Goal: Task Accomplishment & Management: Complete application form

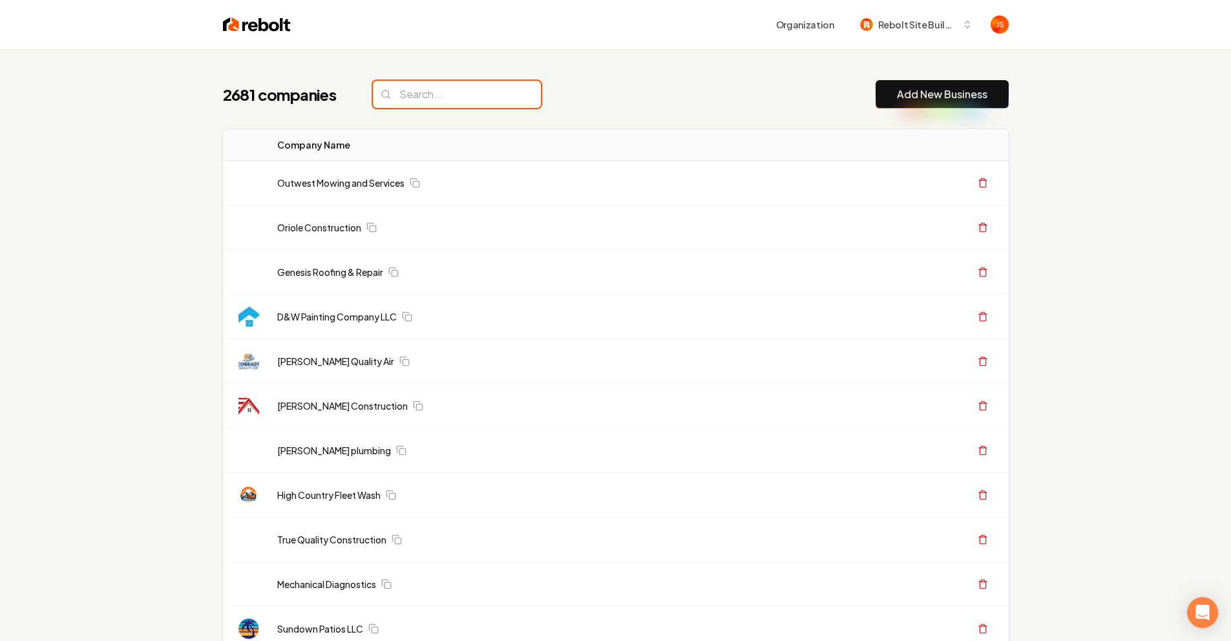
click at [481, 88] on input "search" at bounding box center [457, 94] width 168 height 27
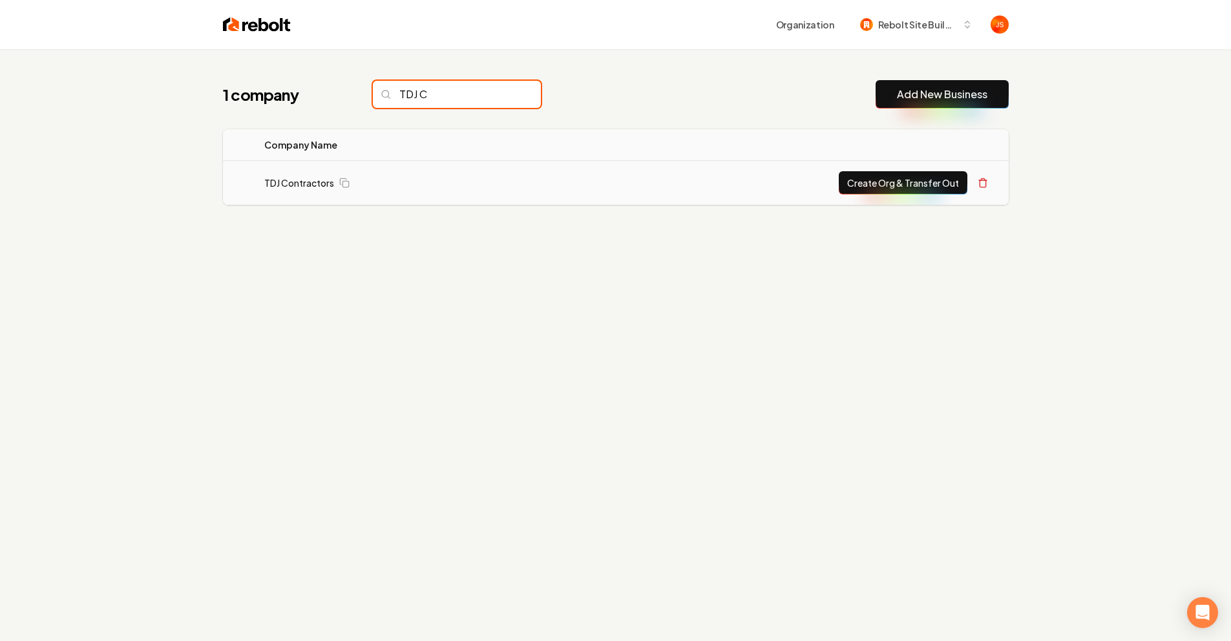
type input "TDJ C"
click at [918, 185] on button "Create Org & Transfer Out" at bounding box center [903, 182] width 129 height 23
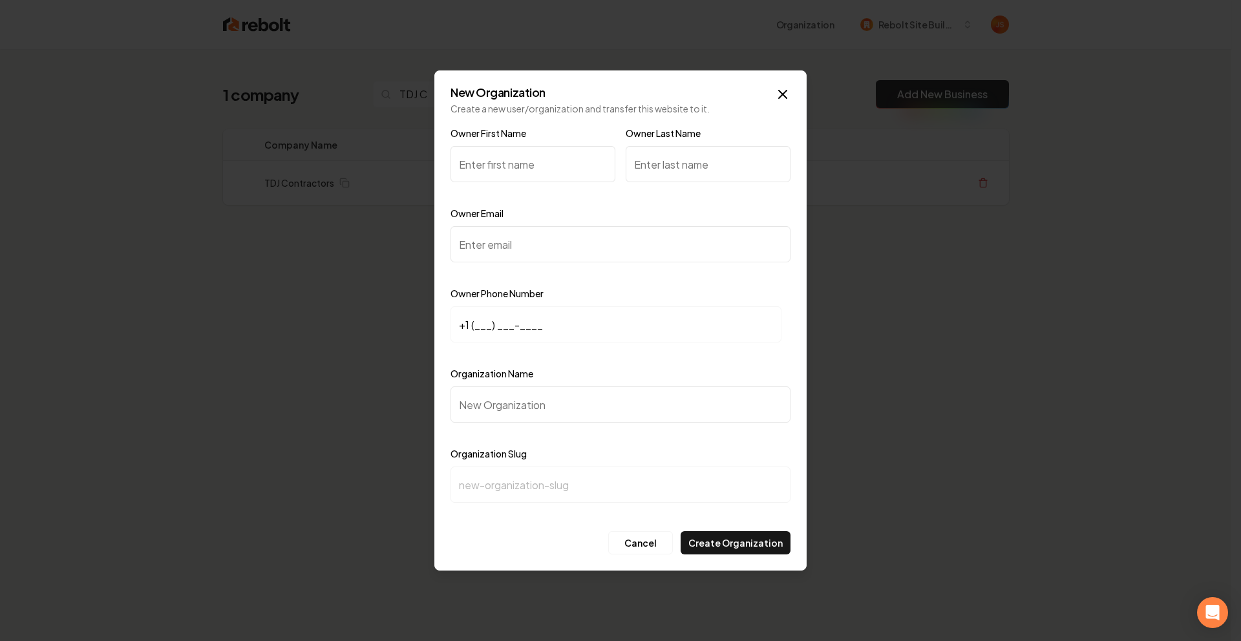
click at [513, 149] on input "Owner First Name" at bounding box center [532, 164] width 165 height 36
click at [514, 155] on input "Owner First Name" at bounding box center [532, 164] width 165 height 36
click at [514, 158] on input "Owner First Name" at bounding box center [532, 164] width 165 height 36
type input "L"
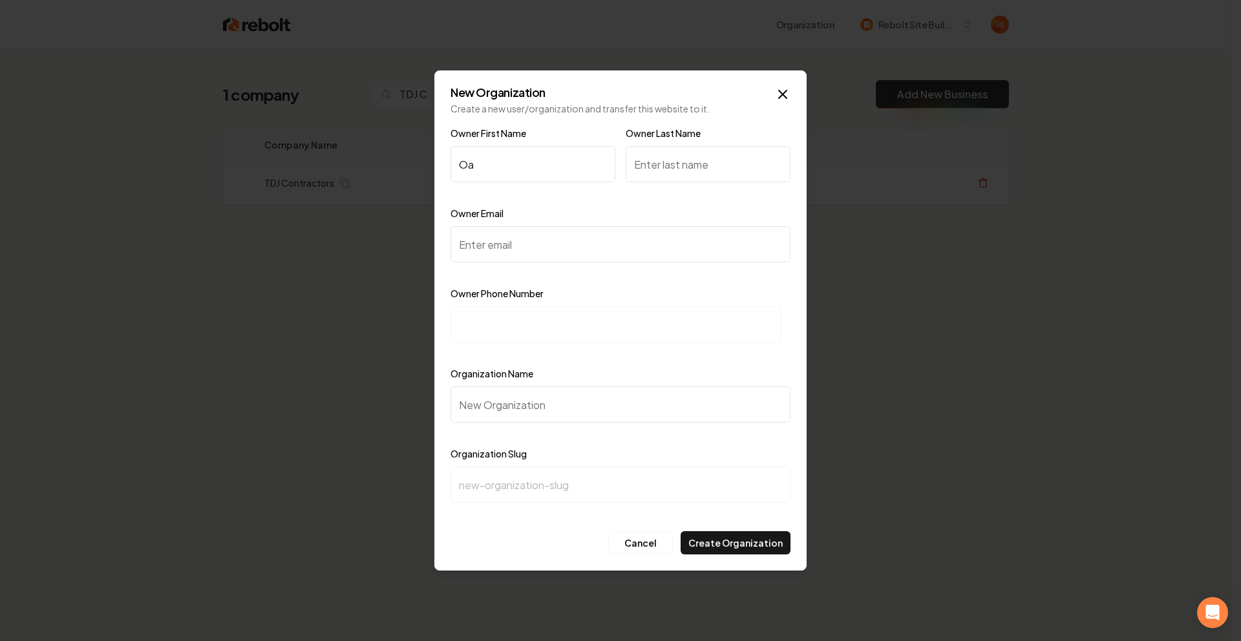
type input "O"
type input "Payton"
click at [699, 165] on input "Owner Last Name" at bounding box center [707, 164] width 165 height 36
paste input "Gregory"
type input "Gregory"
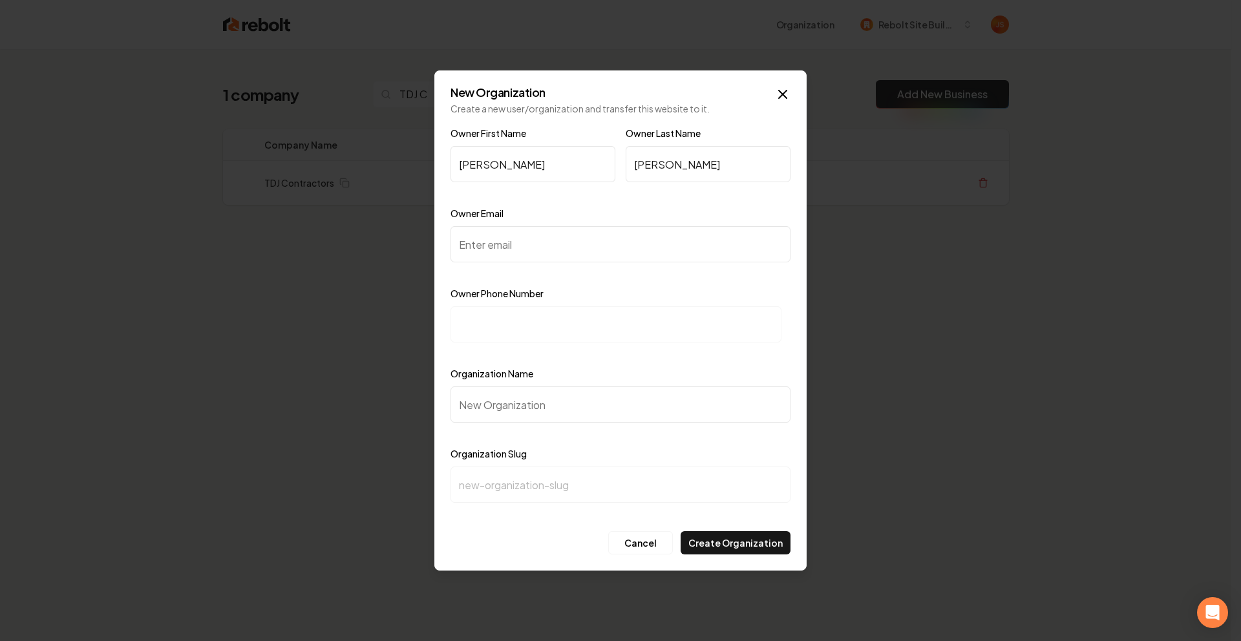
click at [543, 217] on div "Owner Email" at bounding box center [620, 242] width 340 height 75
click at [516, 234] on input "Owner Email" at bounding box center [620, 244] width 340 height 36
paste input "info@tdjcontractors.com"
type input "info@tdjcontractors.com"
click at [558, 202] on div "Owner First Name Payton Owner Last Name Gregory" at bounding box center [620, 165] width 340 height 80
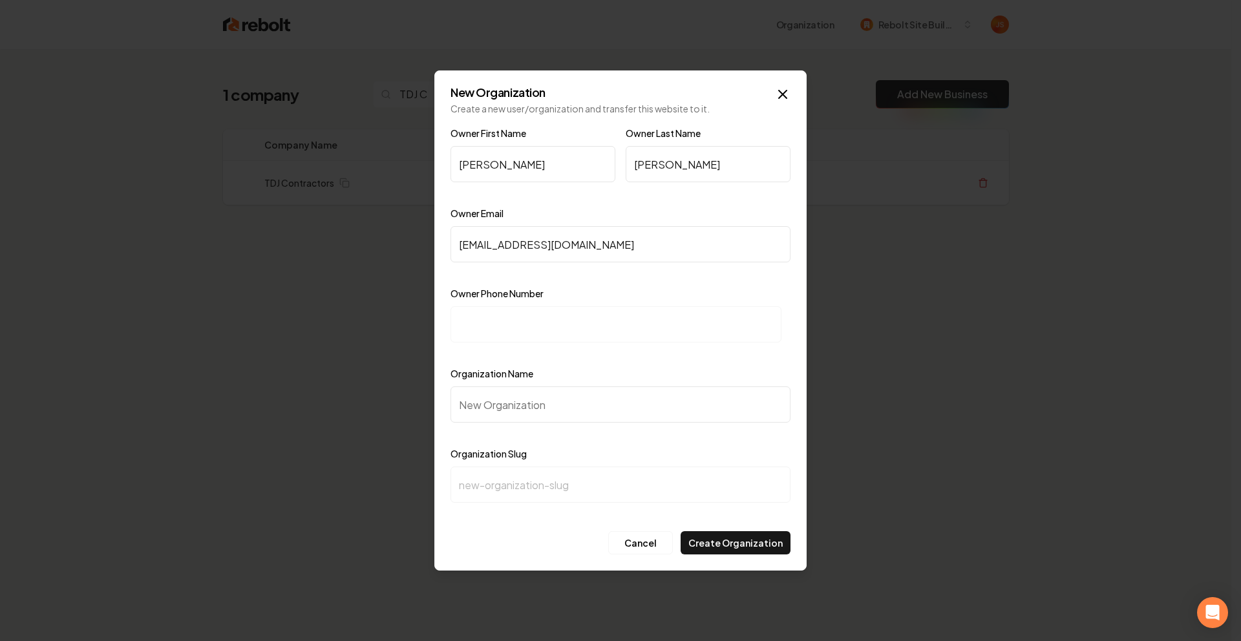
click at [509, 321] on input at bounding box center [615, 324] width 331 height 36
paste input "+1 (512) 401-3108"
type input "+1 (512) 401-3108"
click at [537, 385] on div "Organization Name" at bounding box center [620, 403] width 340 height 75
click at [533, 395] on input "Organization Name" at bounding box center [620, 404] width 340 height 36
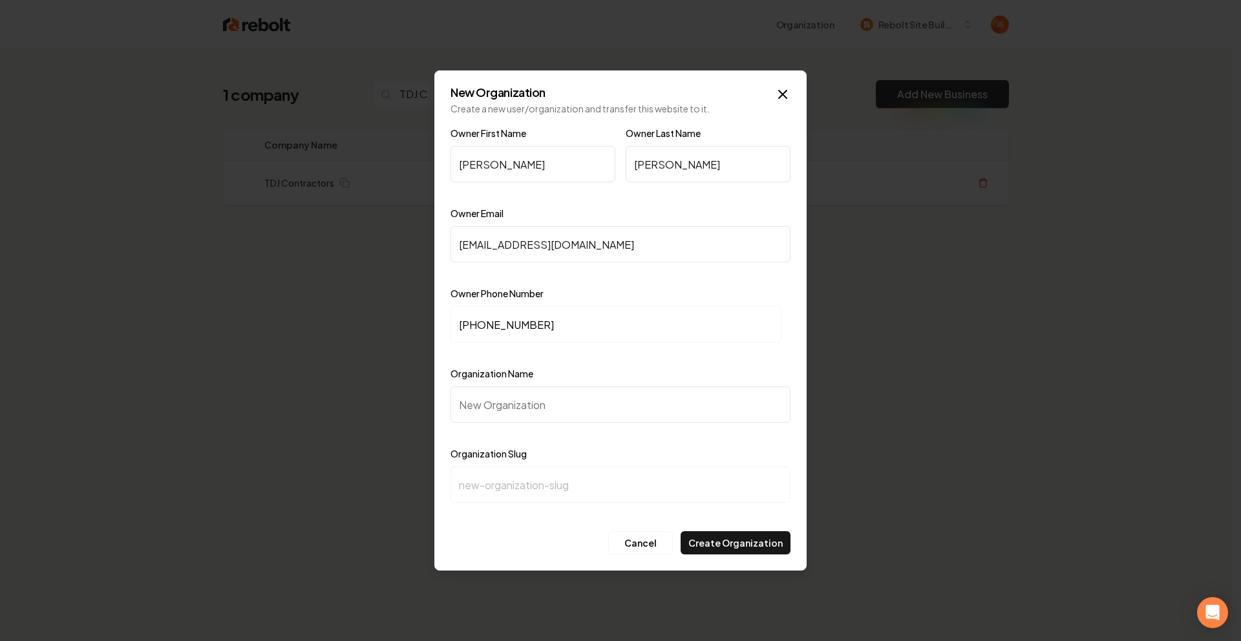
paste input "(512) 401-3108"
type input "(512) 401-3108"
type input "512-401-3108"
type input "T"
type input "t"
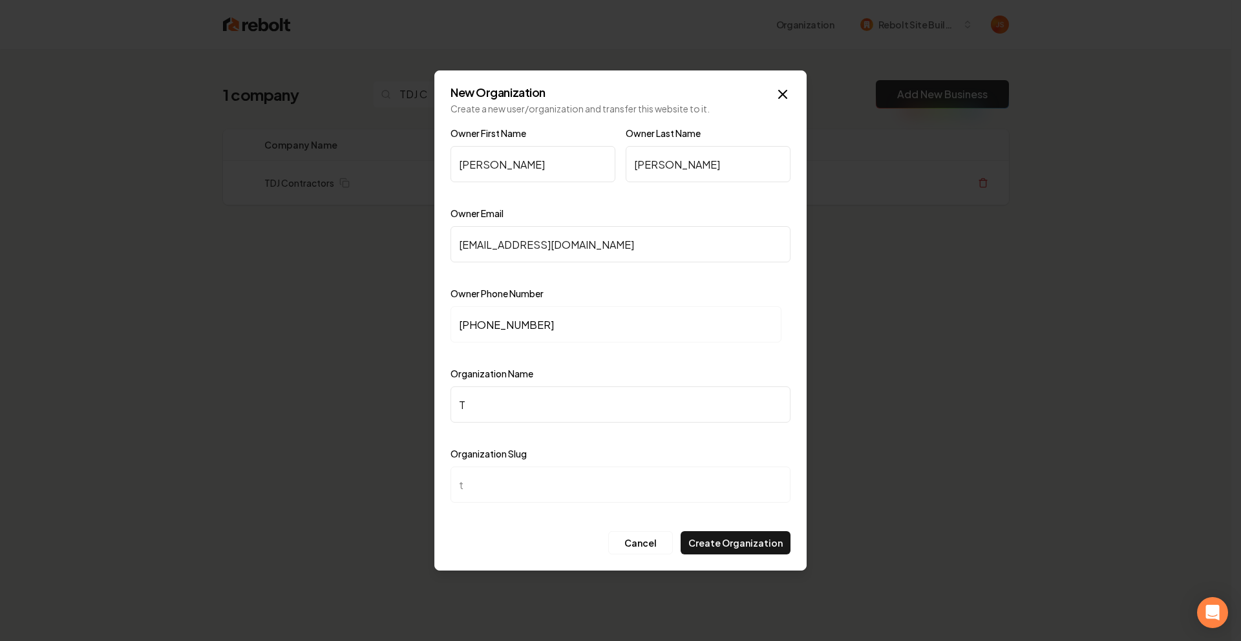
type input "TD"
type input "td"
type input "TDJ"
type input "tdj"
type input "TDJ C"
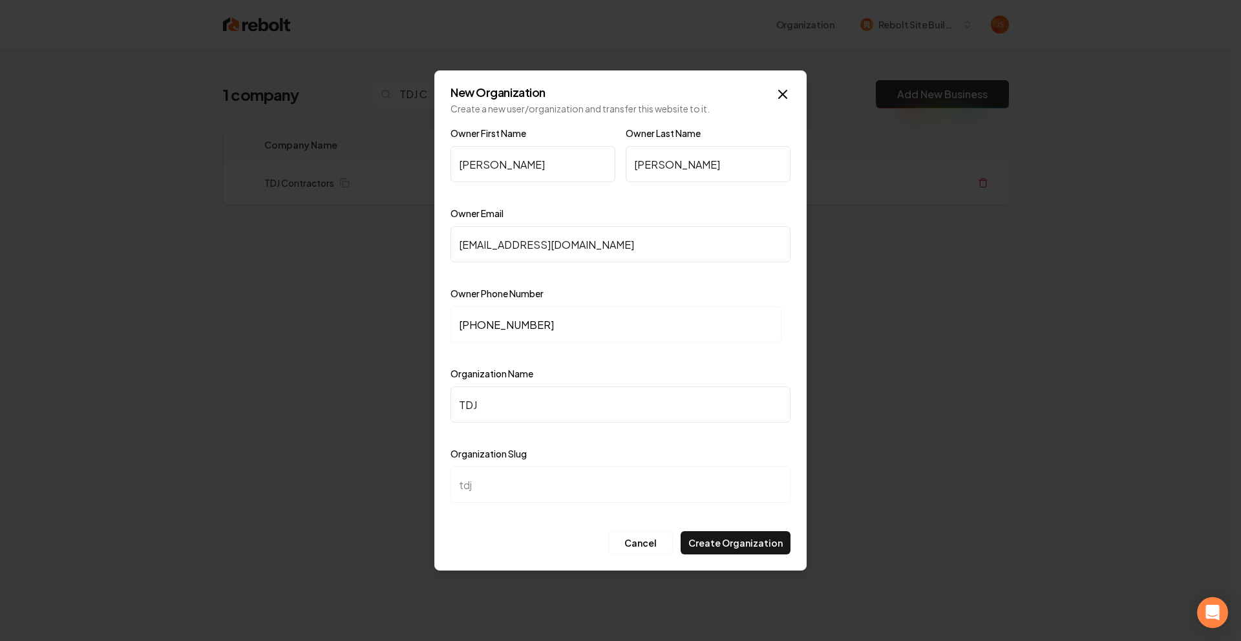
type input "tdj-c"
type input "TDJ Co"
type input "tdj-co"
type input "TDJ Con"
type input "tdj-con"
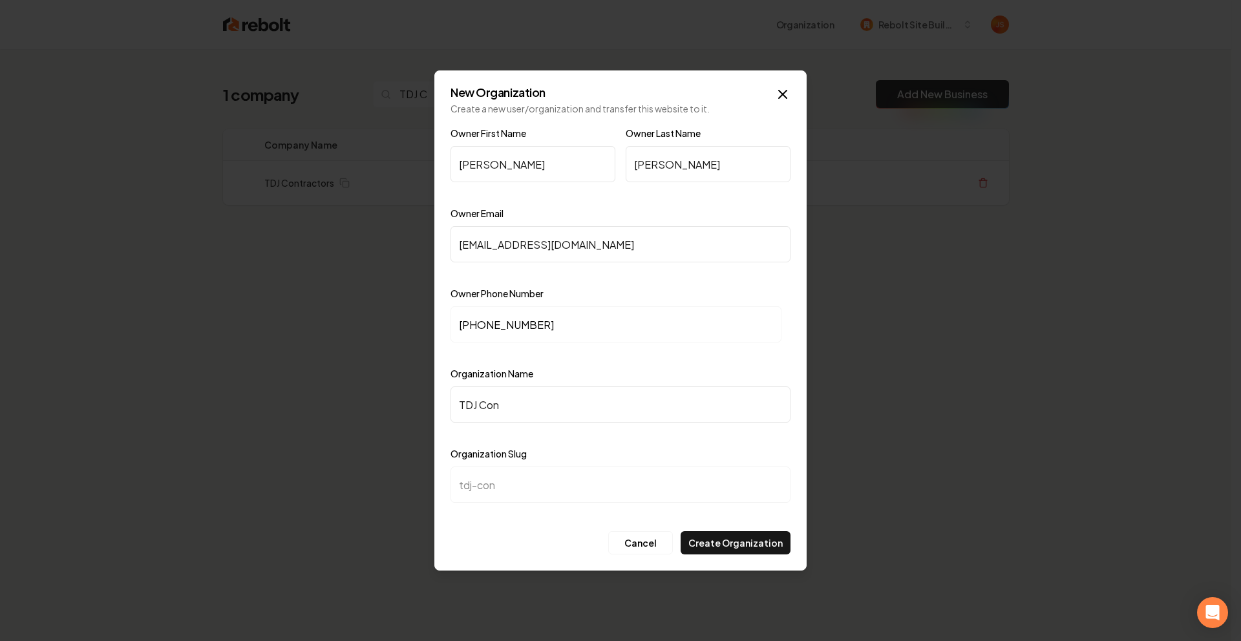
type input "TDJ Cont"
type input "tdj-cont"
type input "TDJ Contr"
type input "tdj-contr"
type input "TDJ Contra"
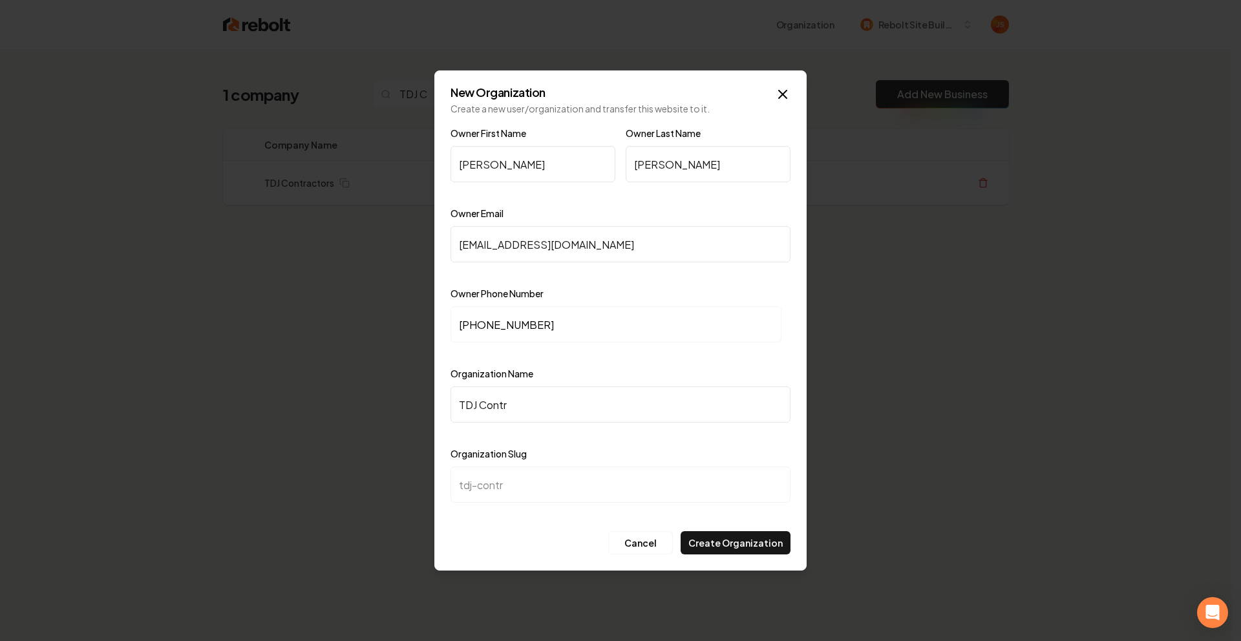
type input "tdj-contra"
type input "TDJ Contrac"
type input "tdj-contrac"
type input "TDJ Contract"
type input "tdj-contract"
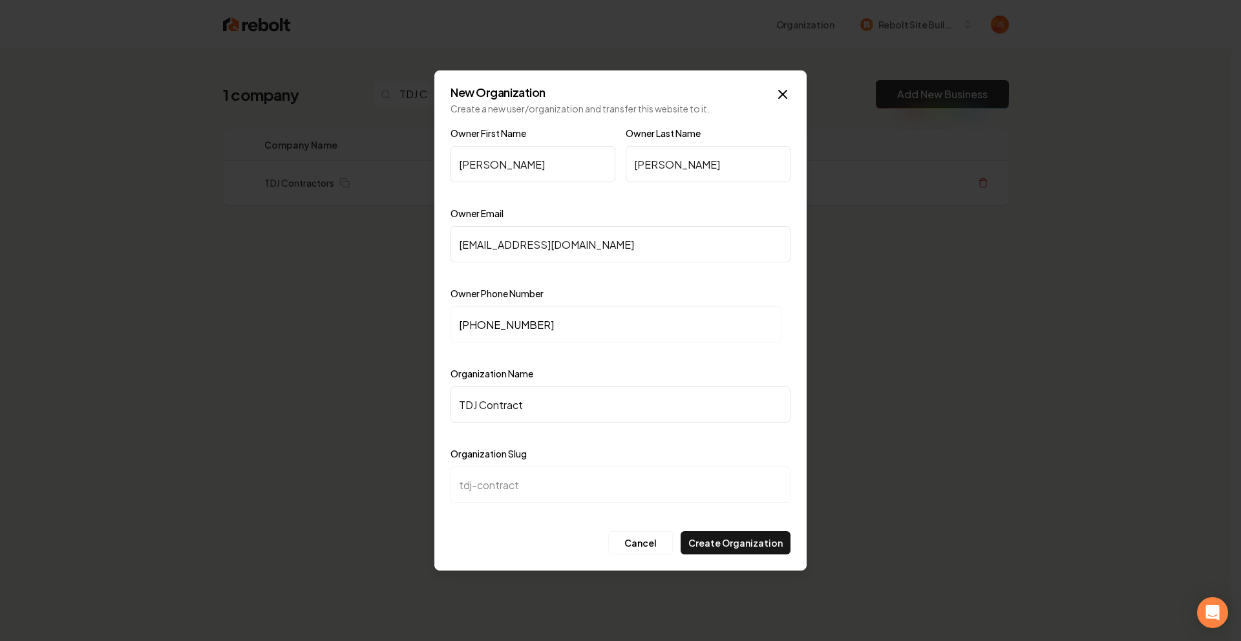
type input "TDJ Contracto"
type input "tdj-contracto"
type input "TDJ Contractor"
type input "tdj-contractor"
type input "TDJ Contractors"
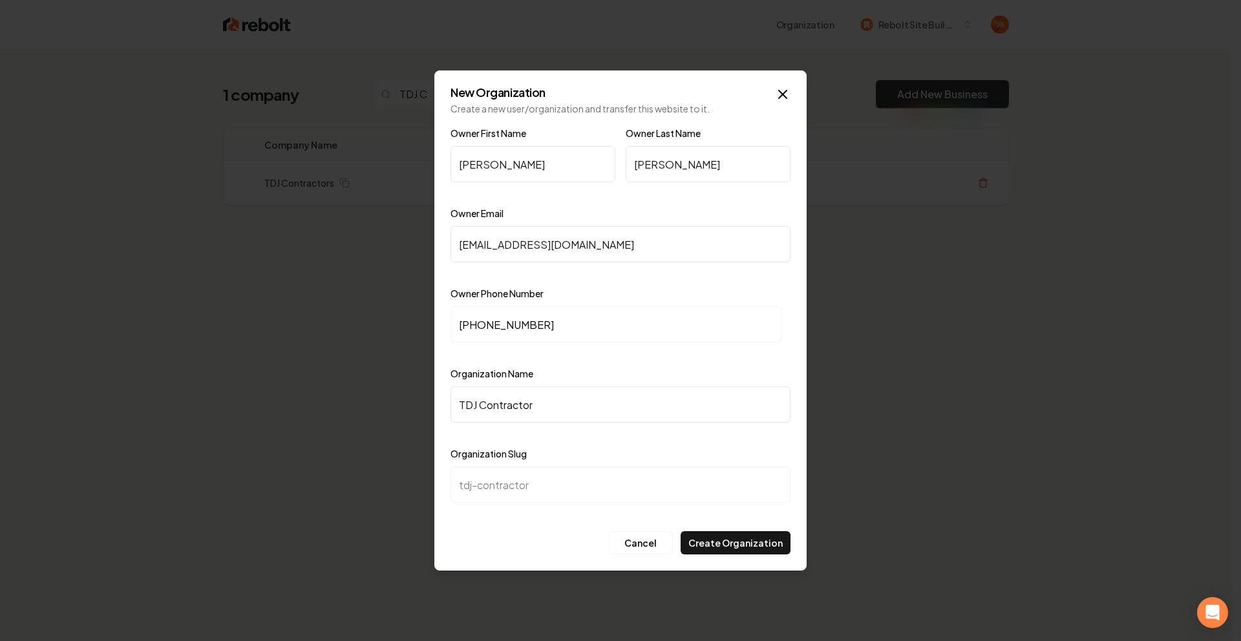
type input "tdj-contractors"
type input "TDJ Contractors"
click at [725, 536] on button "Create Organization" at bounding box center [735, 542] width 110 height 23
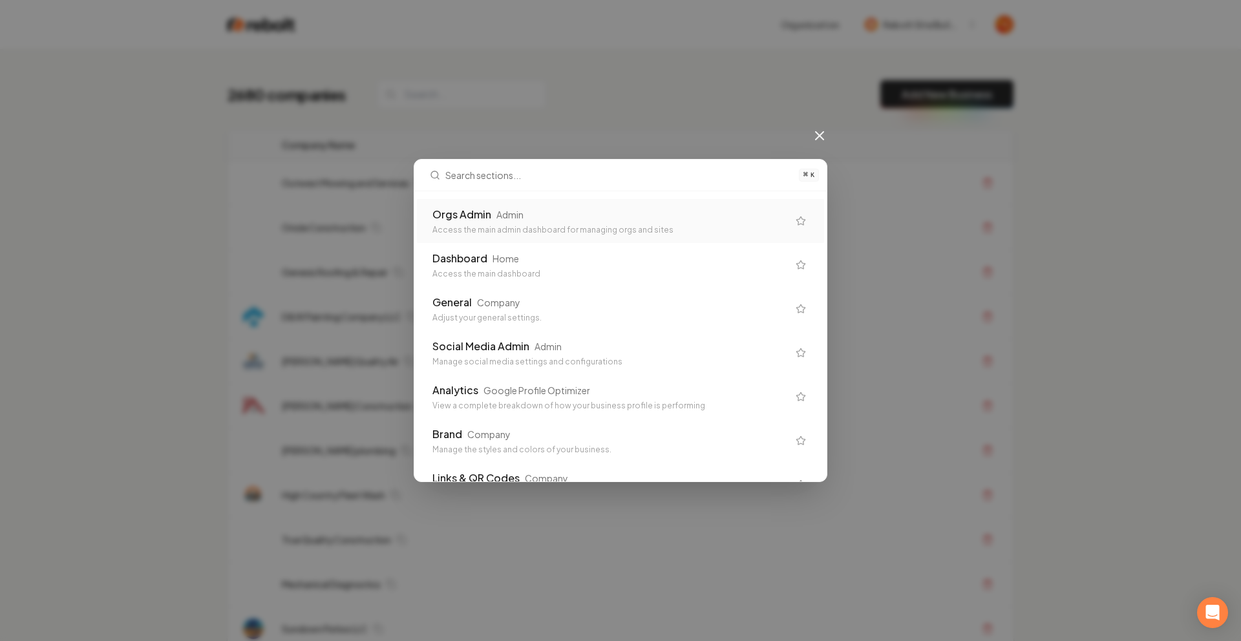
click at [533, 226] on div "Access the main admin dashboard for managing orgs and sites" at bounding box center [609, 230] width 355 height 10
click at [533, 226] on div "Oriole Construction" at bounding box center [544, 227] width 525 height 13
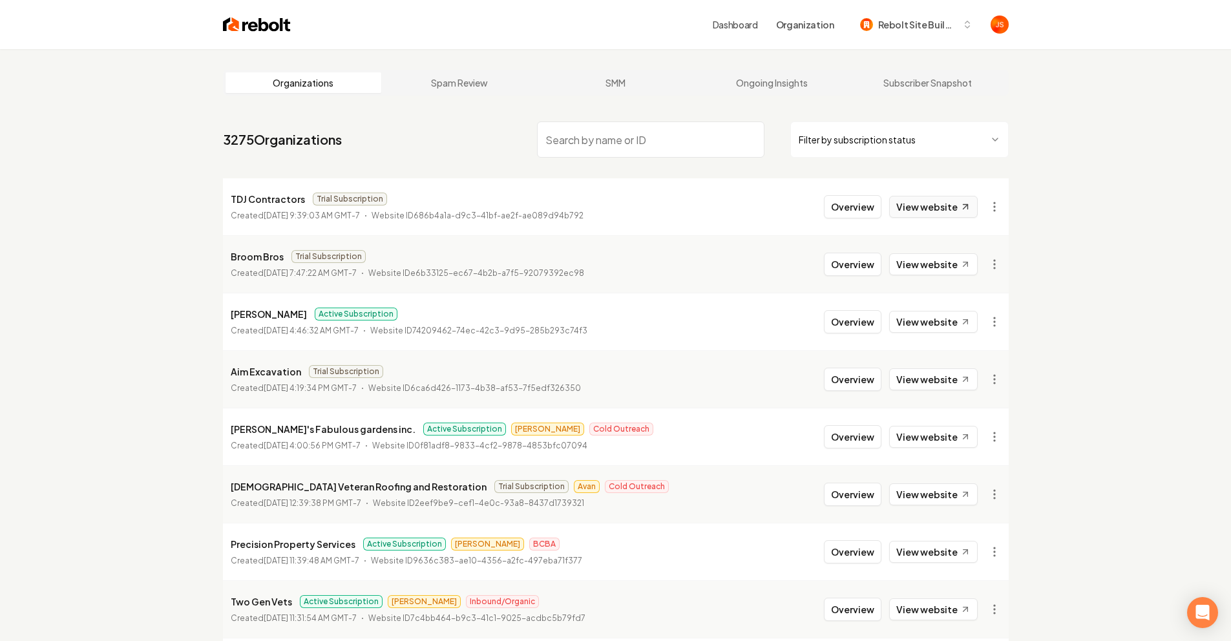
click at [926, 200] on link "View website" at bounding box center [933, 207] width 89 height 22
click at [861, 217] on button "Overview" at bounding box center [853, 206] width 58 height 23
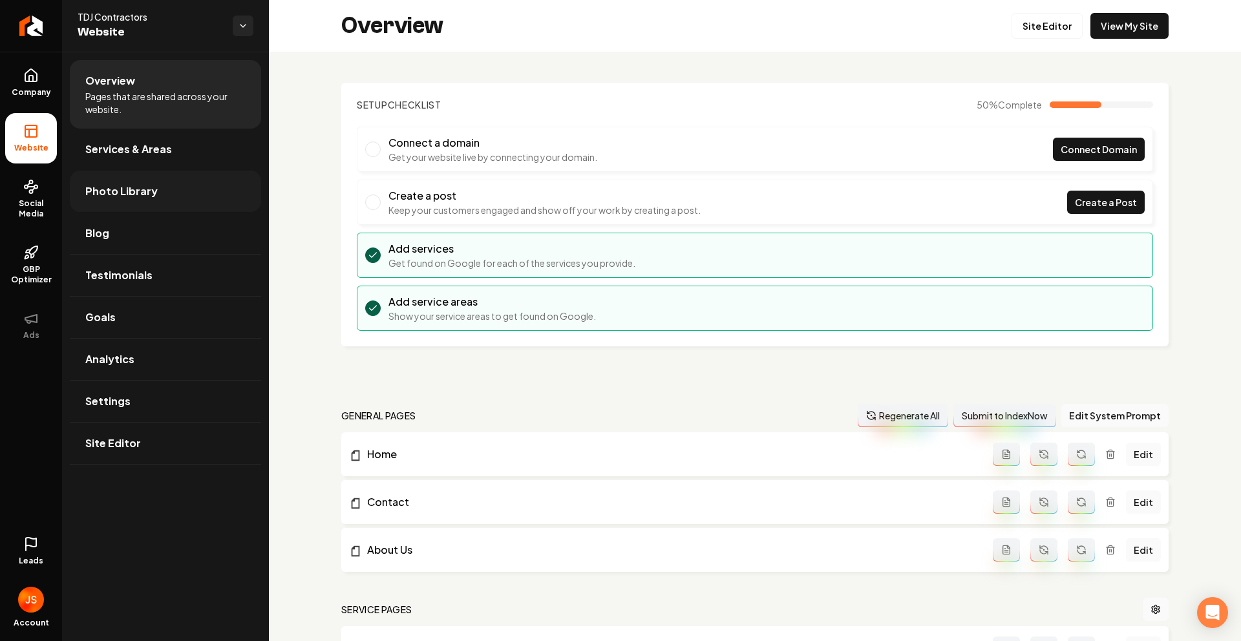
click at [92, 188] on span "Photo Library" at bounding box center [121, 192] width 72 height 16
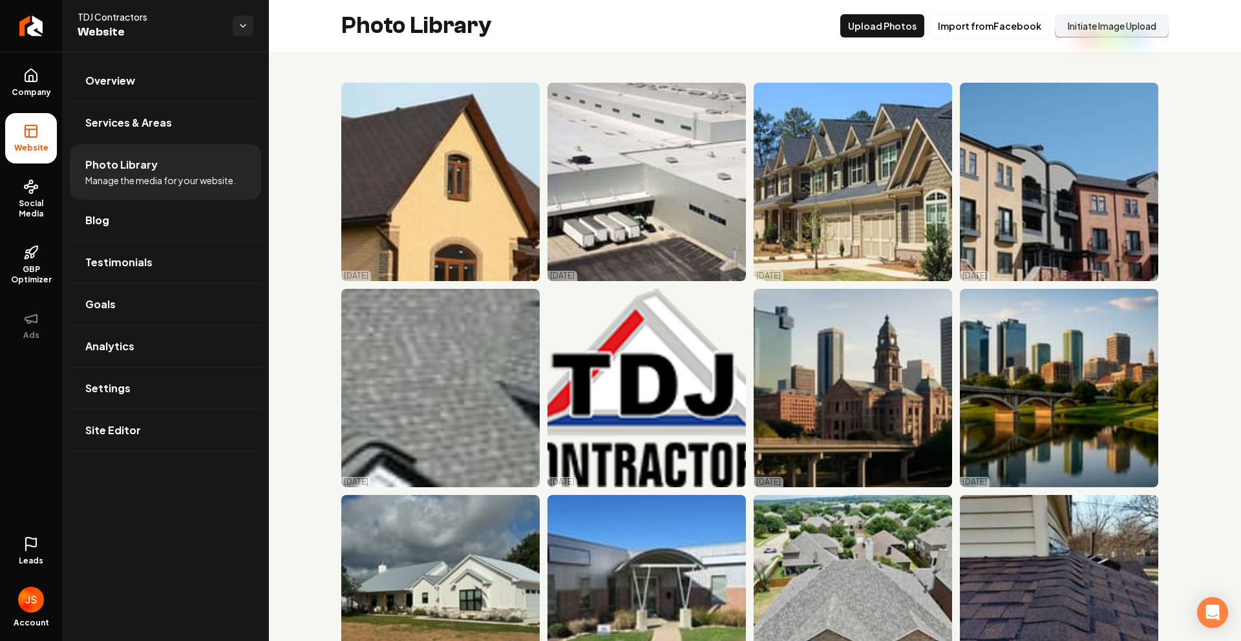
click at [1082, 34] on button "Initiate Image Upload" at bounding box center [1111, 25] width 114 height 23
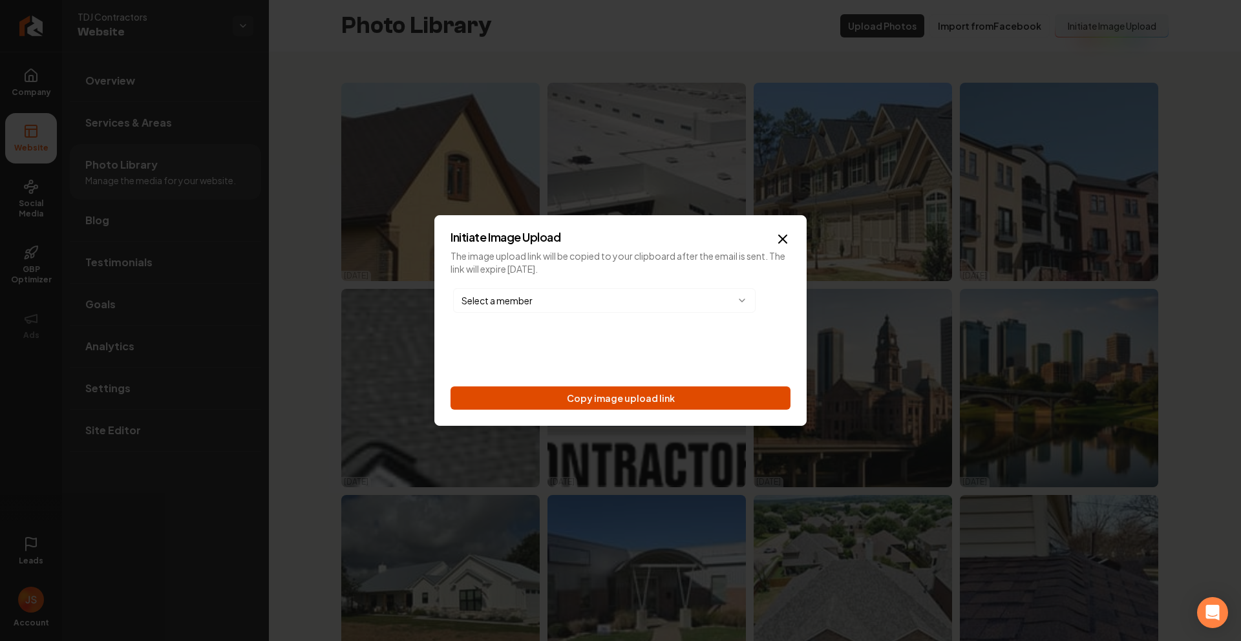
click at [669, 400] on button "Copy image upload link" at bounding box center [620, 397] width 340 height 23
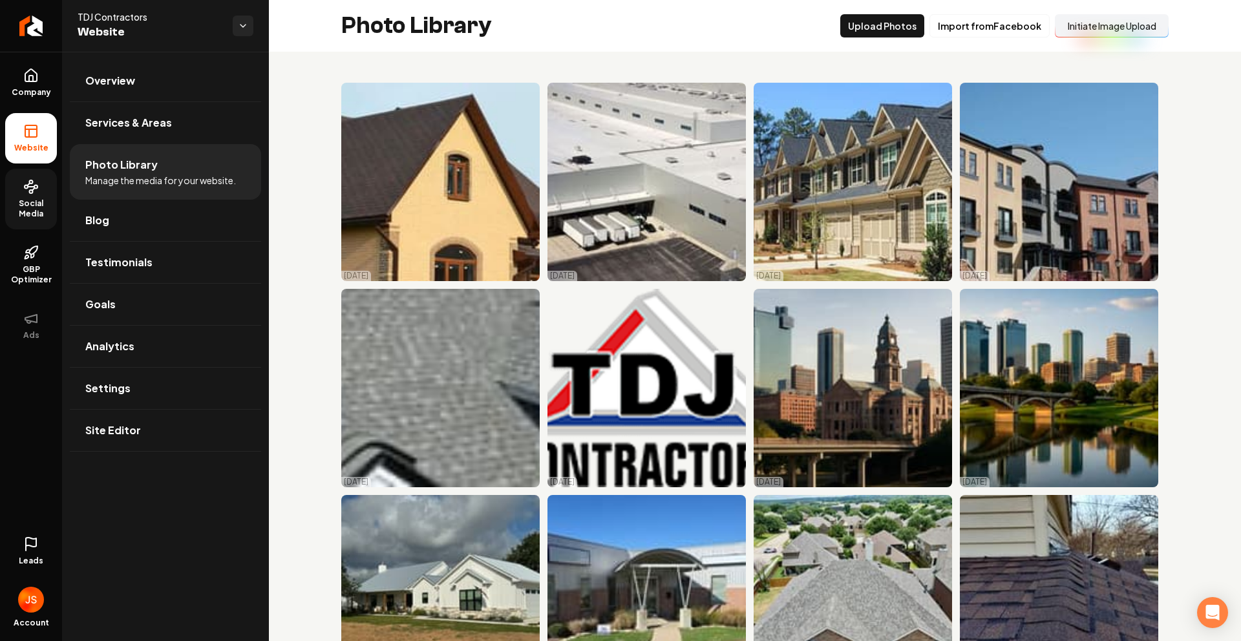
click at [25, 180] on icon at bounding box center [31, 187] width 16 height 16
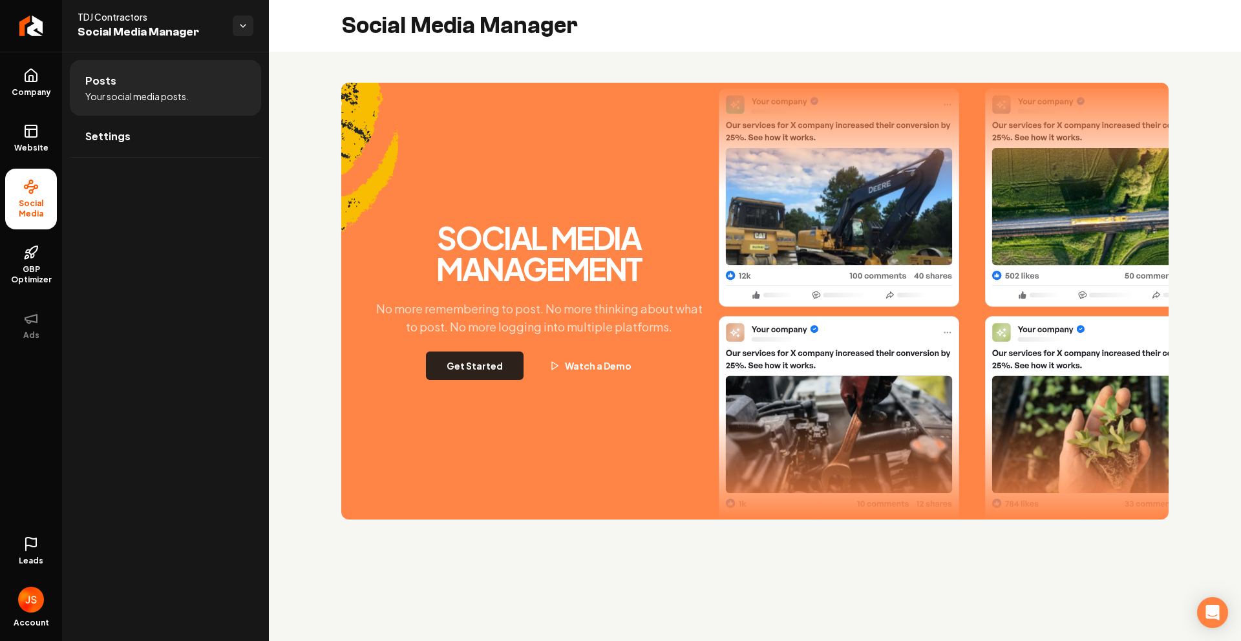
click at [487, 366] on button "Get Started" at bounding box center [475, 365] width 98 height 28
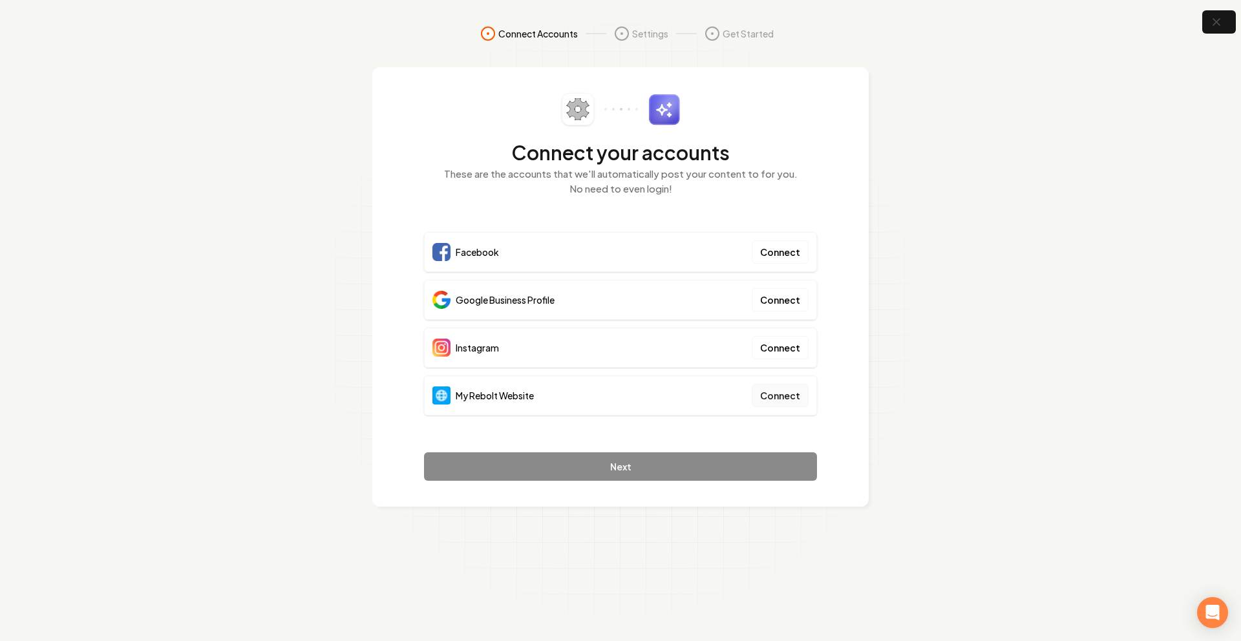
click at [772, 395] on button "Connect" at bounding box center [779, 395] width 57 height 23
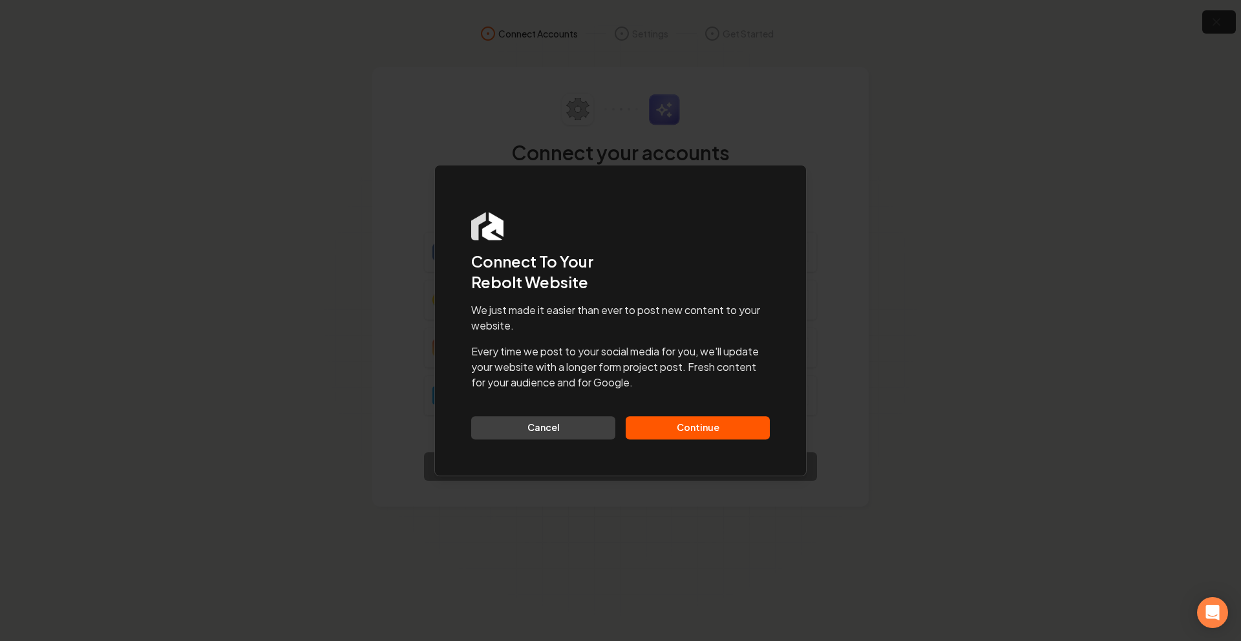
click at [710, 417] on div "We just made it easier than ever to post new content to your website. Every tim…" at bounding box center [620, 370] width 299 height 137
click at [711, 430] on button "Continue" at bounding box center [697, 427] width 144 height 23
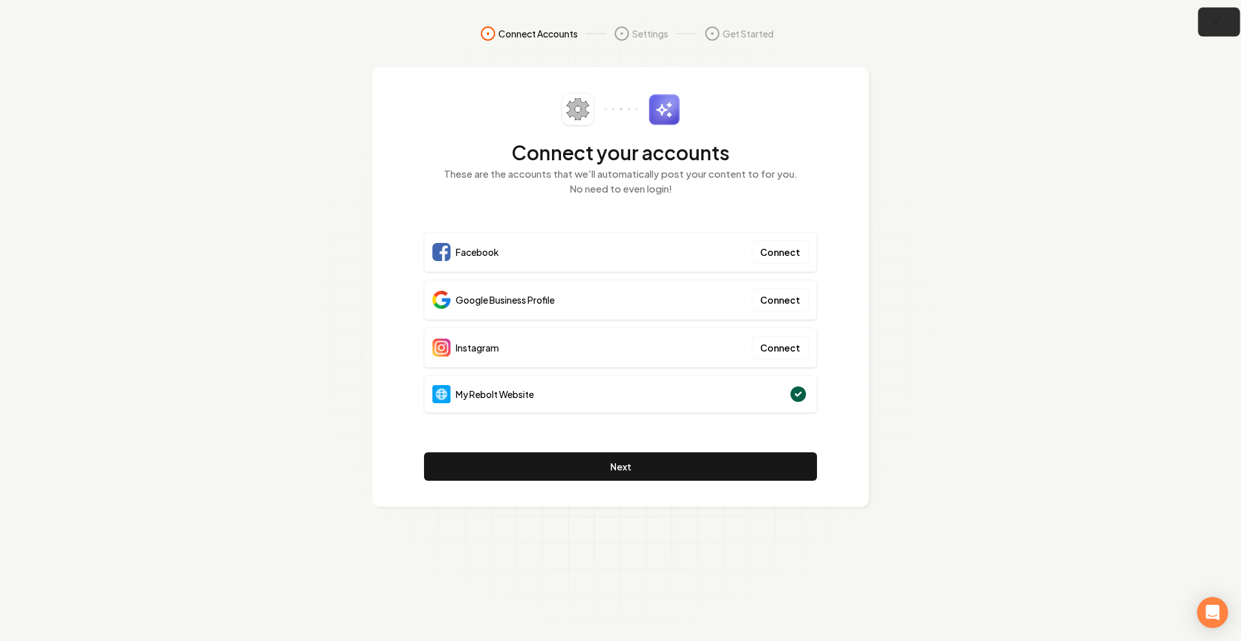
click at [1218, 18] on icon "button" at bounding box center [1216, 22] width 16 height 16
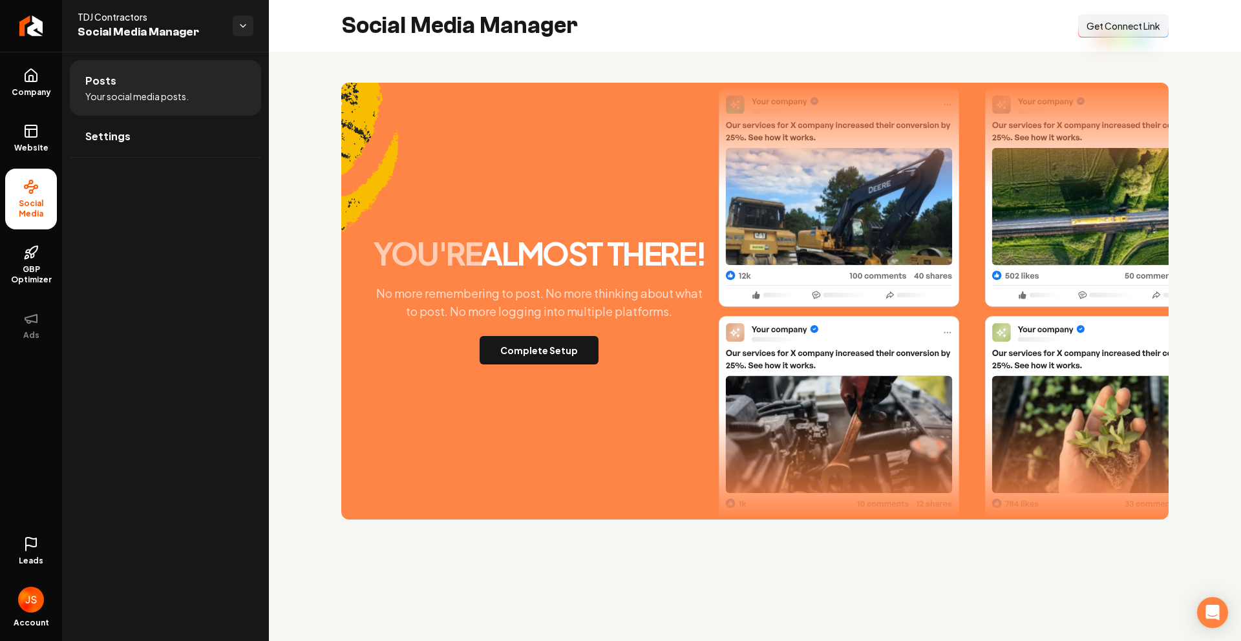
click at [1107, 29] on span "Get Connect Link" at bounding box center [1123, 25] width 74 height 13
click at [15, 137] on link "Website" at bounding box center [31, 138] width 52 height 50
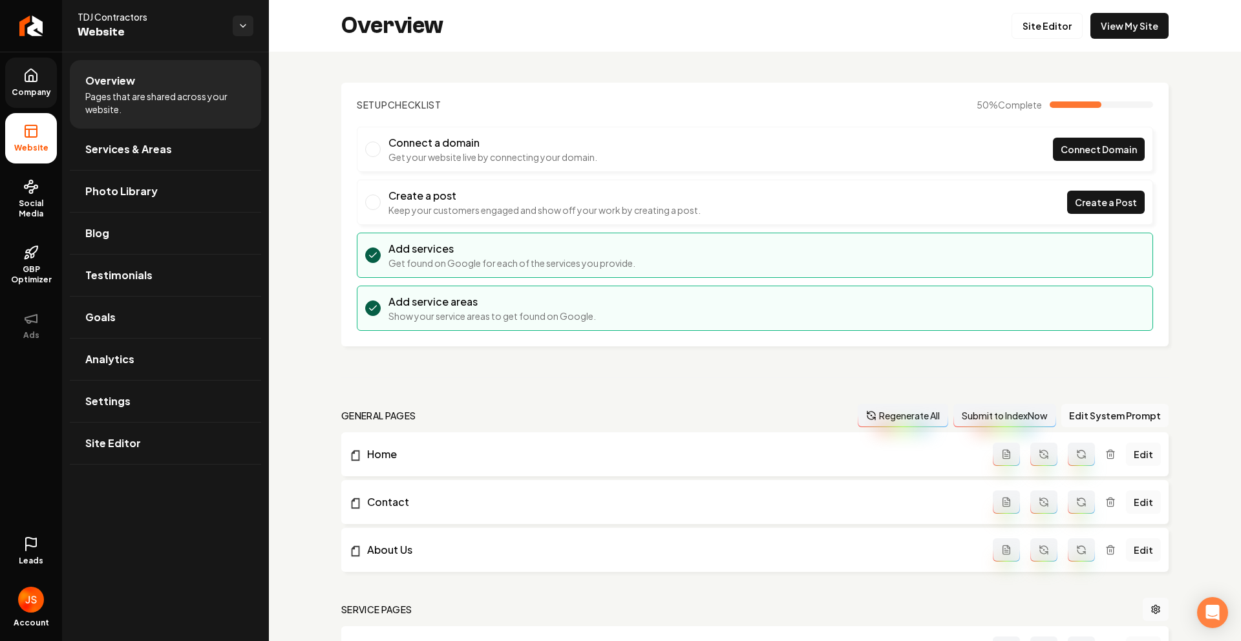
click at [21, 89] on span "Company" at bounding box center [31, 92] width 50 height 10
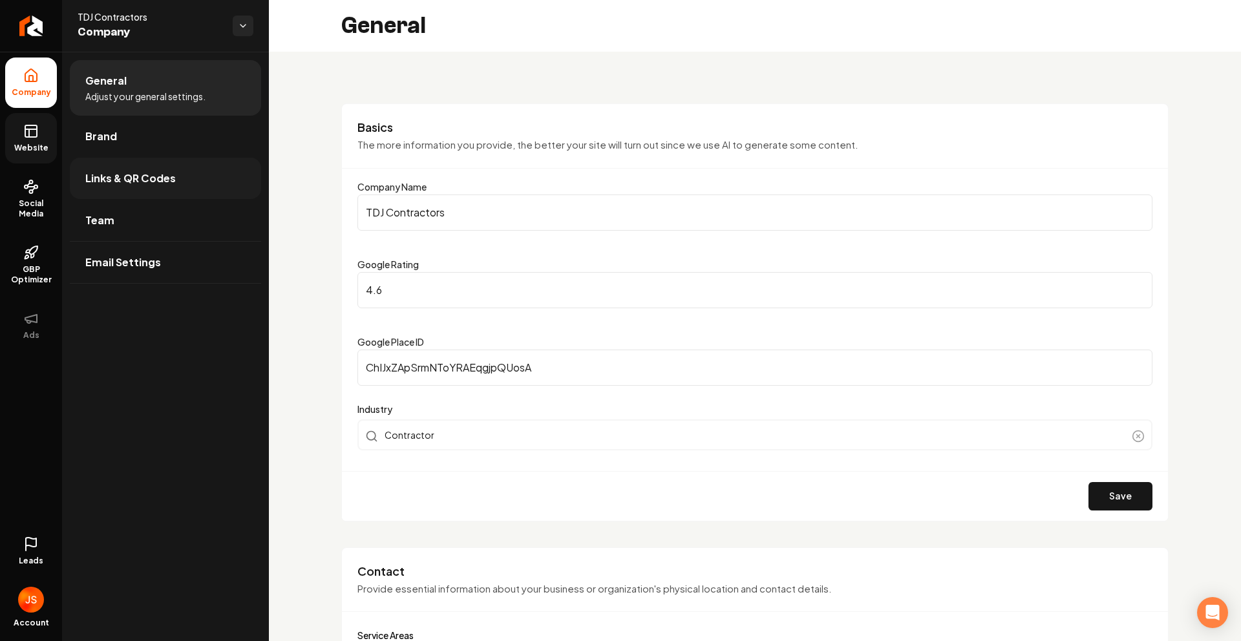
click at [111, 193] on link "Links & QR Codes" at bounding box center [165, 178] width 191 height 41
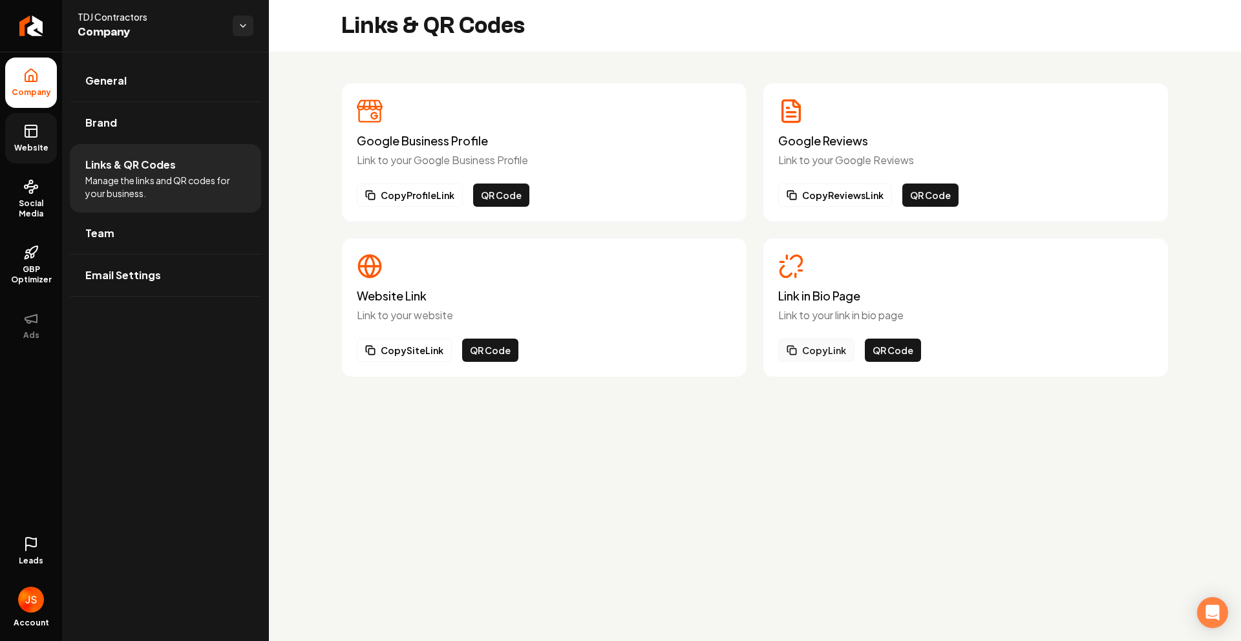
click at [802, 351] on button "Copy Link" at bounding box center [816, 350] width 76 height 23
click at [25, 126] on rect at bounding box center [31, 131] width 12 height 12
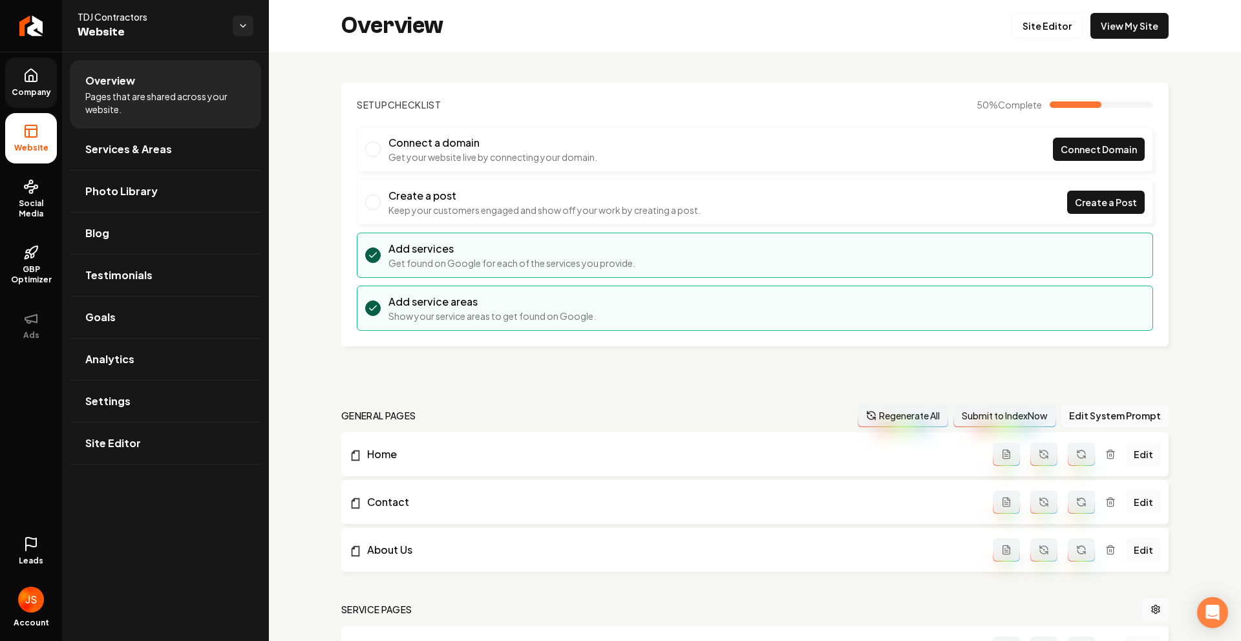
click at [33, 64] on link "Company" at bounding box center [31, 83] width 52 height 50
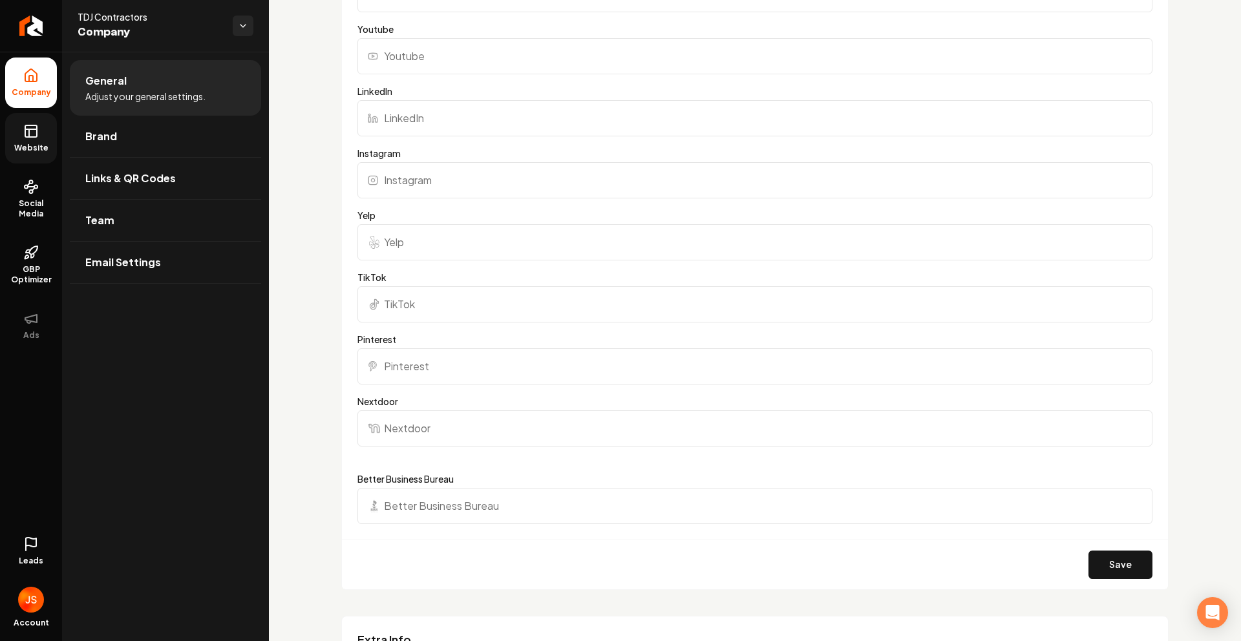
scroll to position [1008, 0]
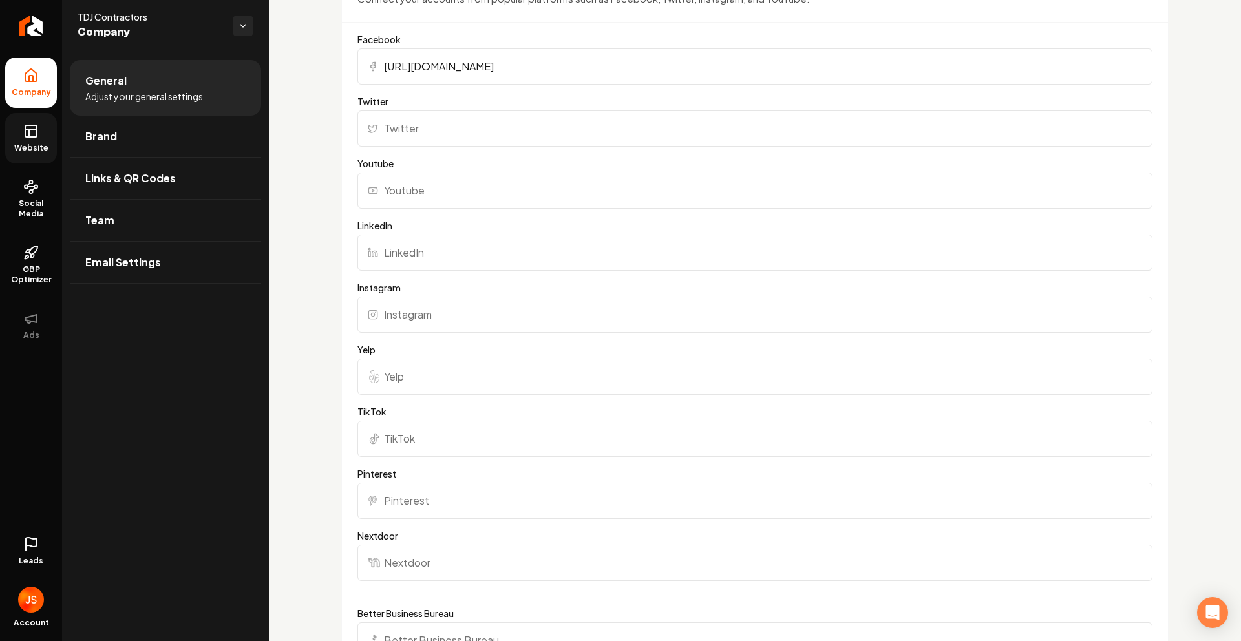
click at [410, 311] on input "Instagram" at bounding box center [754, 315] width 795 height 36
paste input "https://www.instagram.com/tdjcontractors/"
type input "https://www.instagram.com/tdjcontractors/"
click at [427, 246] on input "LinkedIn" at bounding box center [754, 253] width 795 height 36
paste input "https://www.linkedin.com/company/tdj-contractors/"
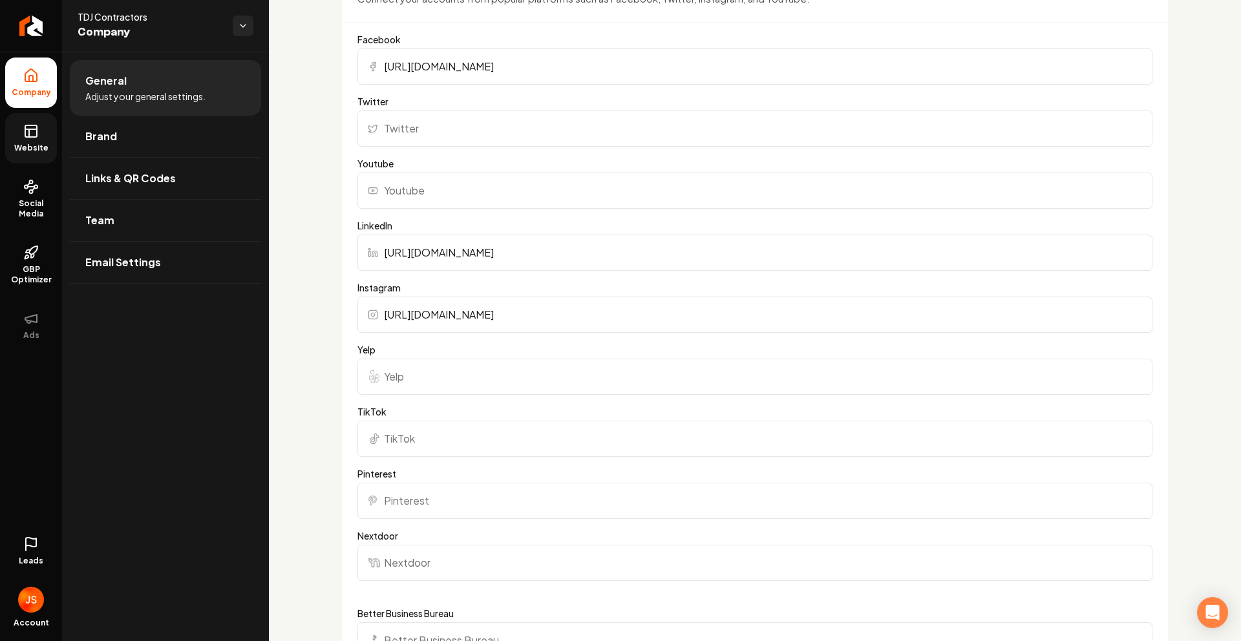
type input "https://www.linkedin.com/company/tdj-contractors/"
click at [335, 218] on div "Basics The more information you provide, the better your site will turn out sin…" at bounding box center [755, 298] width 972 height 2508
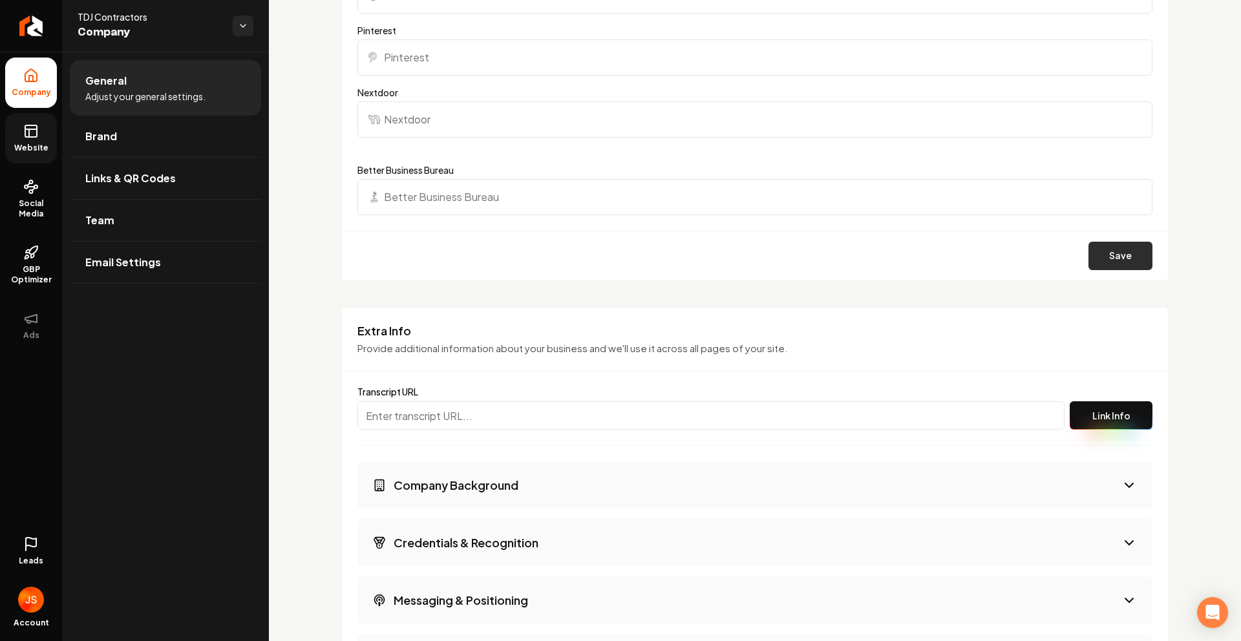
click at [1133, 257] on button "Save" at bounding box center [1120, 256] width 64 height 28
click at [84, 234] on link "Team" at bounding box center [165, 220] width 191 height 41
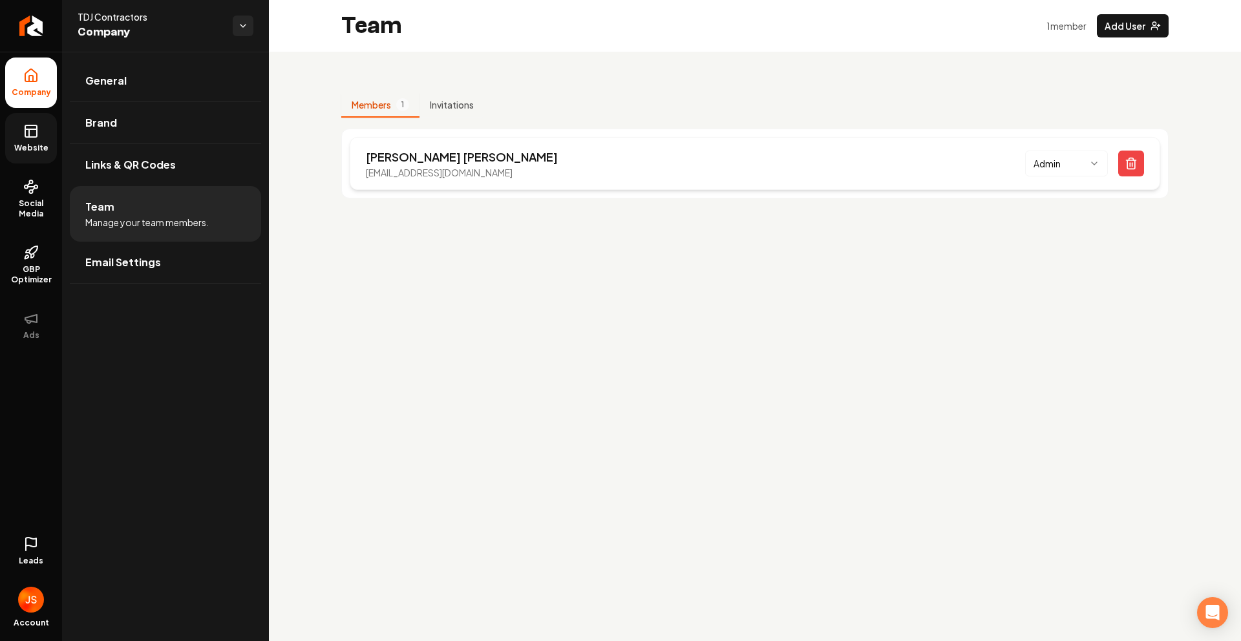
click at [397, 176] on p "info@tdjcontractors.com" at bounding box center [462, 172] width 192 height 13
click at [397, 175] on p "info@tdjcontractors.com" at bounding box center [462, 172] width 192 height 13
copy p "info@tdjcontractors.com"
click at [22, 8] on link "Return to dashboard" at bounding box center [31, 26] width 62 height 52
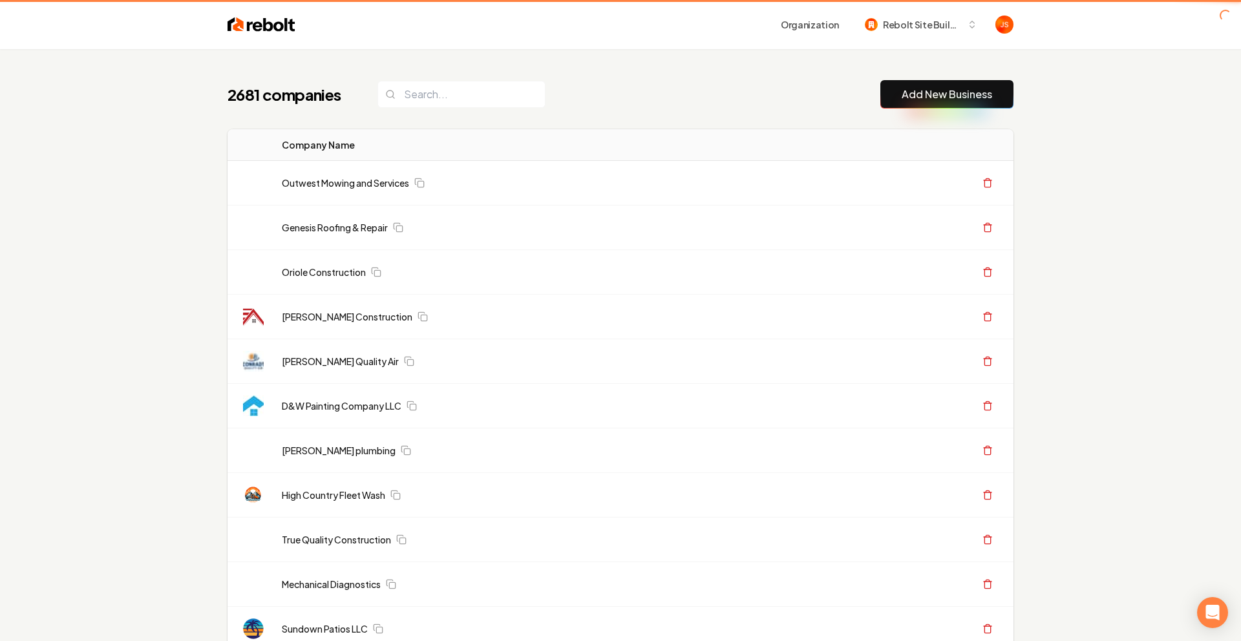
click at [30, 26] on header "Organization Rebolt Site Builder" at bounding box center [620, 24] width 1241 height 49
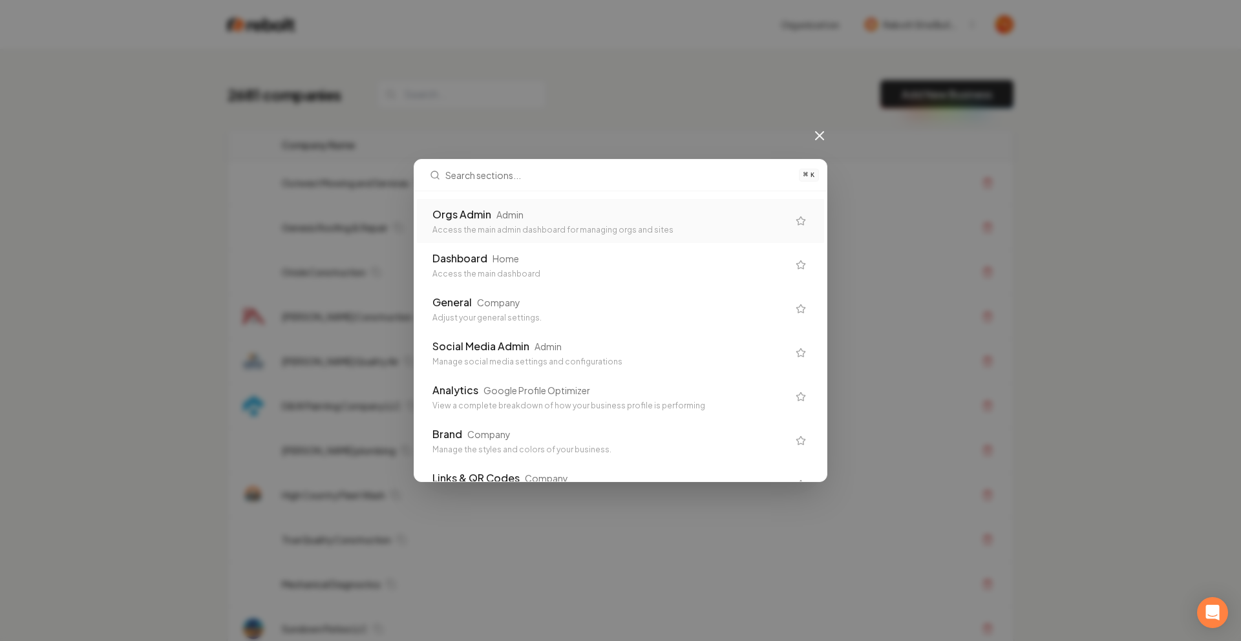
click at [523, 201] on div "Orgs Admin Admin Access the main admin dashboard for managing orgs and sites" at bounding box center [620, 221] width 407 height 44
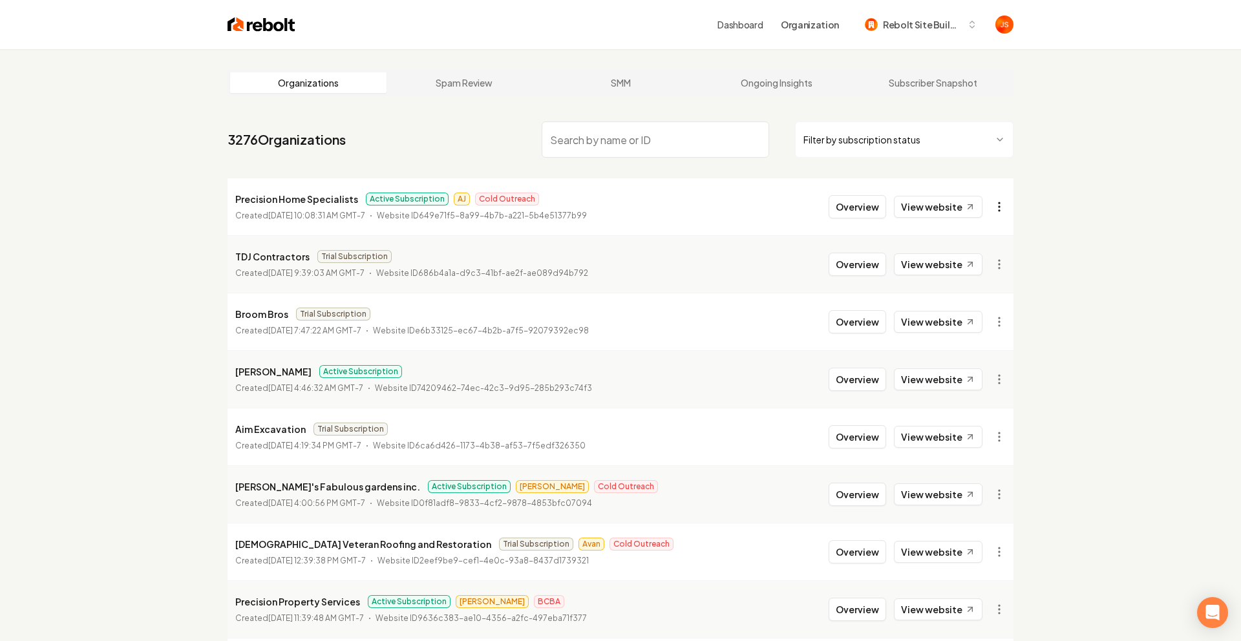
click at [994, 208] on html "Dashboard Organization Rebolt Site Builder Organizations Spam Review SMM Ongoin…" at bounding box center [620, 320] width 1241 height 641
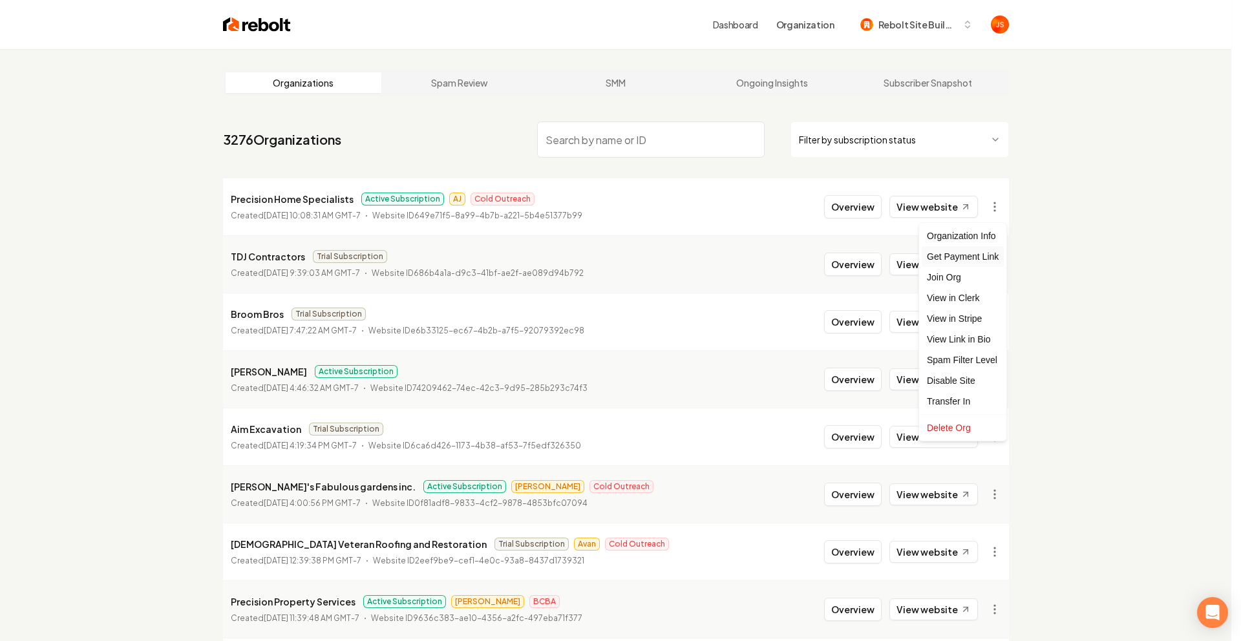
click at [935, 255] on div "Get Payment Link" at bounding box center [962, 256] width 82 height 21
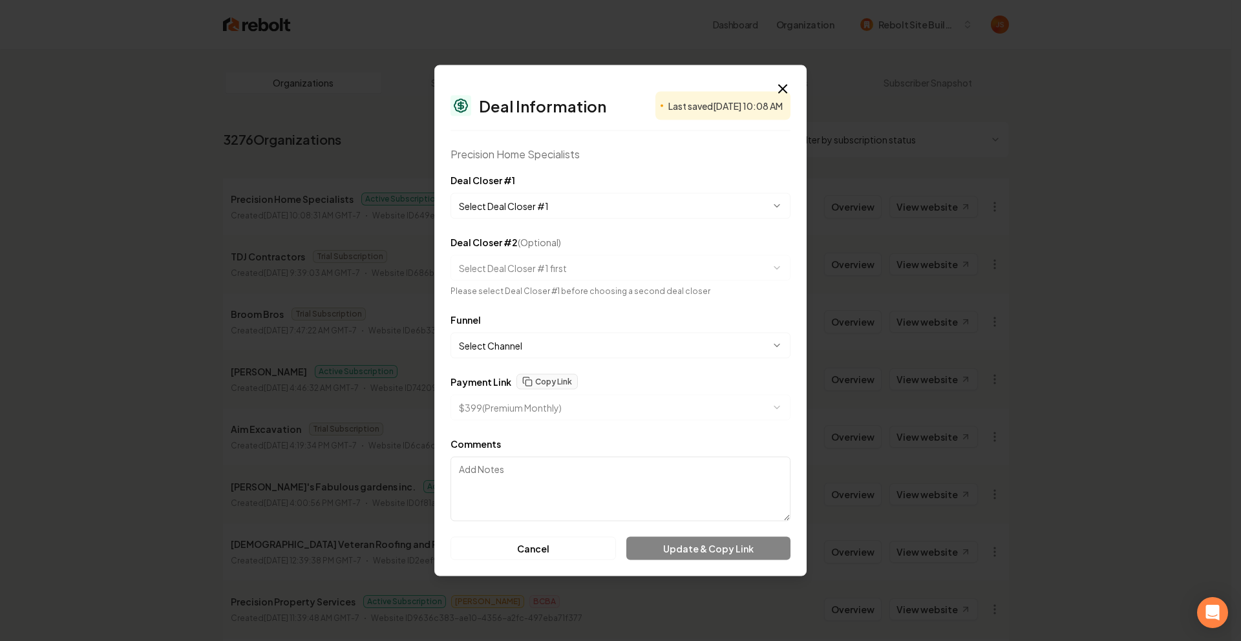
select select "**********"
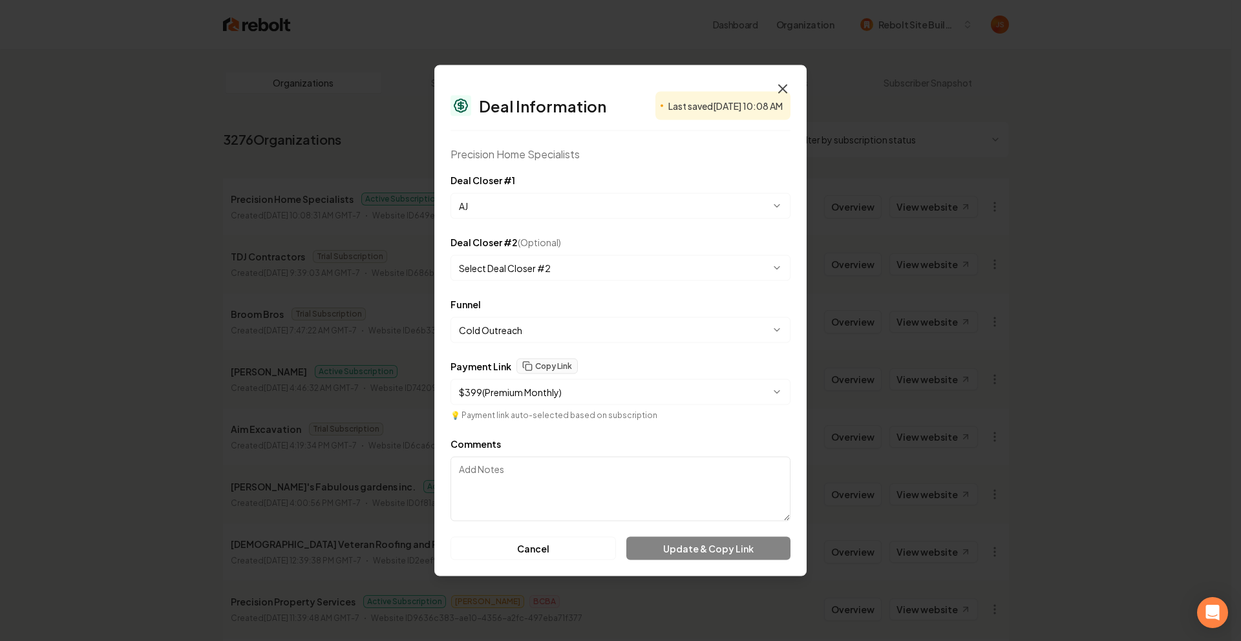
click at [780, 87] on icon "button" at bounding box center [783, 89] width 16 height 16
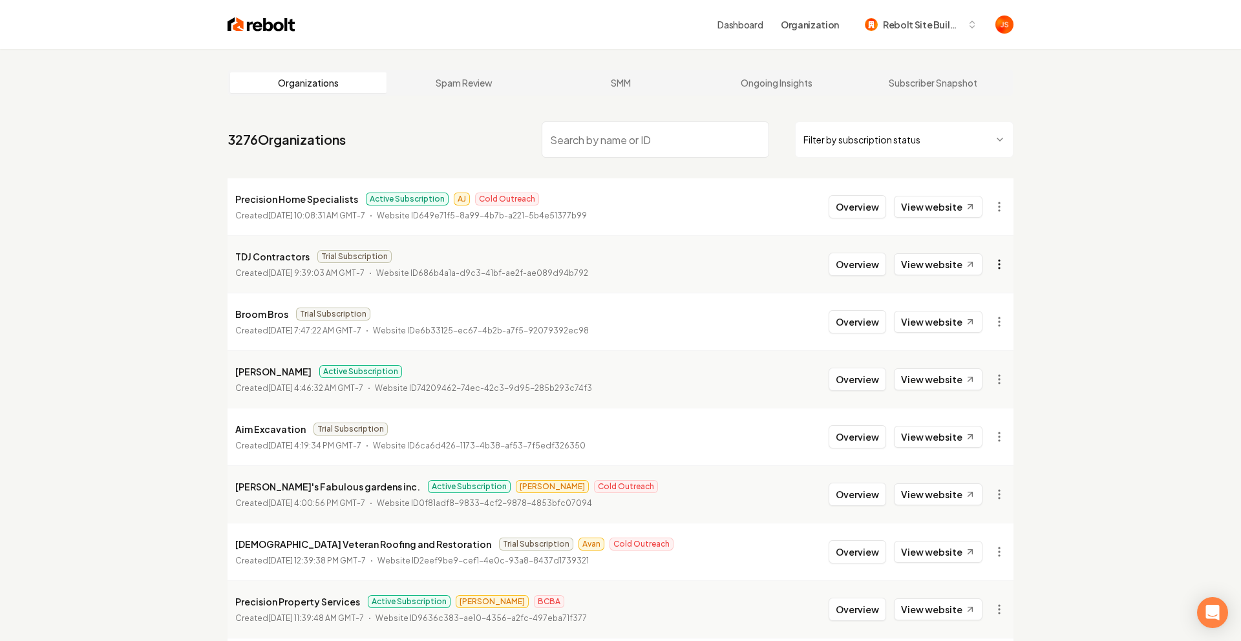
click at [1000, 258] on html "Dashboard Organization Rebolt Site Builder Organizations Spam Review SMM Ongoin…" at bounding box center [620, 320] width 1241 height 641
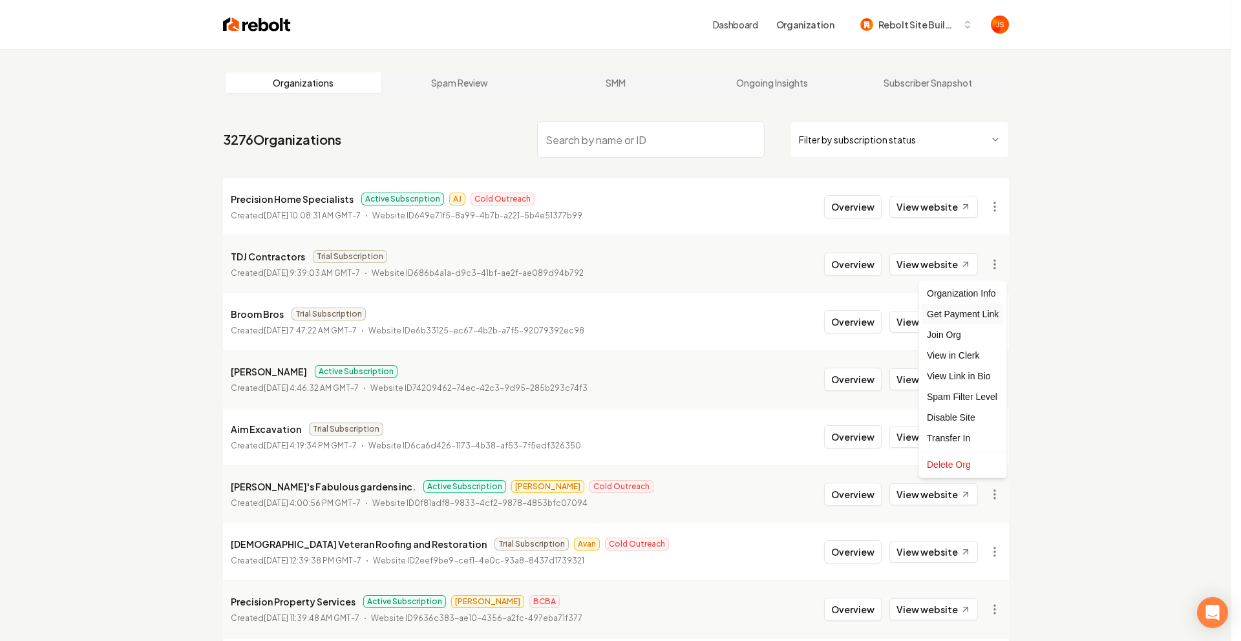
click at [950, 317] on div "Get Payment Link" at bounding box center [962, 314] width 82 height 21
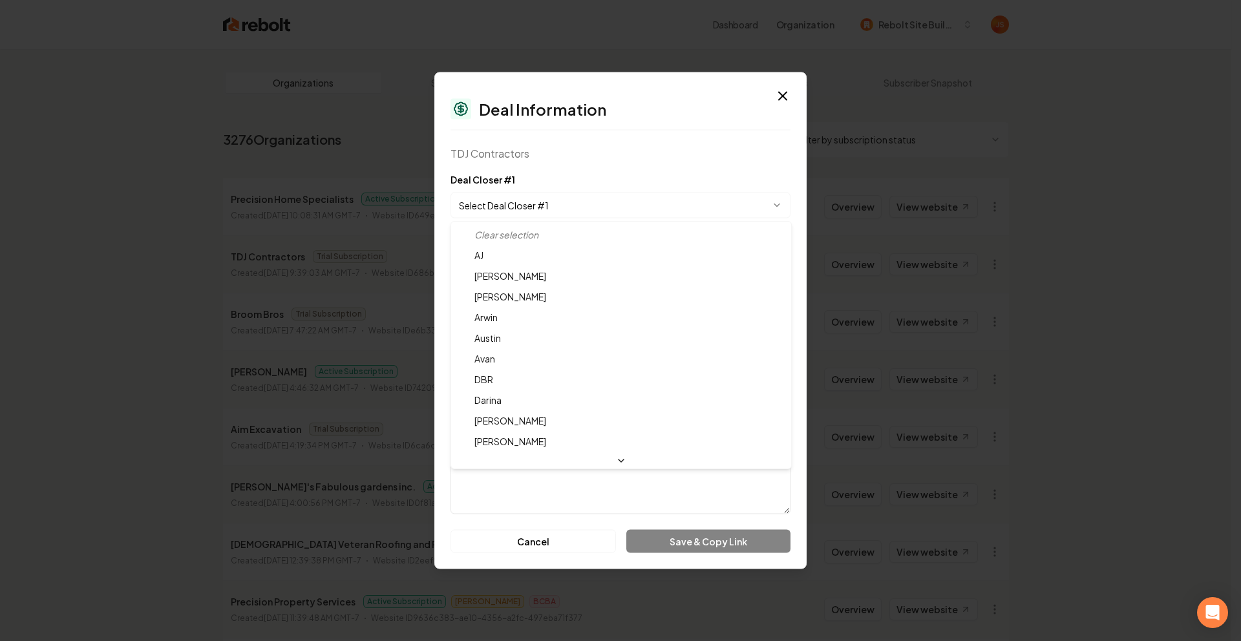
click at [549, 196] on body "Dashboard Organization Rebolt Site Builder Organizations Spam Review SMM Ongoin…" at bounding box center [615, 320] width 1231 height 641
select select "**********"
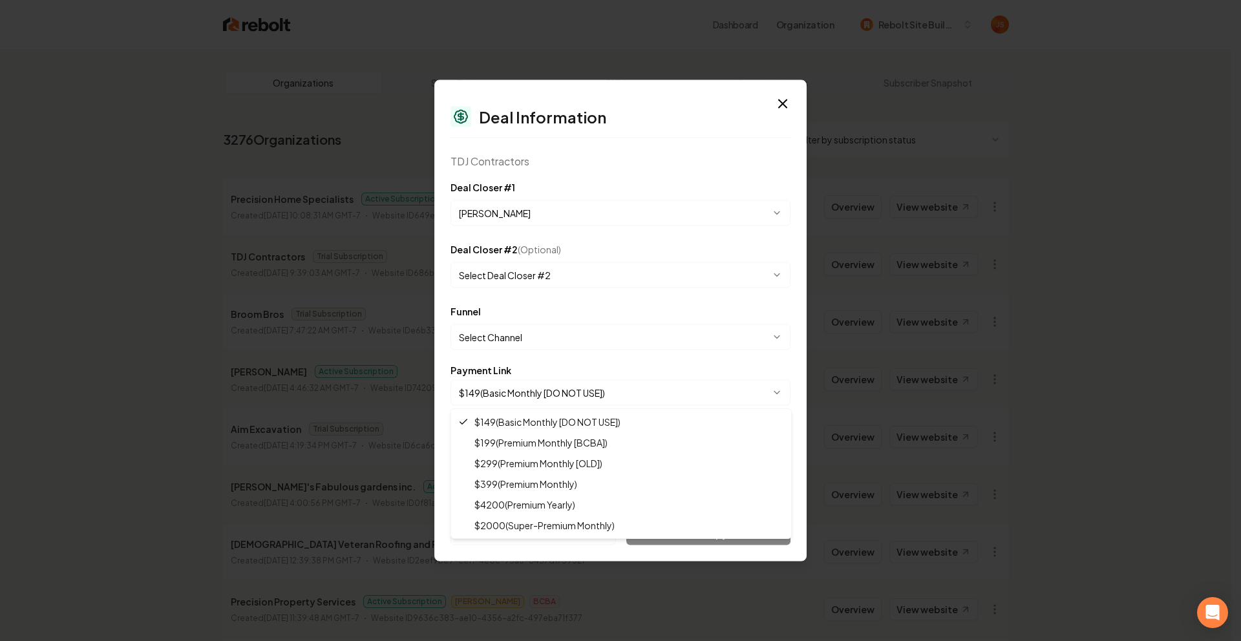
click at [539, 392] on body "Dashboard Organization Rebolt Site Builder Organizations Spam Review SMM Ongoin…" at bounding box center [615, 320] width 1231 height 641
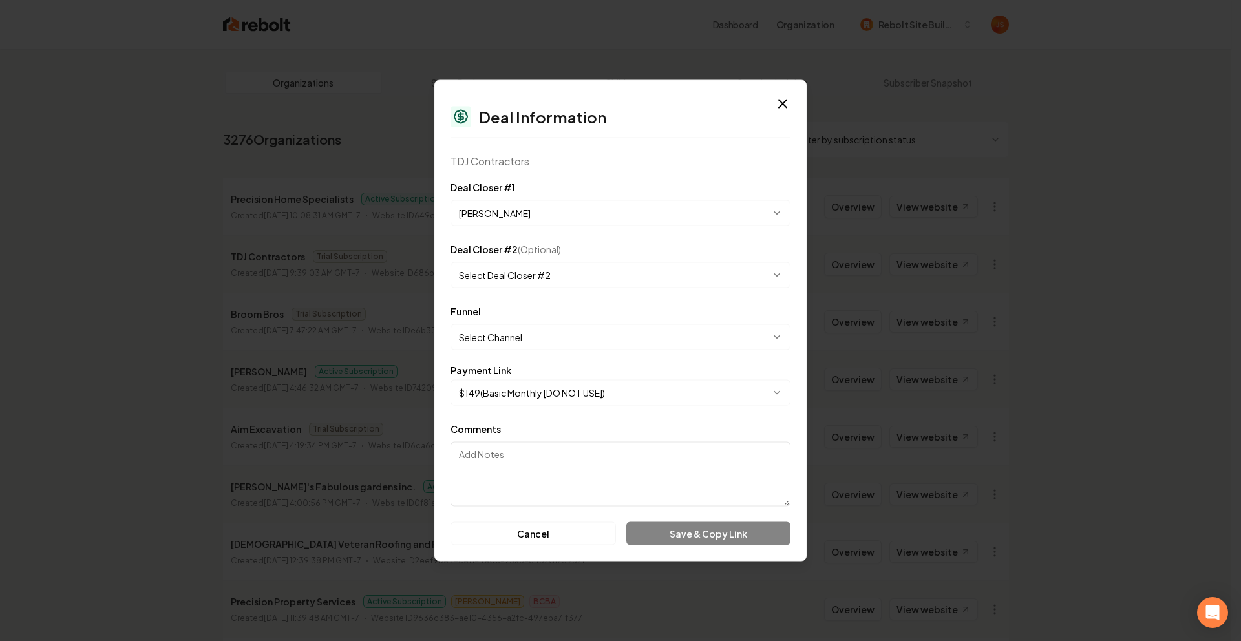
click at [541, 484] on textarea "Comments" at bounding box center [620, 474] width 340 height 65
type textarea "SMM"
click at [645, 548] on div "**********" at bounding box center [620, 320] width 372 height 481
click at [635, 486] on textarea "SMM" at bounding box center [620, 474] width 340 height 65
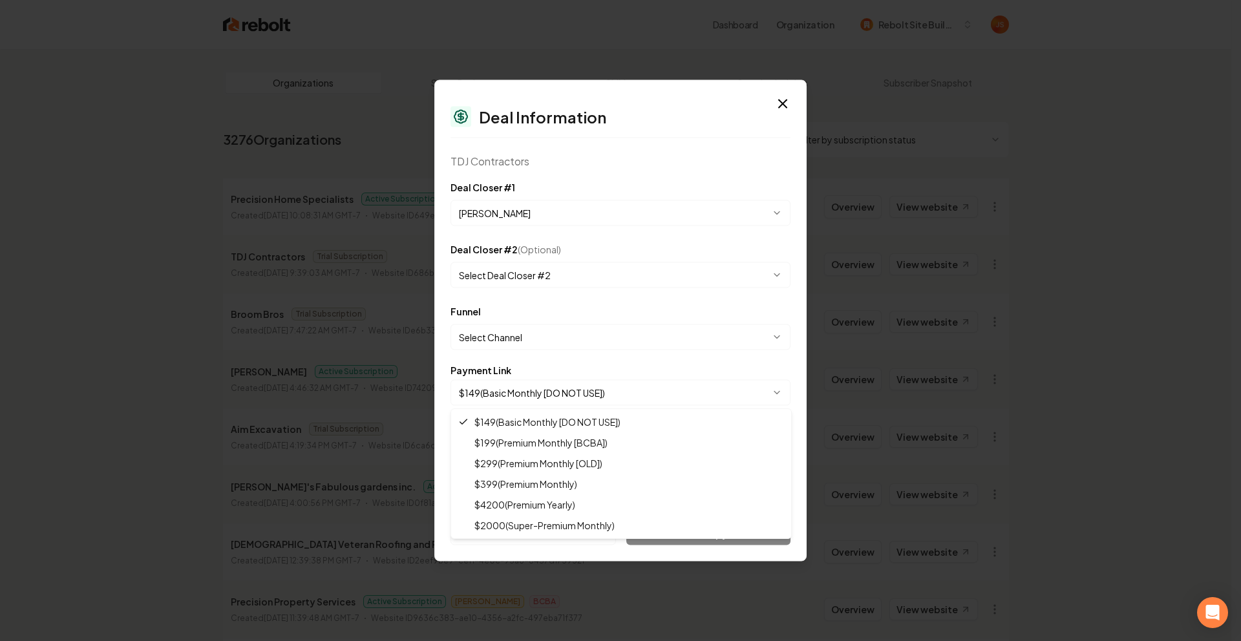
click at [578, 394] on body "Dashboard Organization Rebolt Site Builder Organizations Spam Review SMM Ongoin…" at bounding box center [615, 320] width 1231 height 641
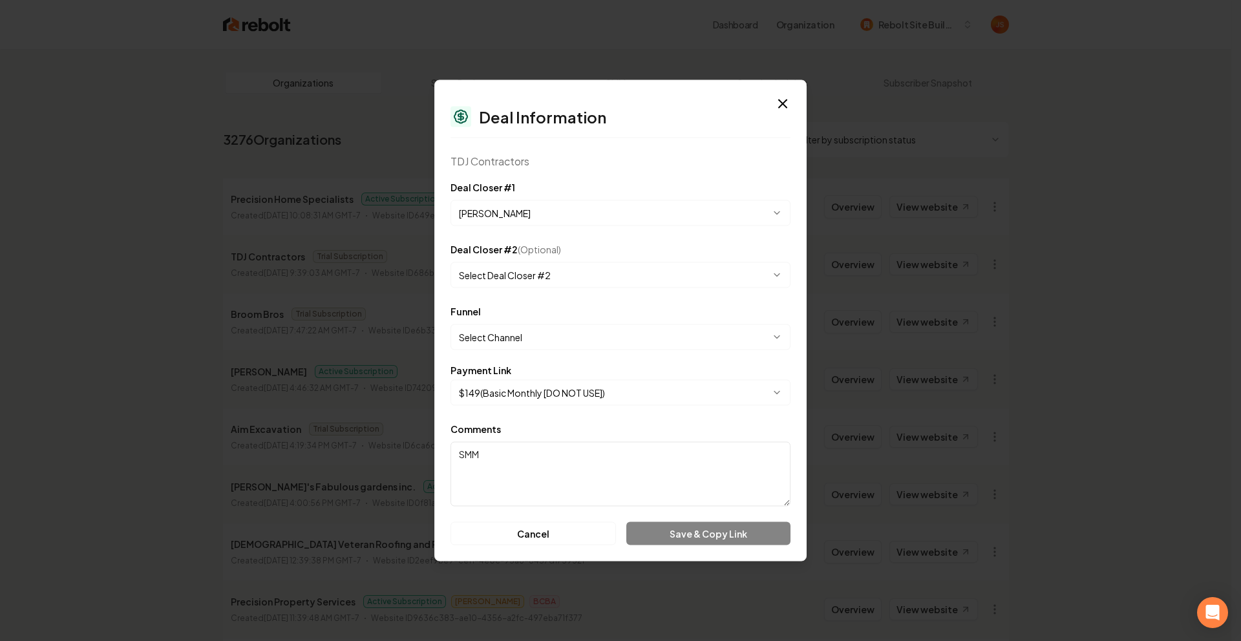
click at [533, 481] on textarea "SMM" at bounding box center [620, 474] width 340 height 65
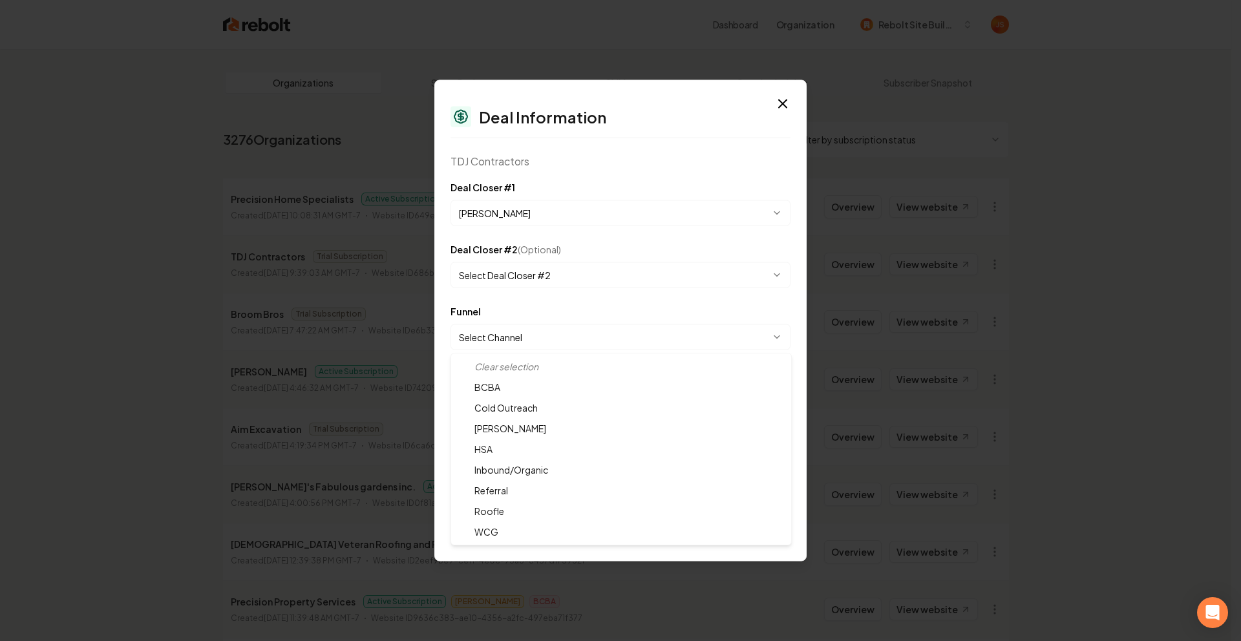
click at [516, 335] on body "Dashboard Organization Rebolt Site Builder Organizations Spam Review SMM Ongoin…" at bounding box center [615, 320] width 1231 height 641
select select "**********"
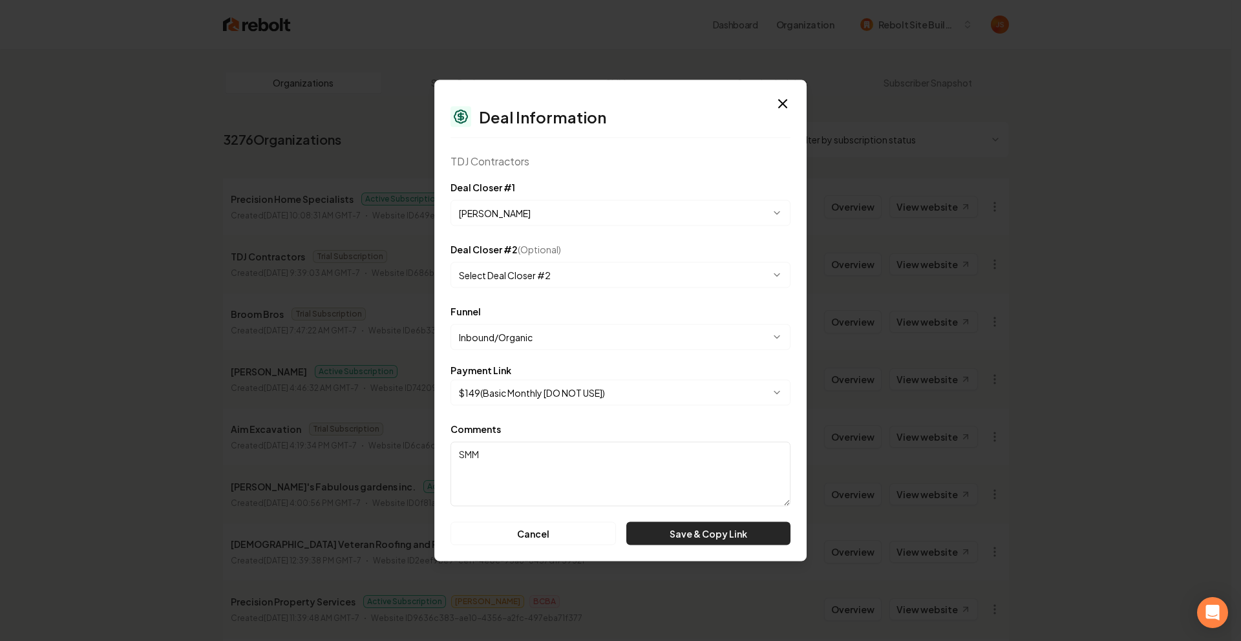
click at [691, 530] on button "Save & Copy Link" at bounding box center [708, 533] width 164 height 23
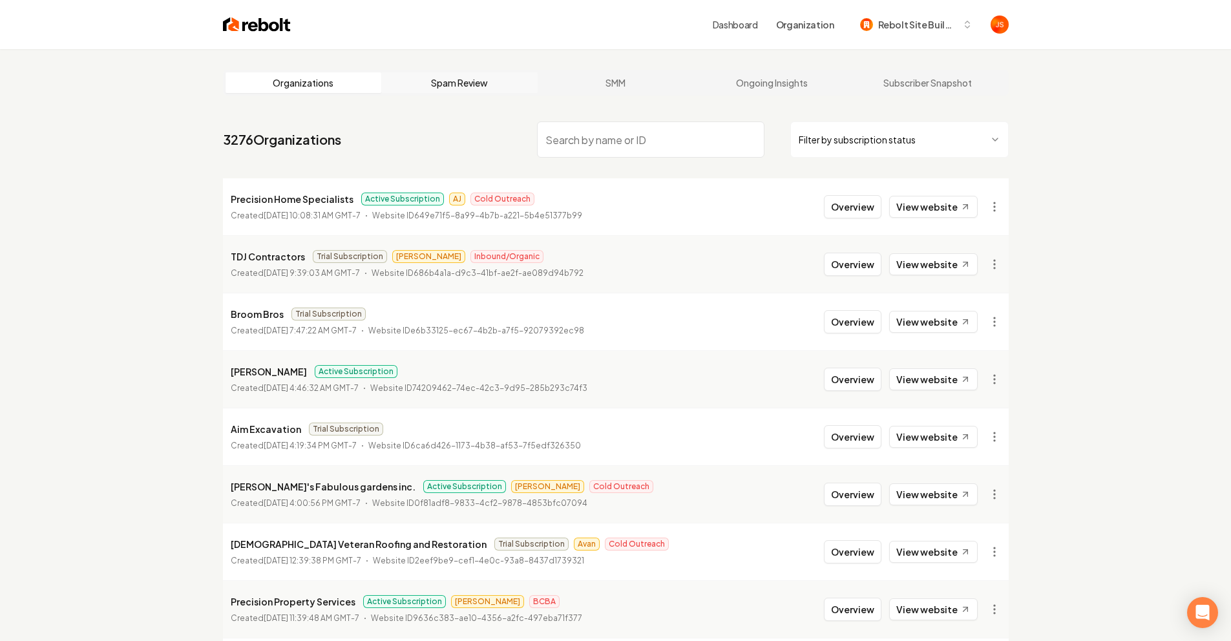
click at [465, 85] on link "Spam Review" at bounding box center [459, 82] width 156 height 21
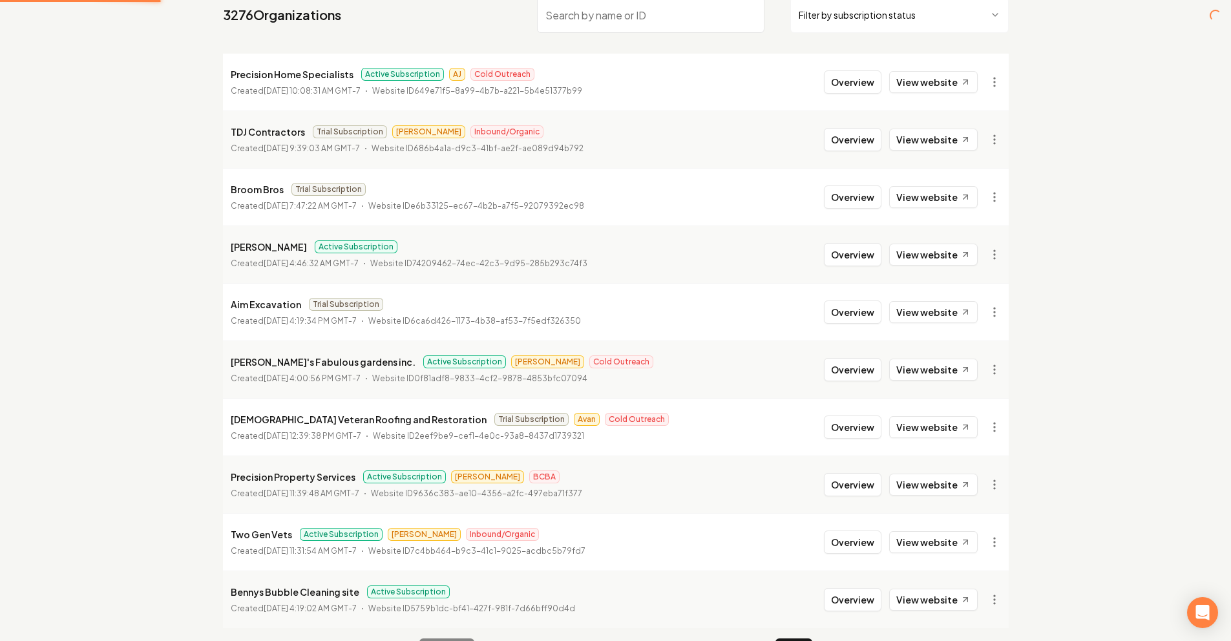
scroll to position [126, 0]
click at [876, 312] on button "Overview" at bounding box center [853, 310] width 58 height 23
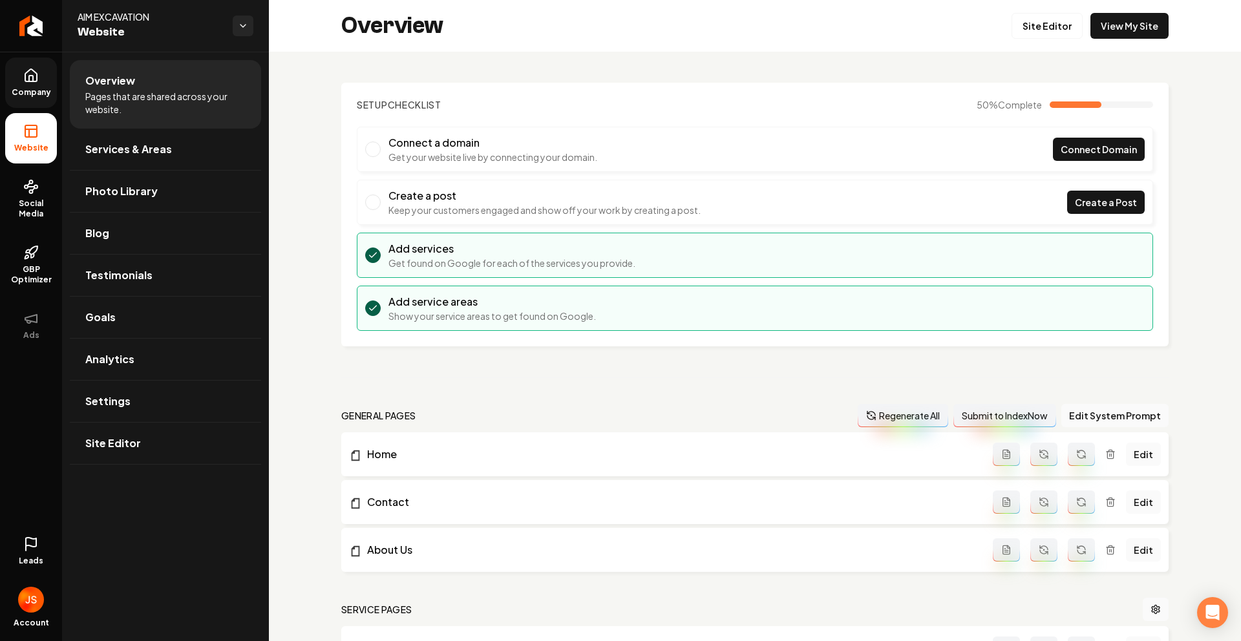
click at [37, 96] on span "Company" at bounding box center [31, 92] width 50 height 10
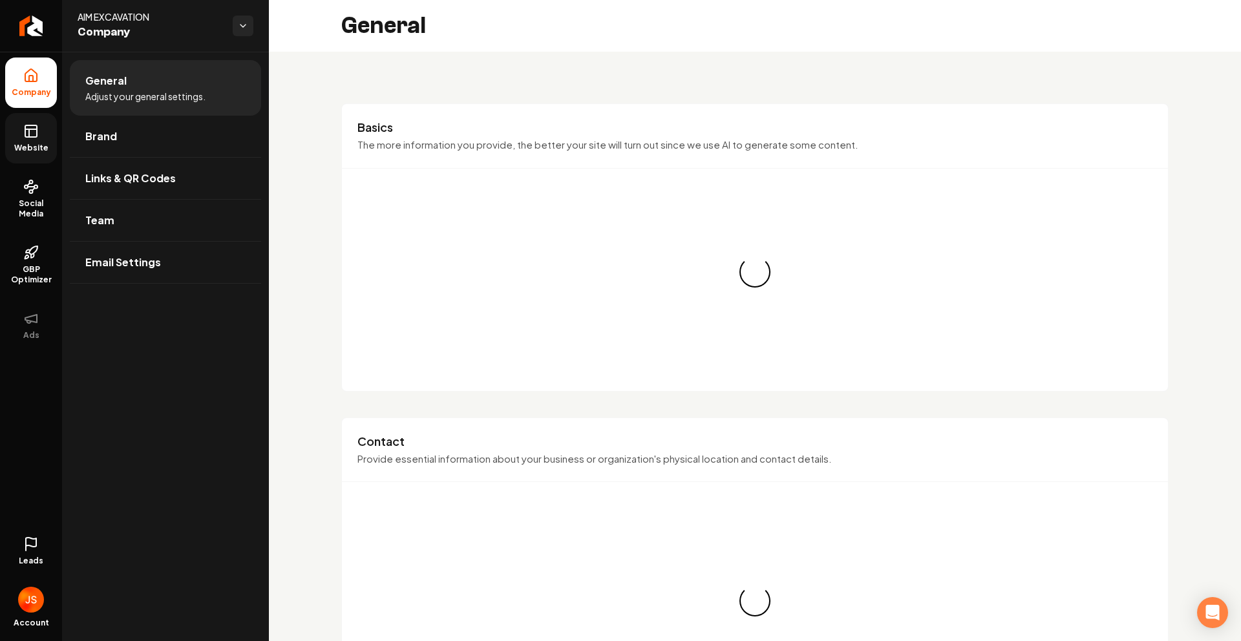
click at [28, 152] on span "Website" at bounding box center [31, 148] width 45 height 10
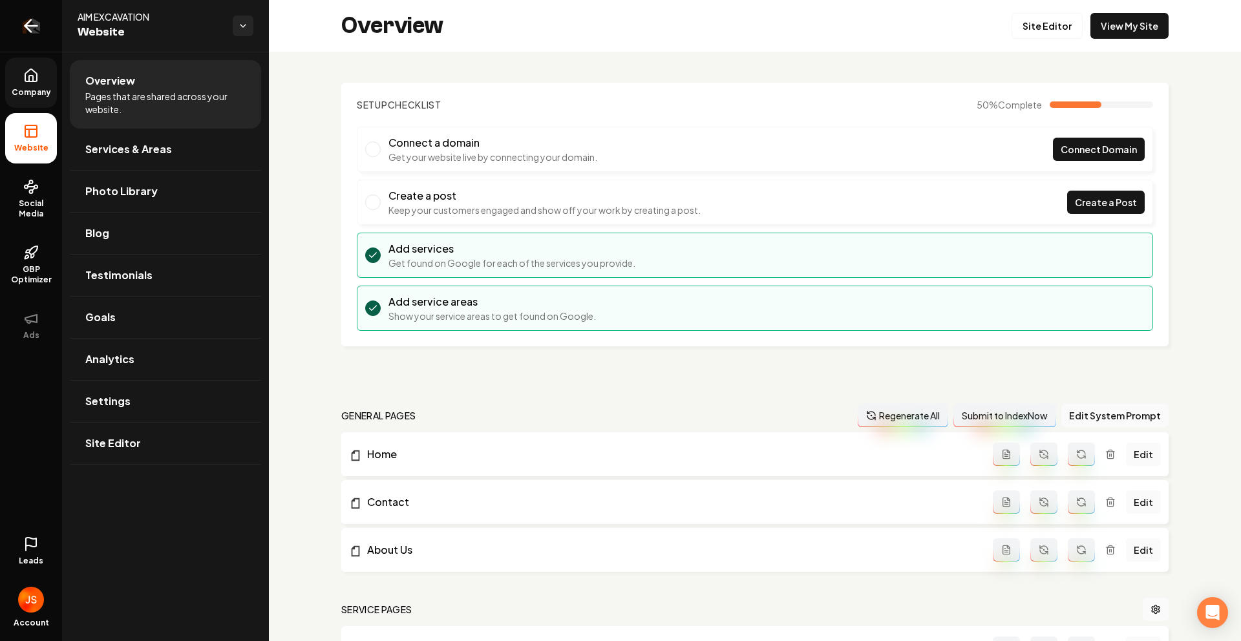
click at [35, 25] on icon "Return to dashboard" at bounding box center [31, 26] width 21 height 21
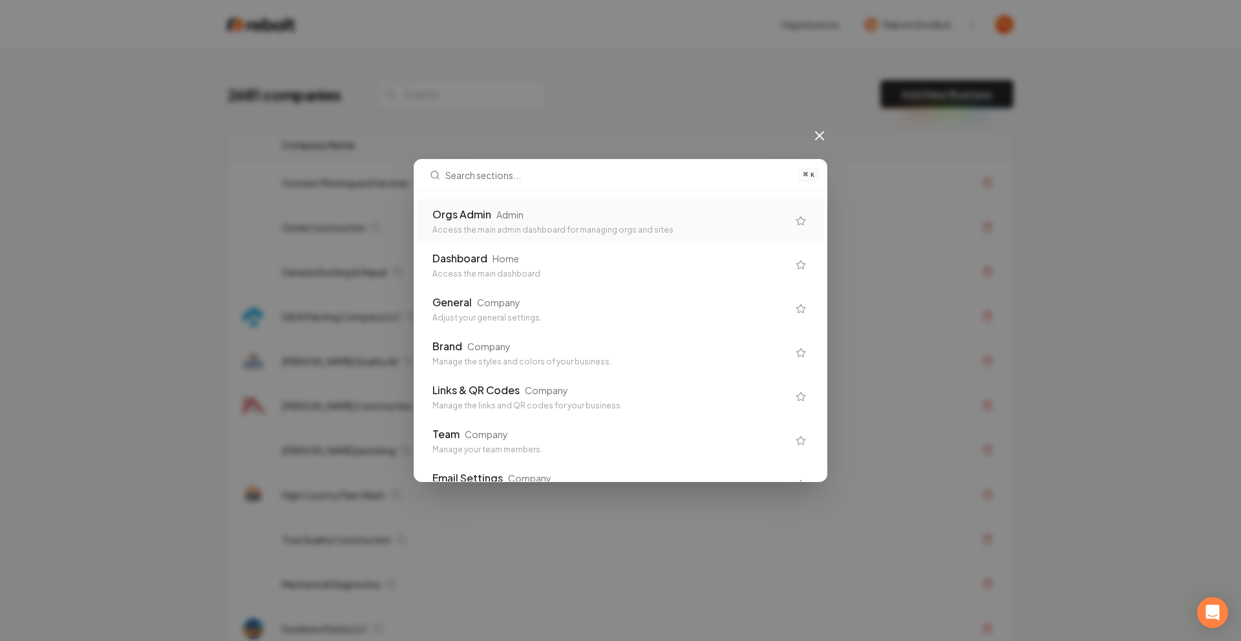
click at [467, 225] on div "Access the main admin dashboard for managing orgs and sites" at bounding box center [609, 230] width 355 height 10
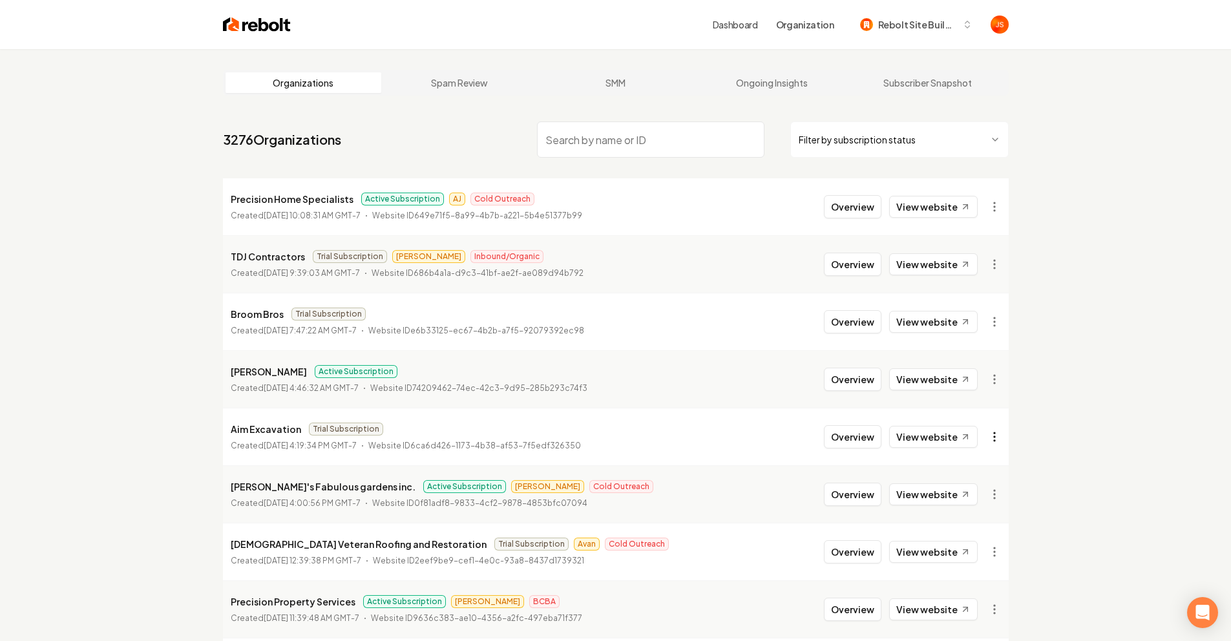
click at [995, 437] on html "Dashboard Organization Rebolt Site Builder Organizations Spam Review SMM Ongoin…" at bounding box center [615, 320] width 1231 height 641
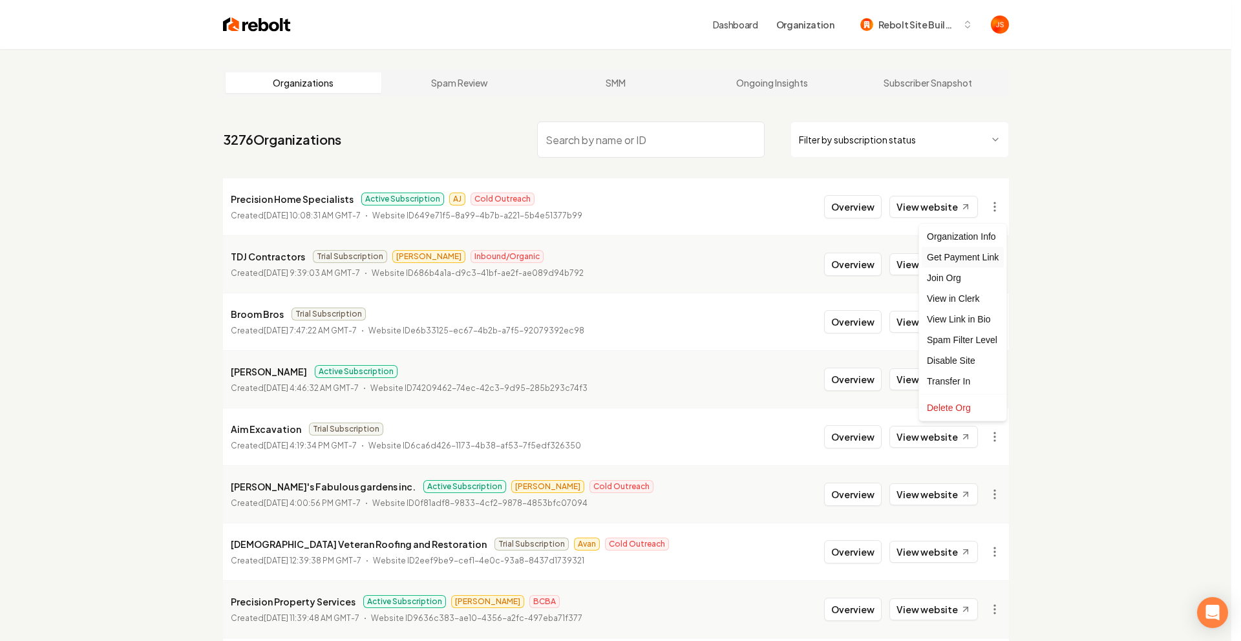
click at [974, 260] on div "Get Payment Link" at bounding box center [962, 257] width 82 height 21
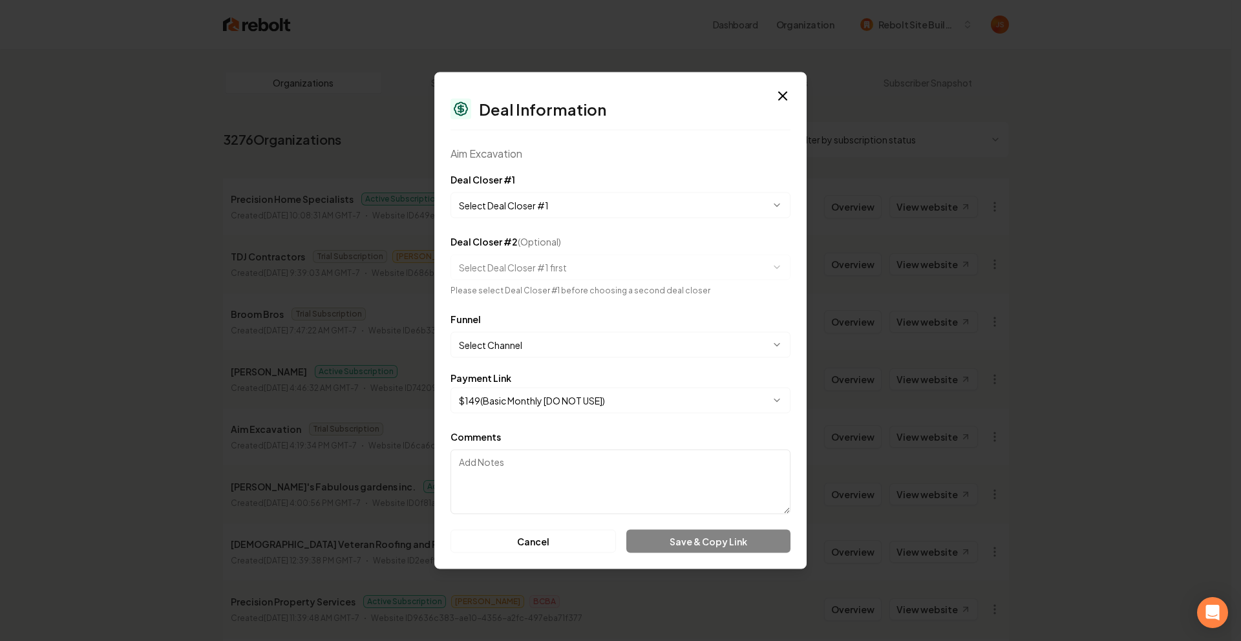
click at [527, 202] on body "Dashboard Organization Rebolt Site Builder Organizations Spam Review SMM Ongoin…" at bounding box center [615, 320] width 1231 height 641
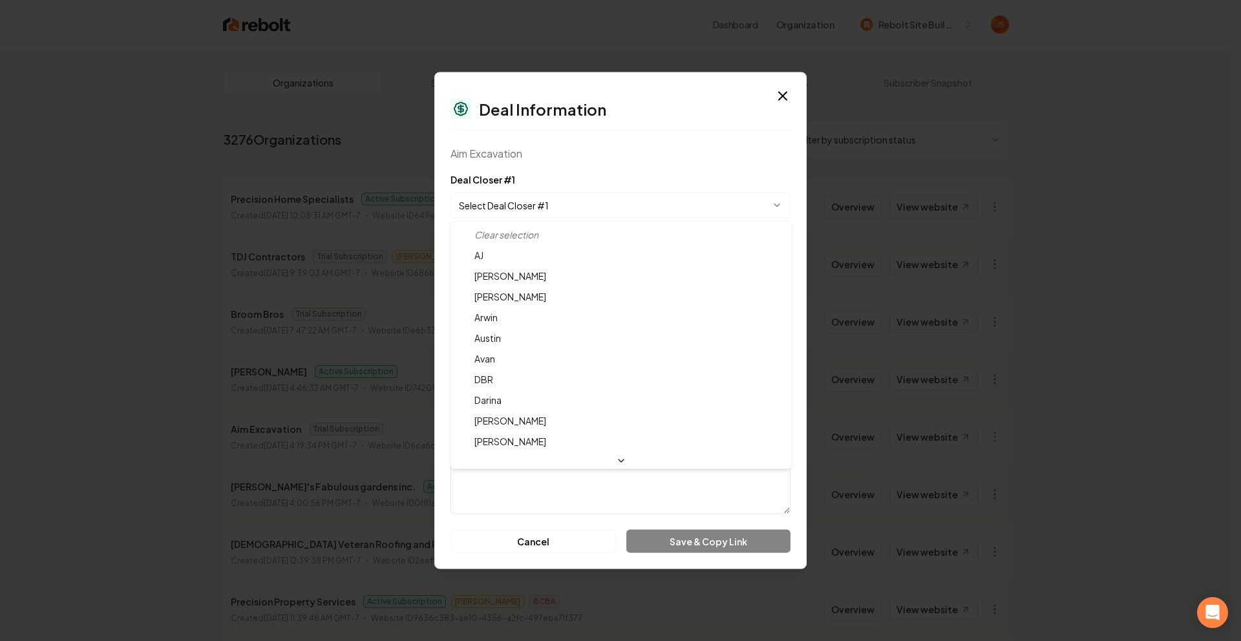
select select "**********"
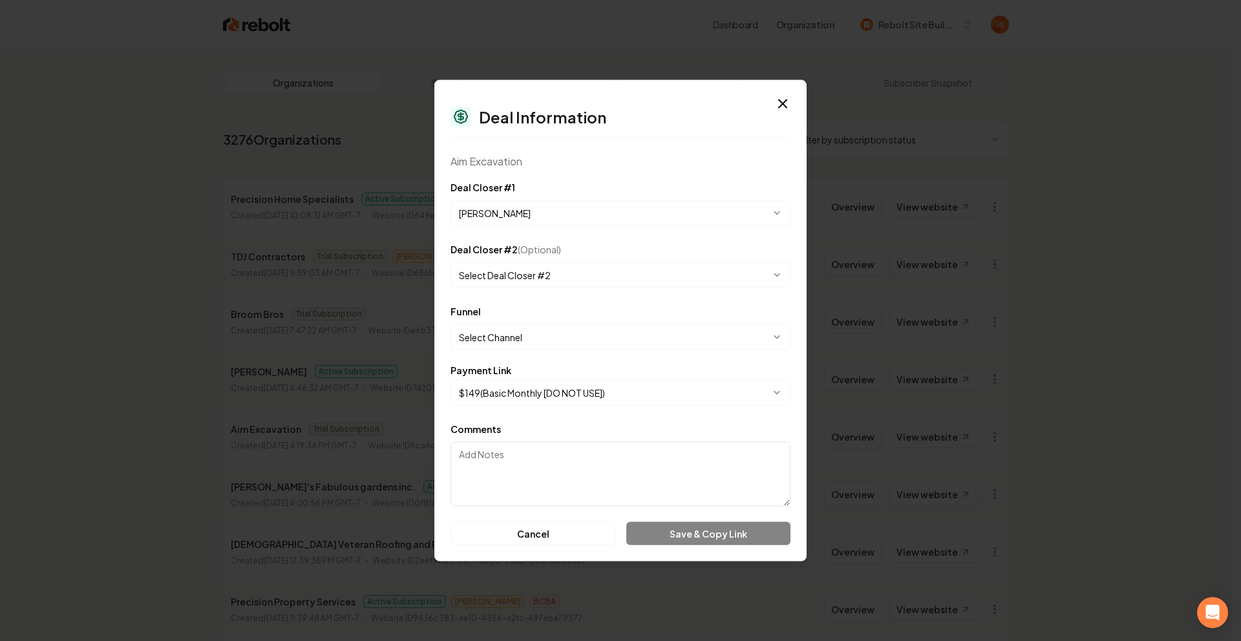
click at [548, 272] on body "Dashboard Organization Rebolt Site Builder Organizations Spam Review SMM Ongoin…" at bounding box center [615, 320] width 1231 height 641
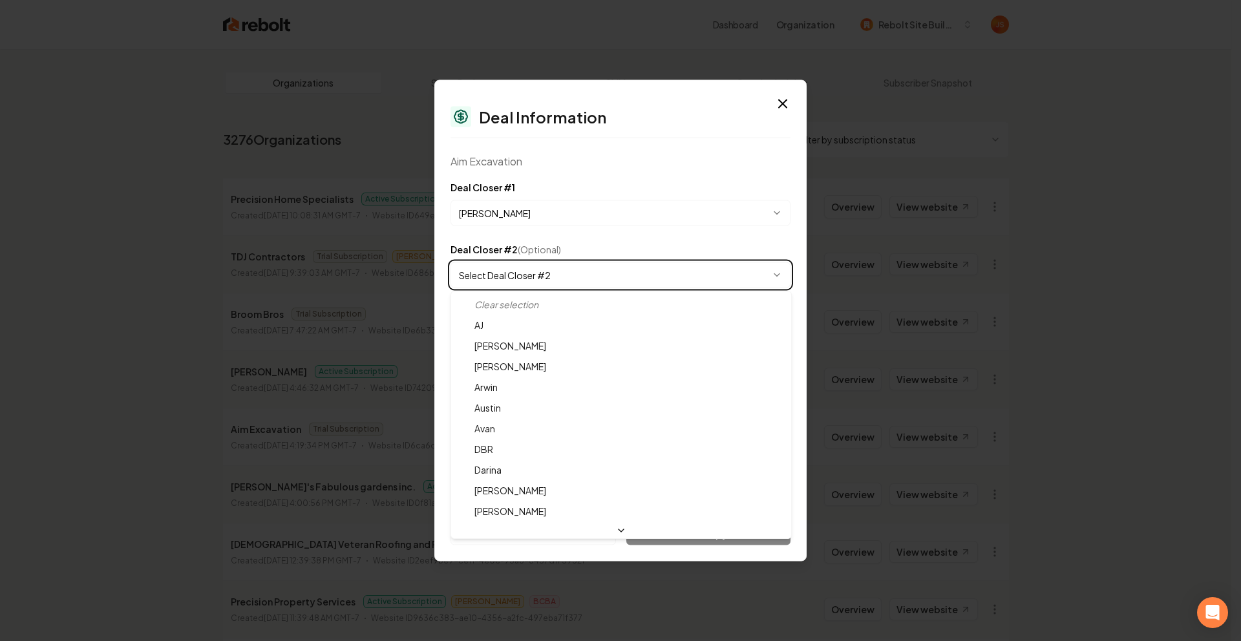
click at [655, 246] on body "Dashboard Organization Rebolt Site Builder Organizations Spam Review SMM Ongoin…" at bounding box center [615, 320] width 1231 height 641
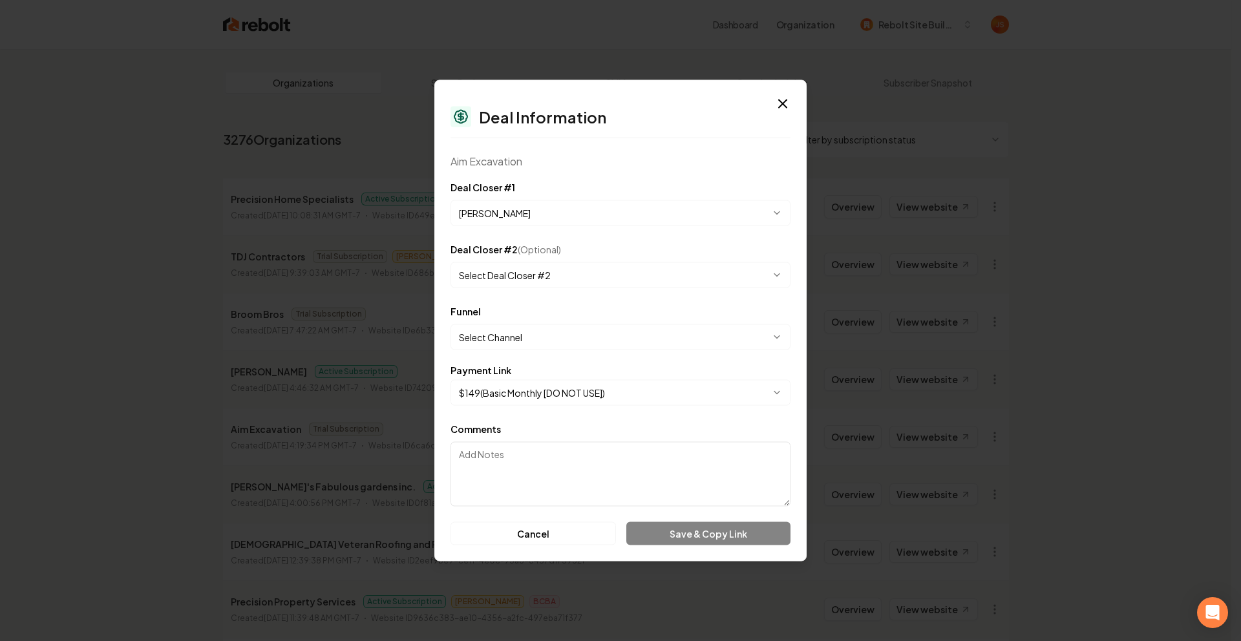
click at [518, 341] on body "Dashboard Organization Rebolt Site Builder Organizations Spam Review SMM Ongoin…" at bounding box center [615, 320] width 1231 height 641
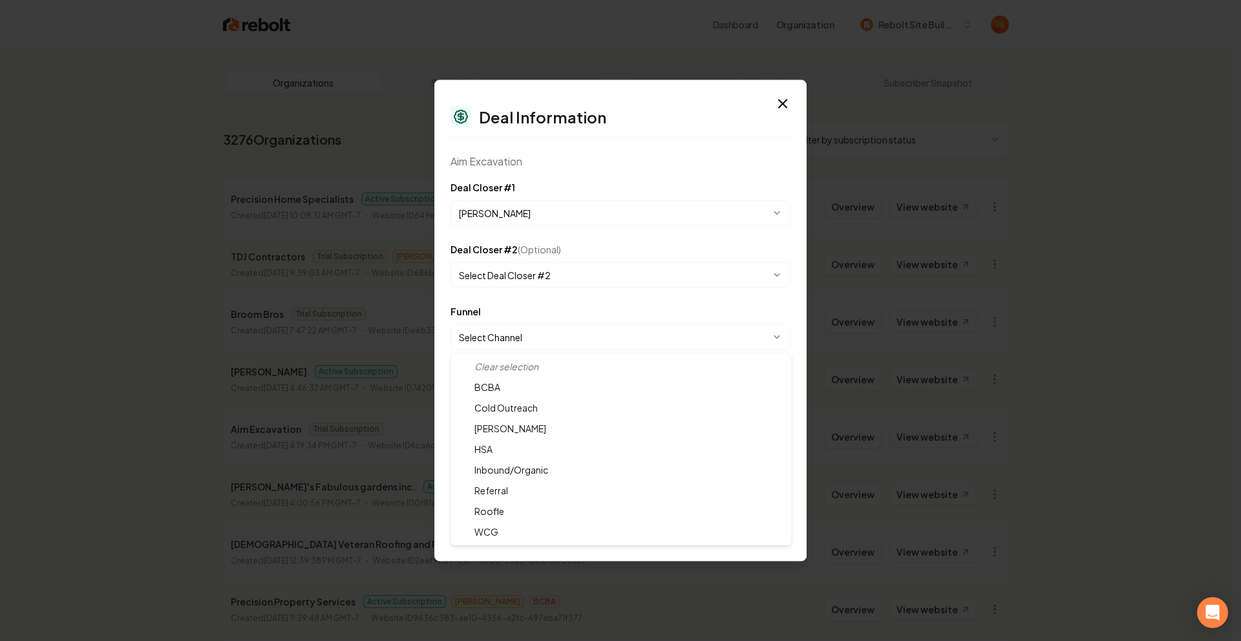
select select "**********"
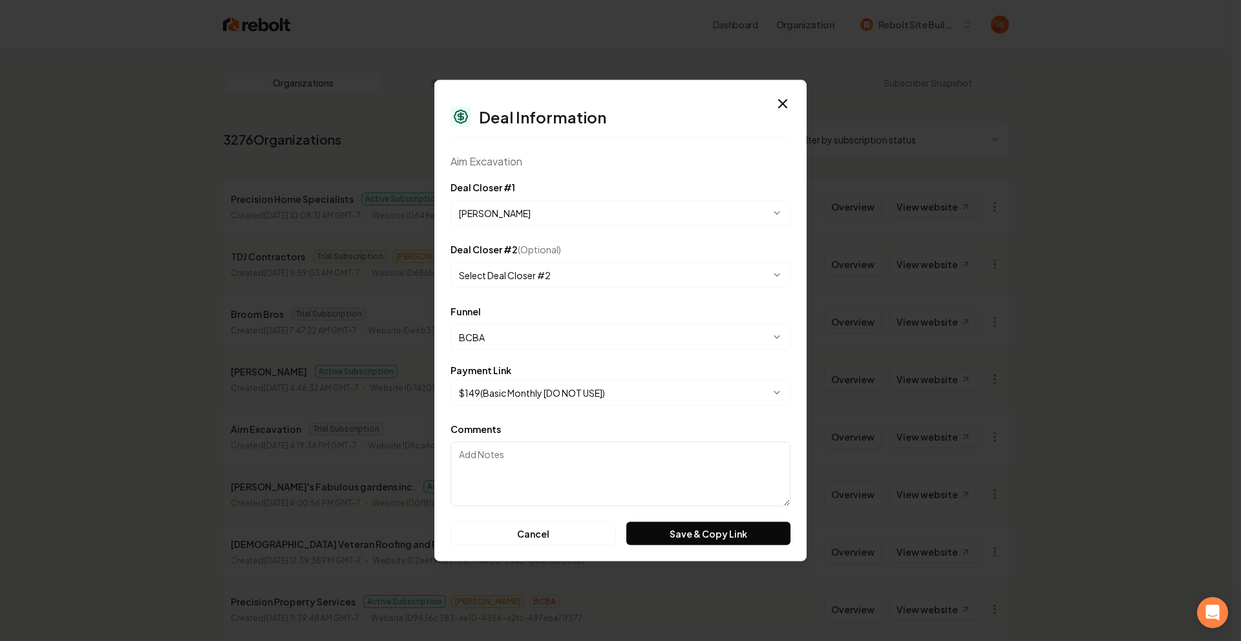
drag, startPoint x: 518, startPoint y: 412, endPoint x: 523, endPoint y: 401, distance: 11.9
click at [518, 411] on form "**********" at bounding box center [620, 363] width 340 height 366
click at [523, 396] on body "Dashboard Organization Rebolt Site Builder Organizations Spam Review SMM Ongoin…" at bounding box center [615, 320] width 1231 height 641
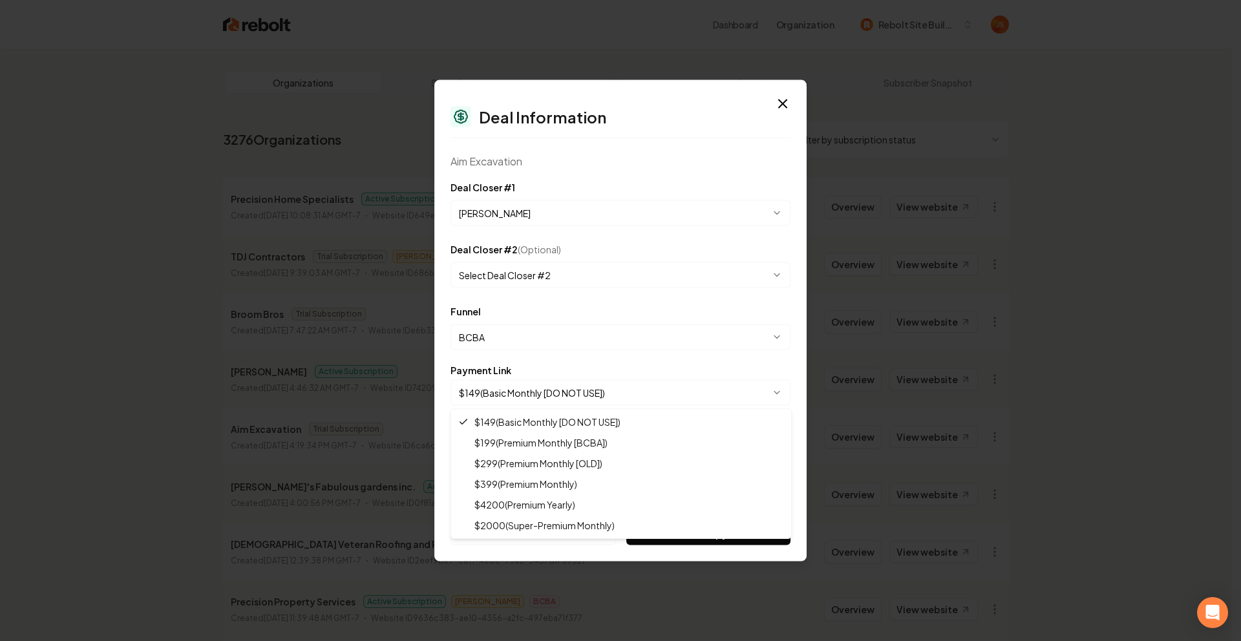
select select "**********"
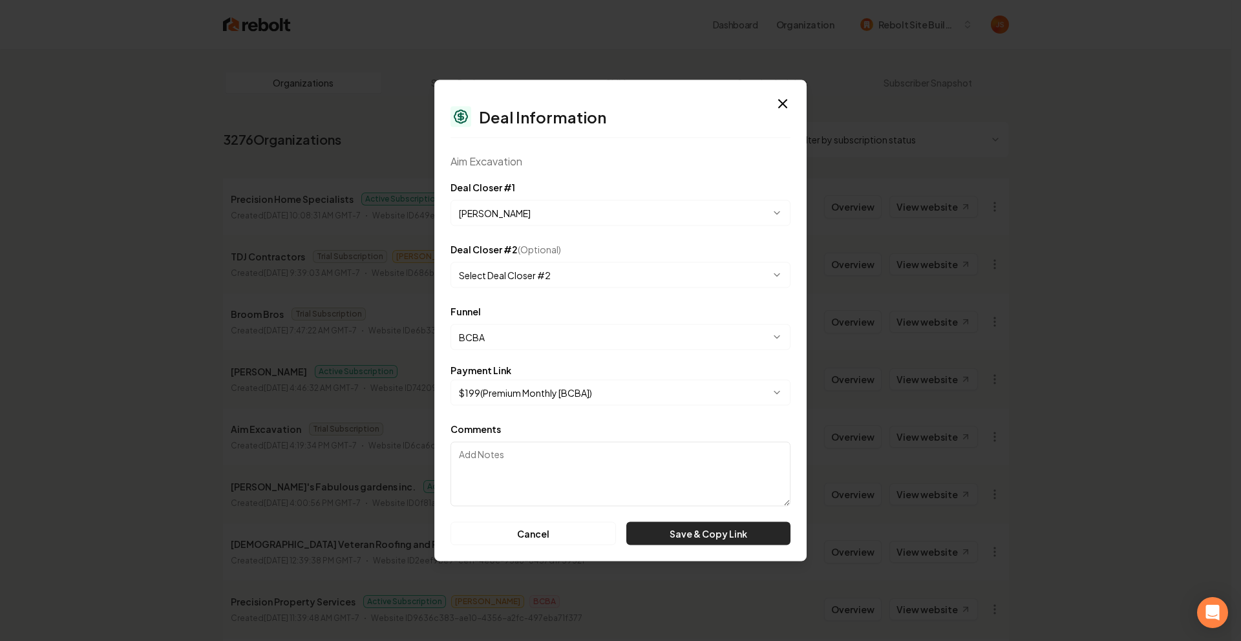
click at [673, 534] on button "Save & Copy Link" at bounding box center [708, 533] width 164 height 23
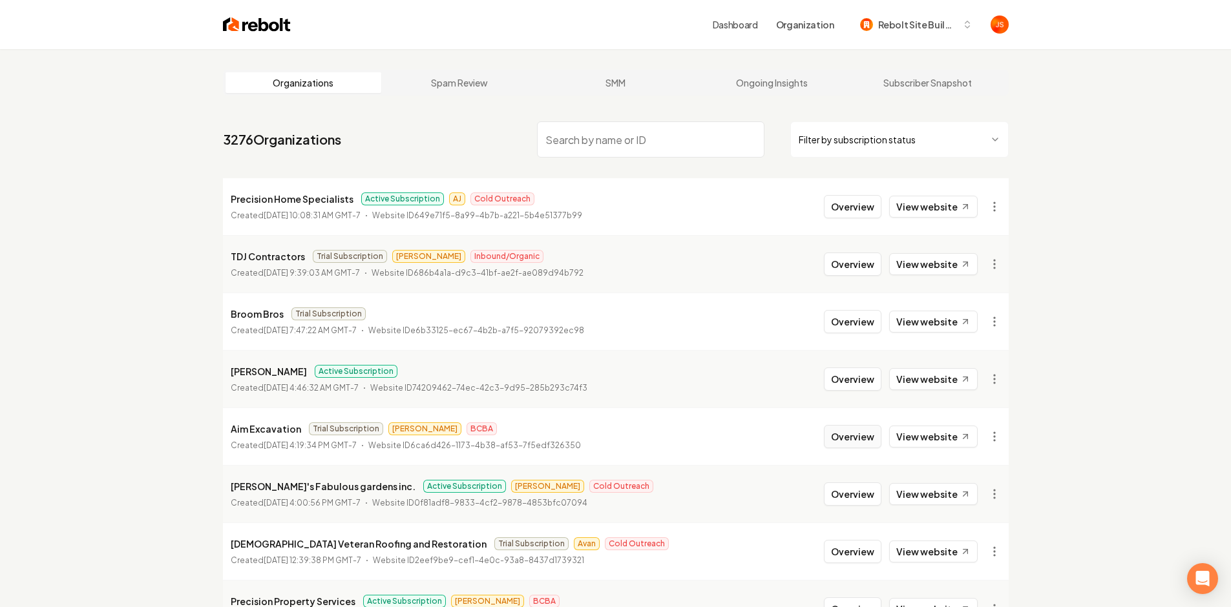
click at [844, 445] on button "Overview" at bounding box center [853, 436] width 58 height 23
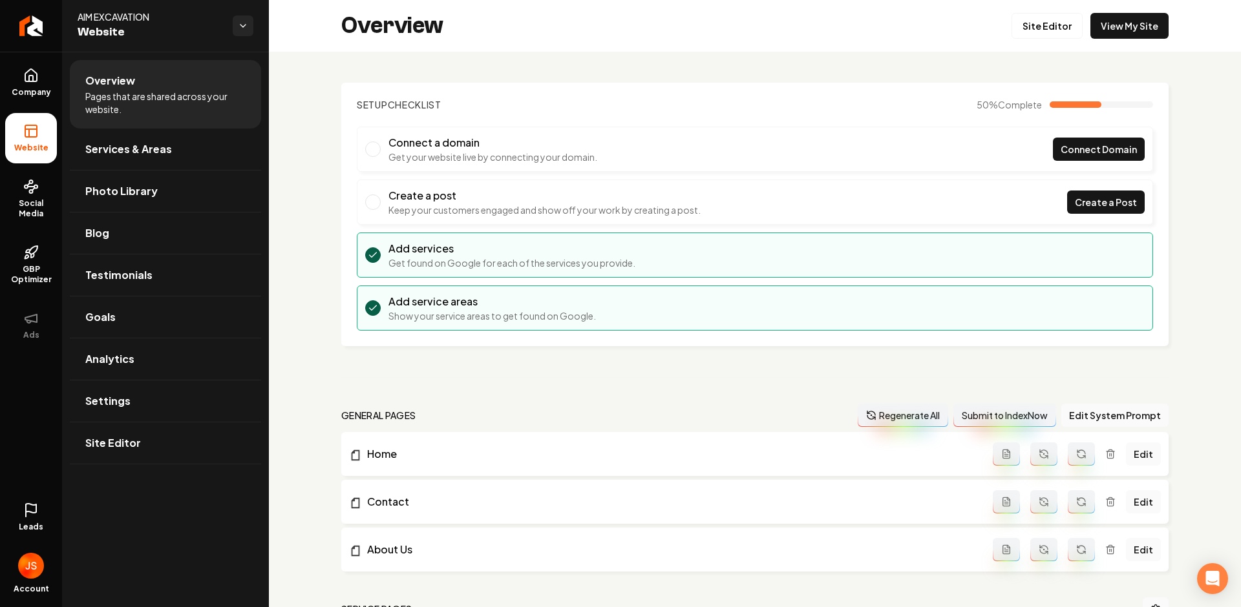
click at [1117, 9] on div "Overview Site Editor View My Site" at bounding box center [755, 26] width 972 height 52
click at [1116, 34] on link "View My Site" at bounding box center [1129, 26] width 78 height 26
click at [1050, 41] on div "Overview Site Editor View My Site" at bounding box center [755, 26] width 972 height 52
click at [1045, 31] on link "Site Editor" at bounding box center [1046, 26] width 71 height 26
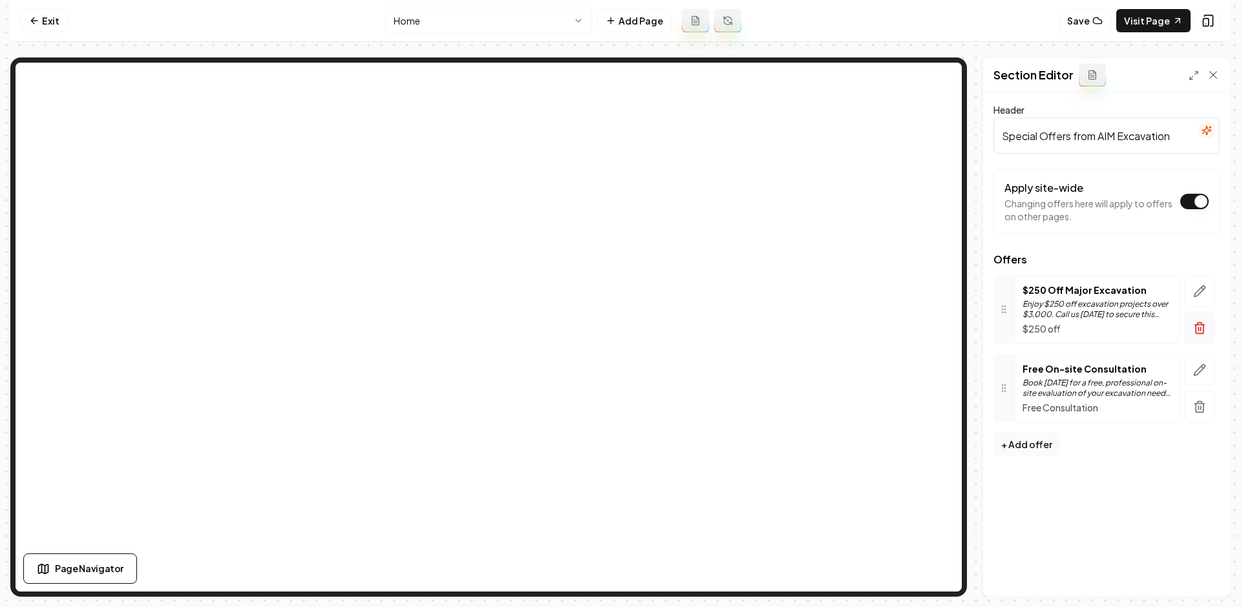
click at [1193, 329] on icon "button" at bounding box center [1199, 328] width 13 height 13
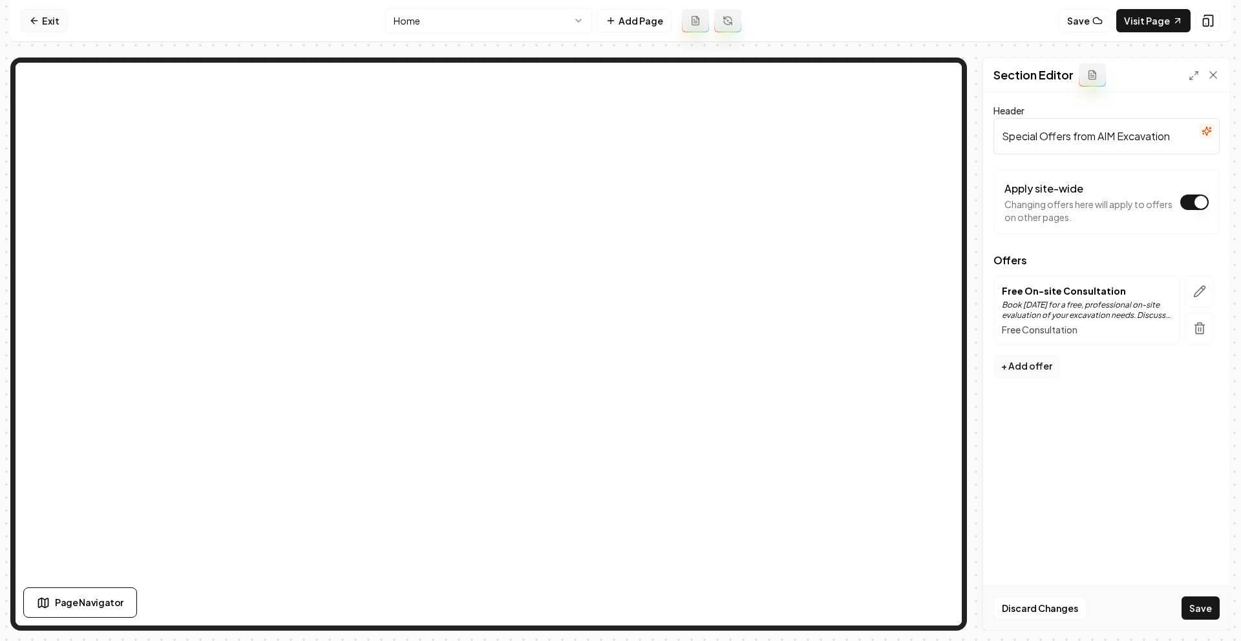
click at [41, 30] on link "Exit" at bounding box center [44, 20] width 47 height 23
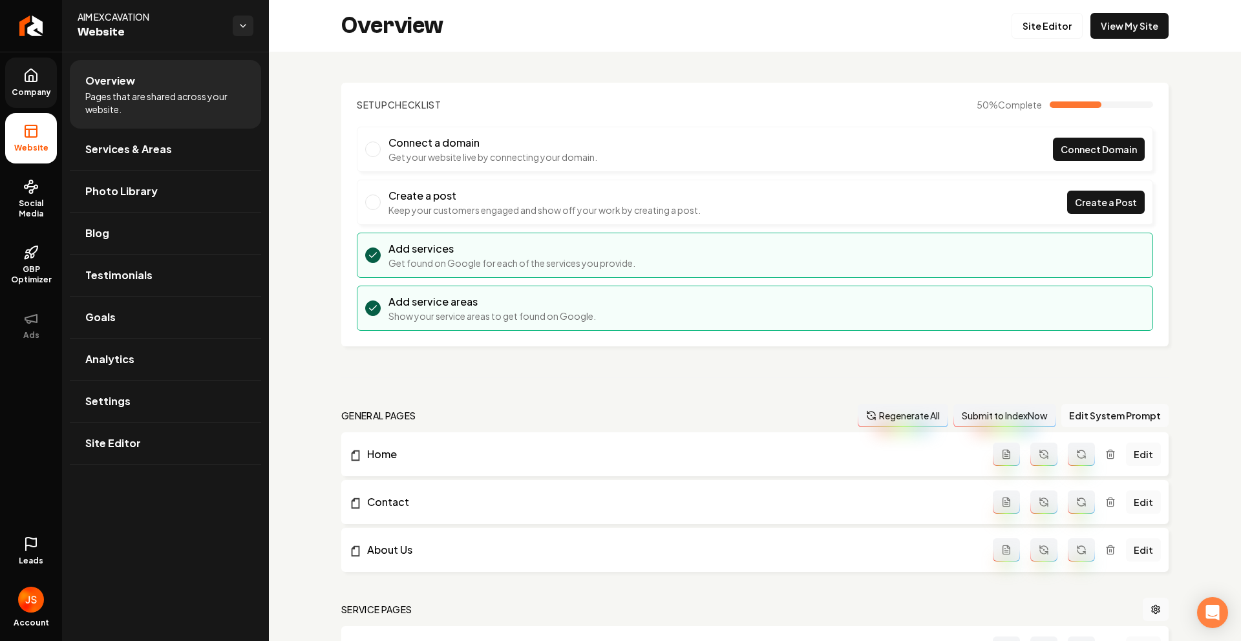
click at [23, 76] on icon at bounding box center [31, 76] width 16 height 16
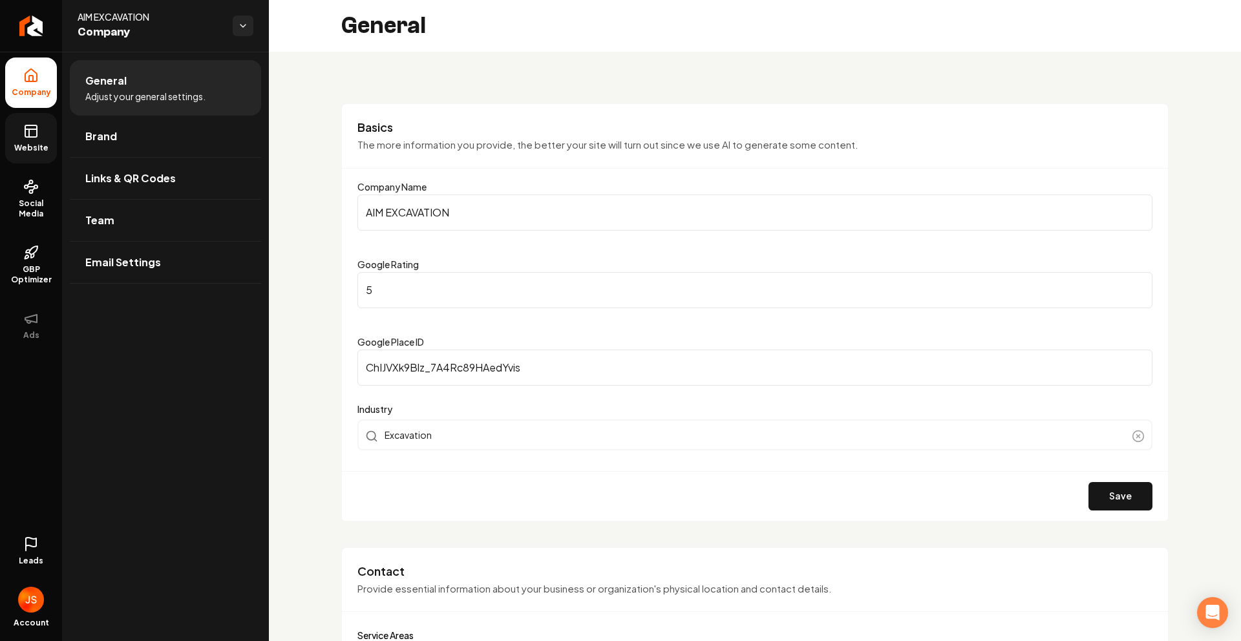
click at [30, 136] on rect at bounding box center [31, 131] width 12 height 12
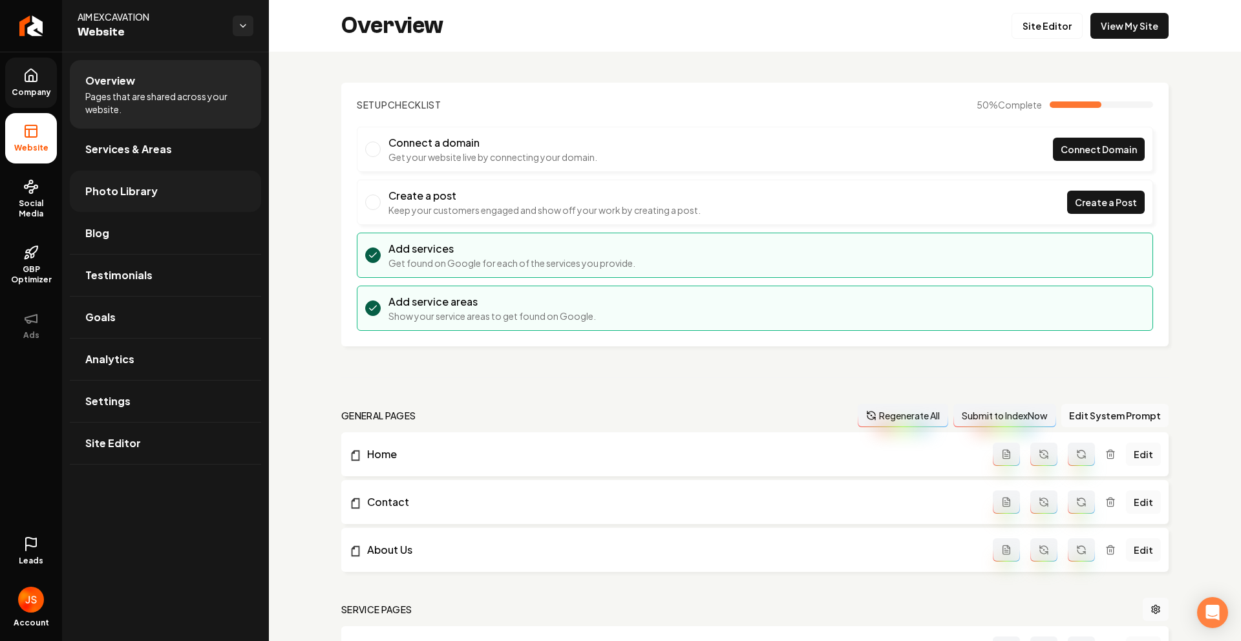
click at [104, 202] on link "Photo Library" at bounding box center [165, 191] width 191 height 41
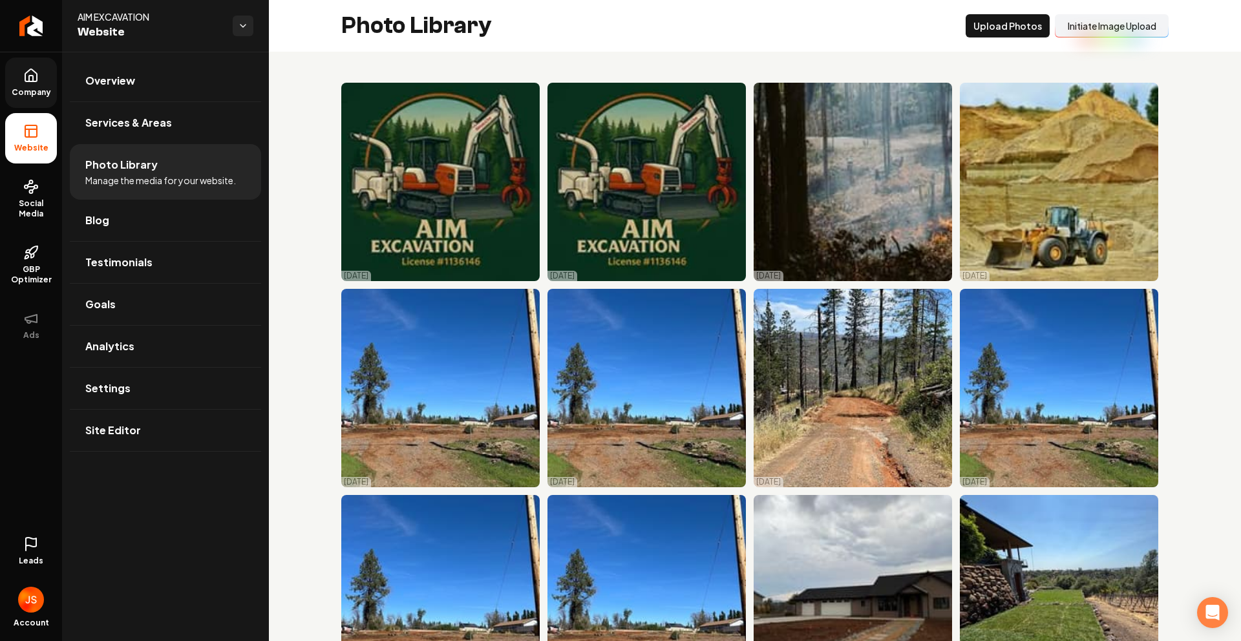
click at [1124, 36] on button "Initiate Image Upload" at bounding box center [1111, 25] width 114 height 23
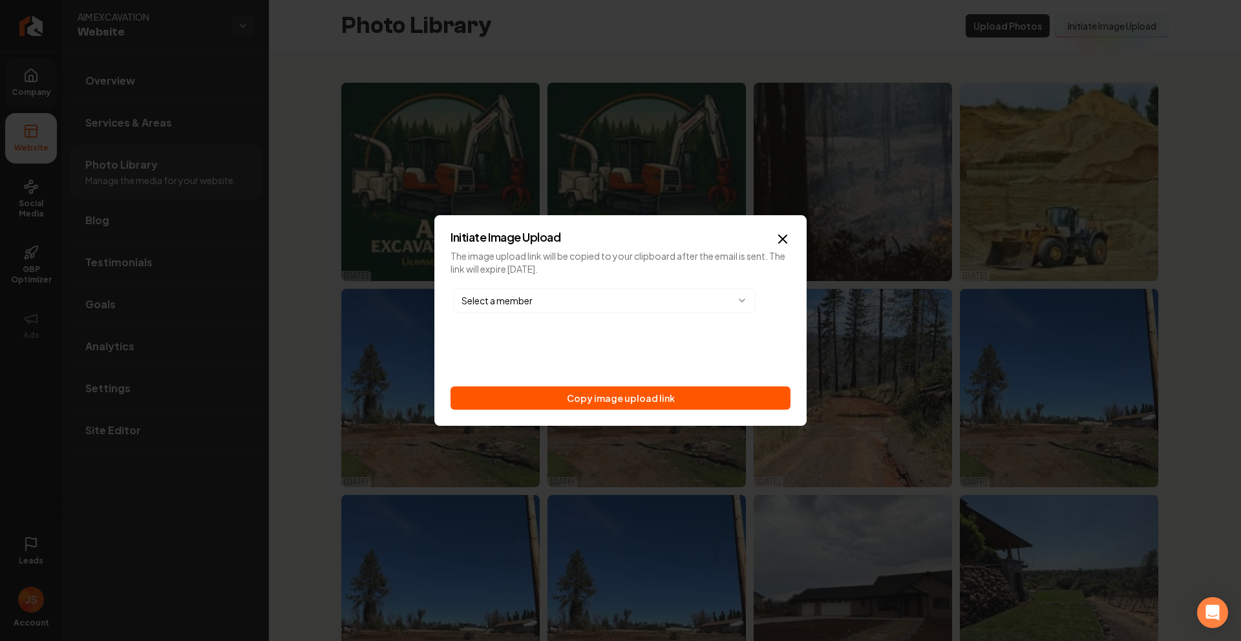
click at [627, 392] on button "Copy image upload link" at bounding box center [620, 397] width 340 height 23
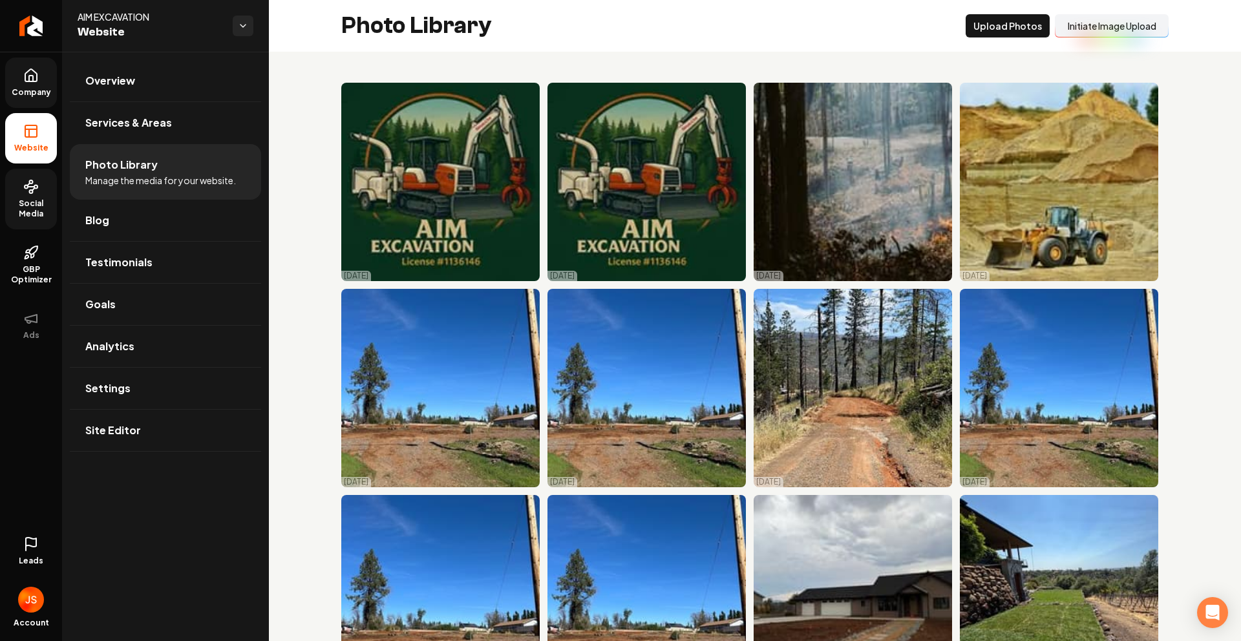
click at [29, 201] on span "Social Media" at bounding box center [31, 208] width 52 height 21
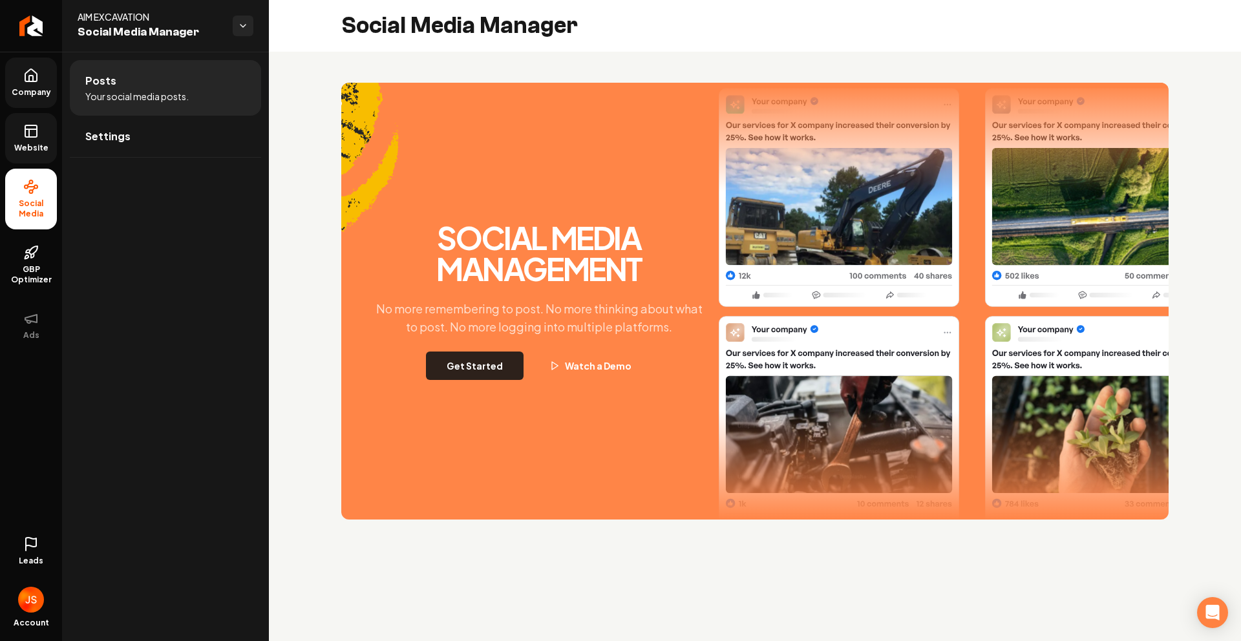
click at [439, 370] on button "Get Started" at bounding box center [475, 365] width 98 height 28
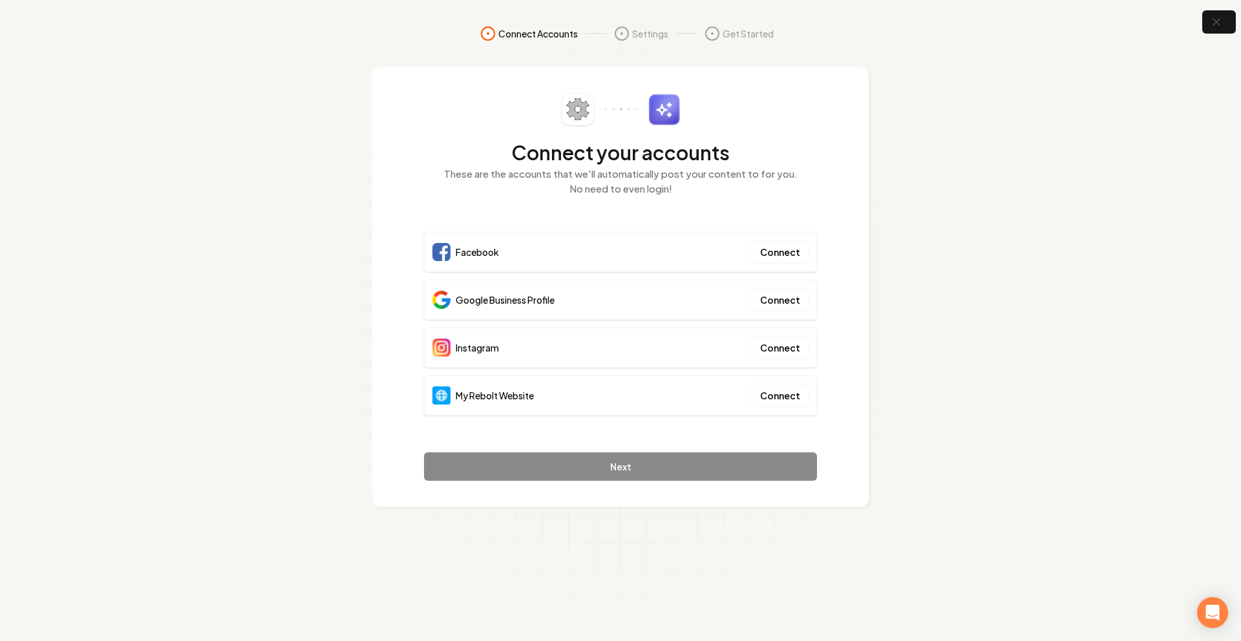
click at [781, 381] on div "My Rebolt Website Connect" at bounding box center [620, 395] width 393 height 40
click at [774, 391] on button "Connect" at bounding box center [779, 395] width 57 height 23
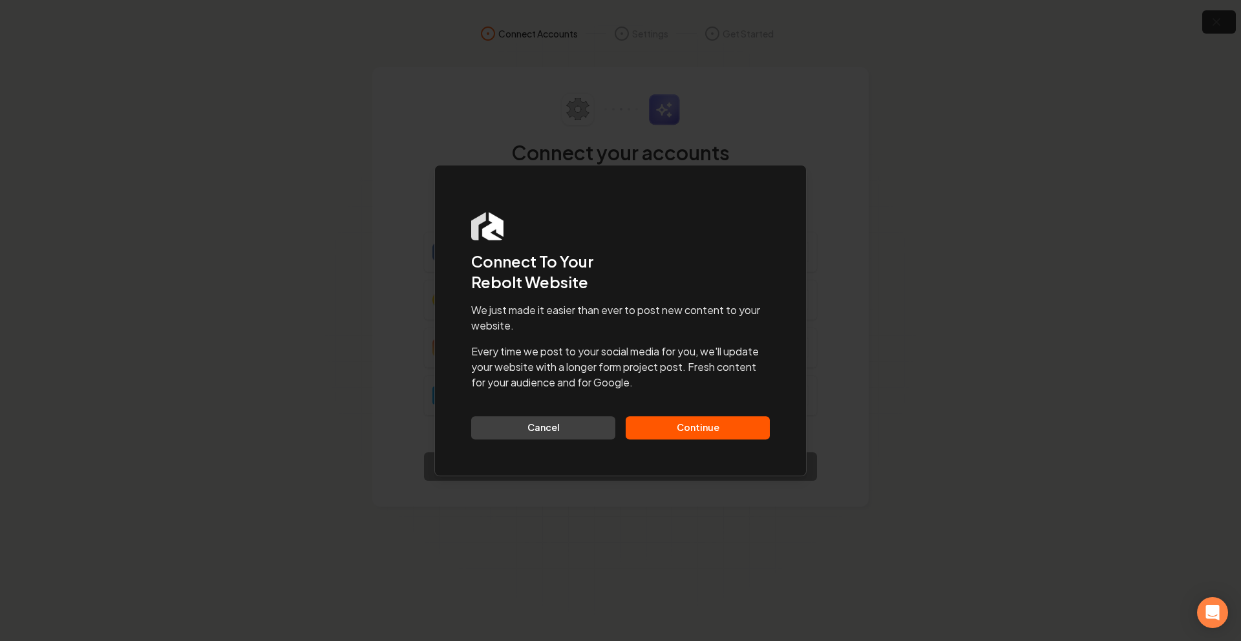
click at [698, 429] on button "Continue" at bounding box center [697, 427] width 144 height 23
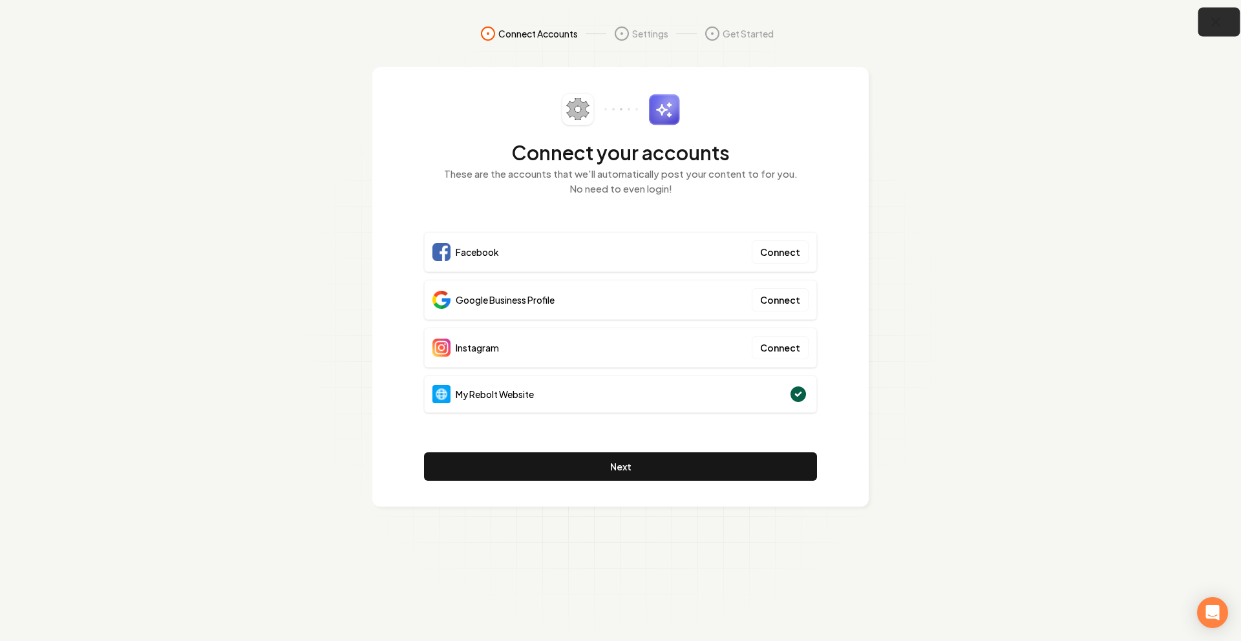
click at [1215, 21] on icon "button" at bounding box center [1216, 22] width 8 height 8
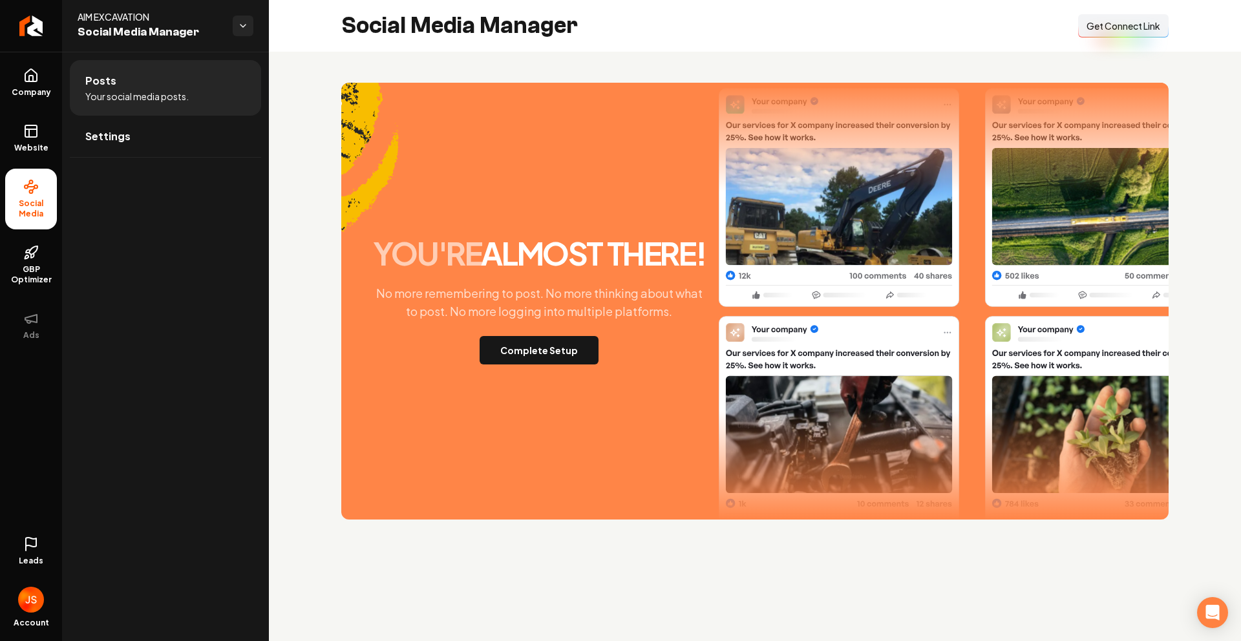
click at [1104, 37] on button "Connect Link Get Connect Link" at bounding box center [1123, 25] width 90 height 23
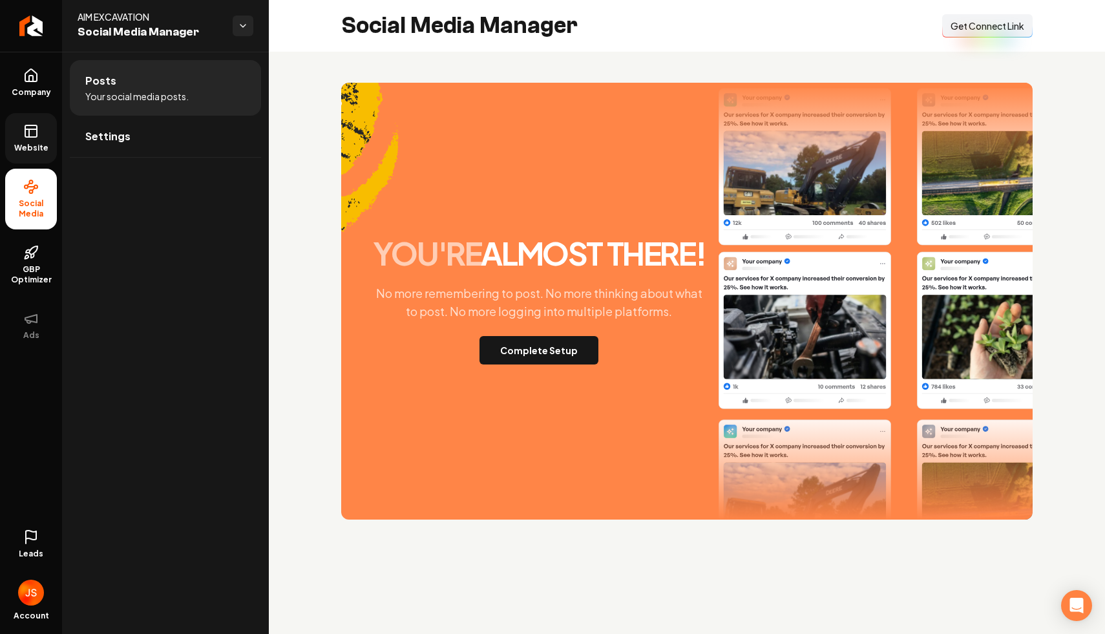
click at [37, 153] on link "Website" at bounding box center [31, 138] width 52 height 50
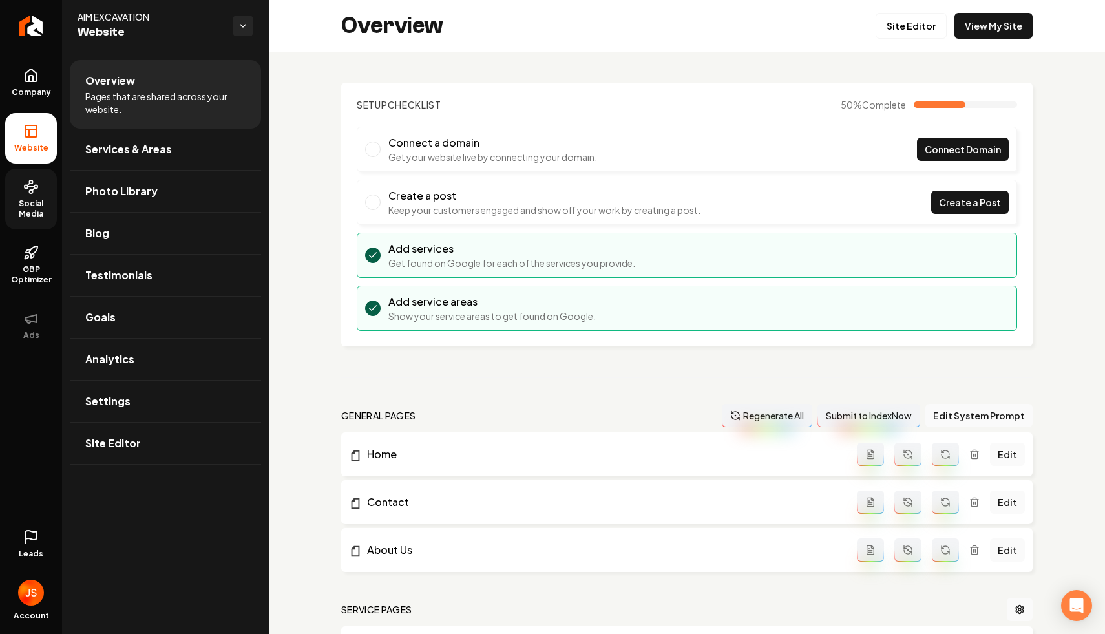
click at [36, 180] on icon at bounding box center [31, 187] width 16 height 16
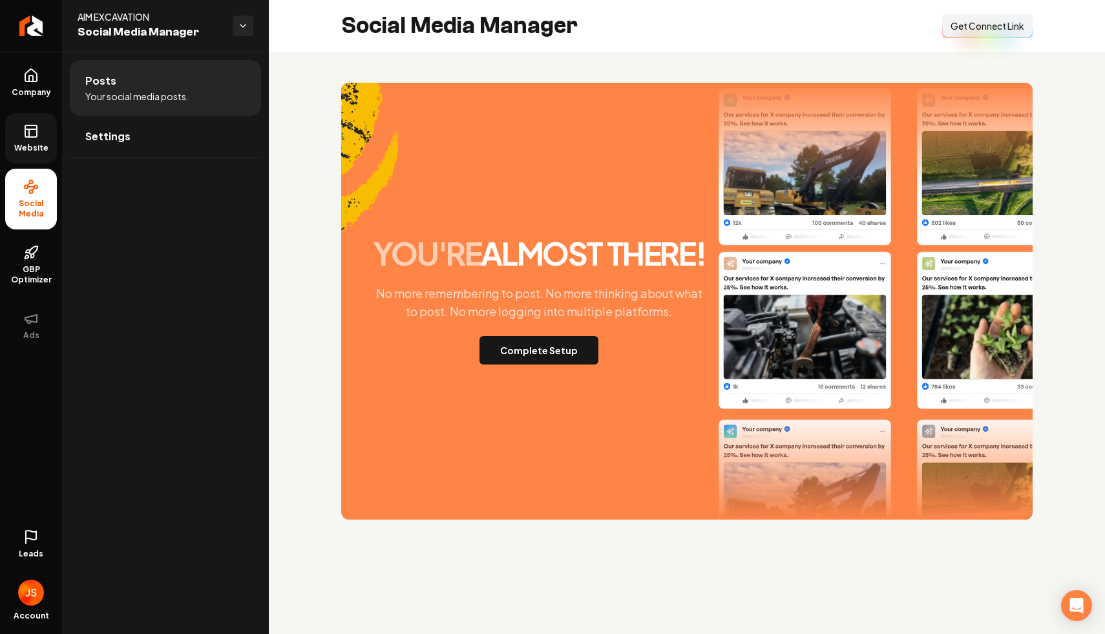
click at [972, 30] on span "Get Connect Link" at bounding box center [987, 25] width 74 height 13
click at [38, 143] on span "Website" at bounding box center [31, 148] width 45 height 10
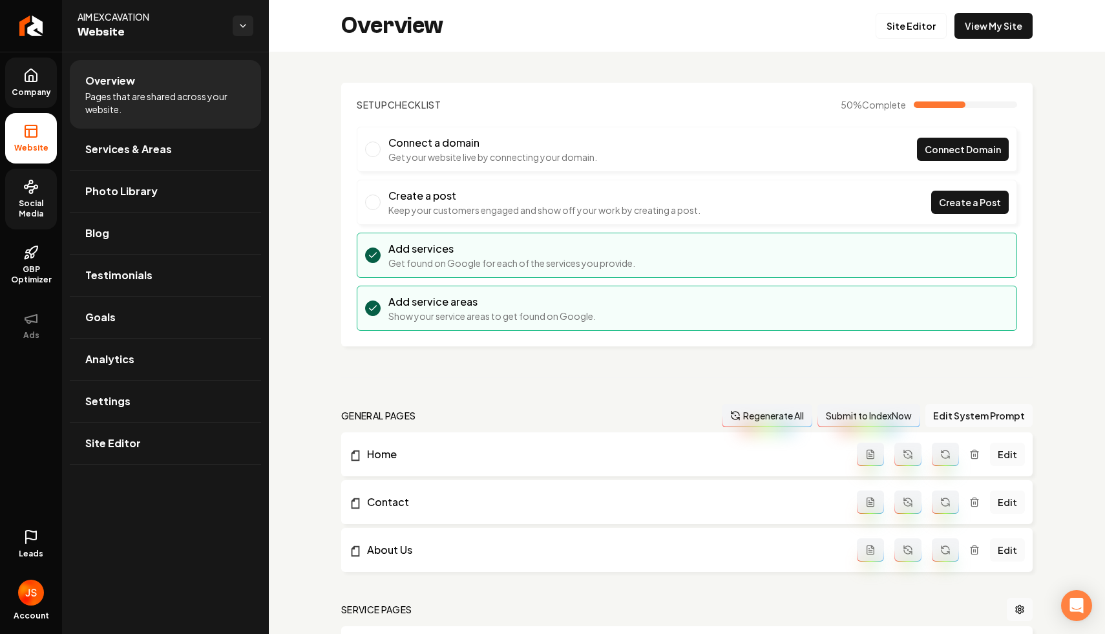
click at [12, 90] on span "Company" at bounding box center [31, 92] width 50 height 10
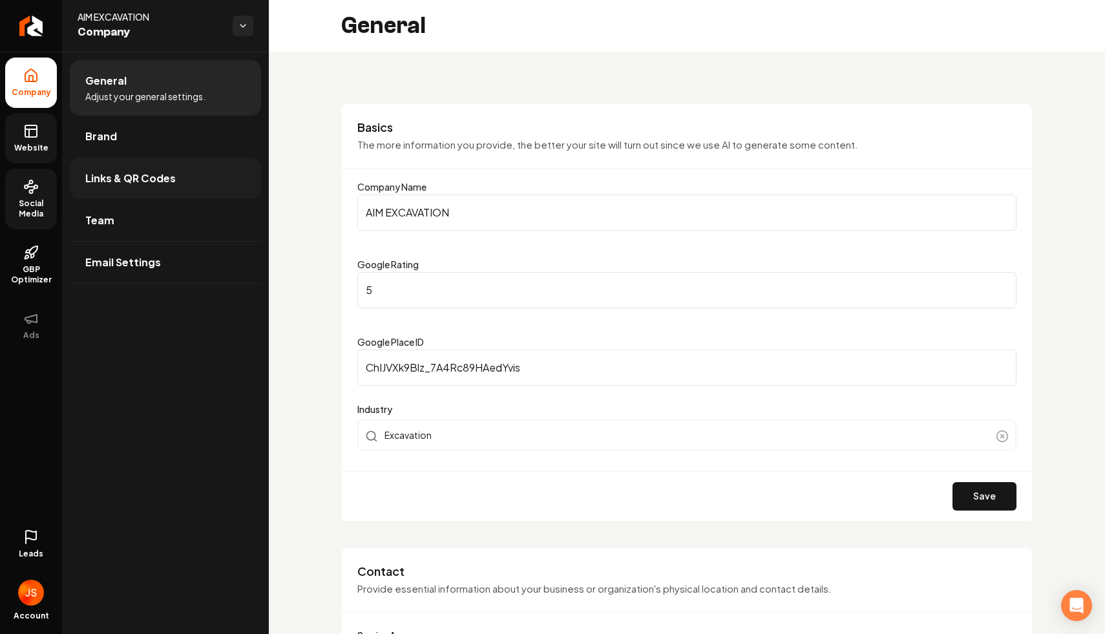
click at [84, 167] on link "Links & QR Codes" at bounding box center [165, 178] width 191 height 41
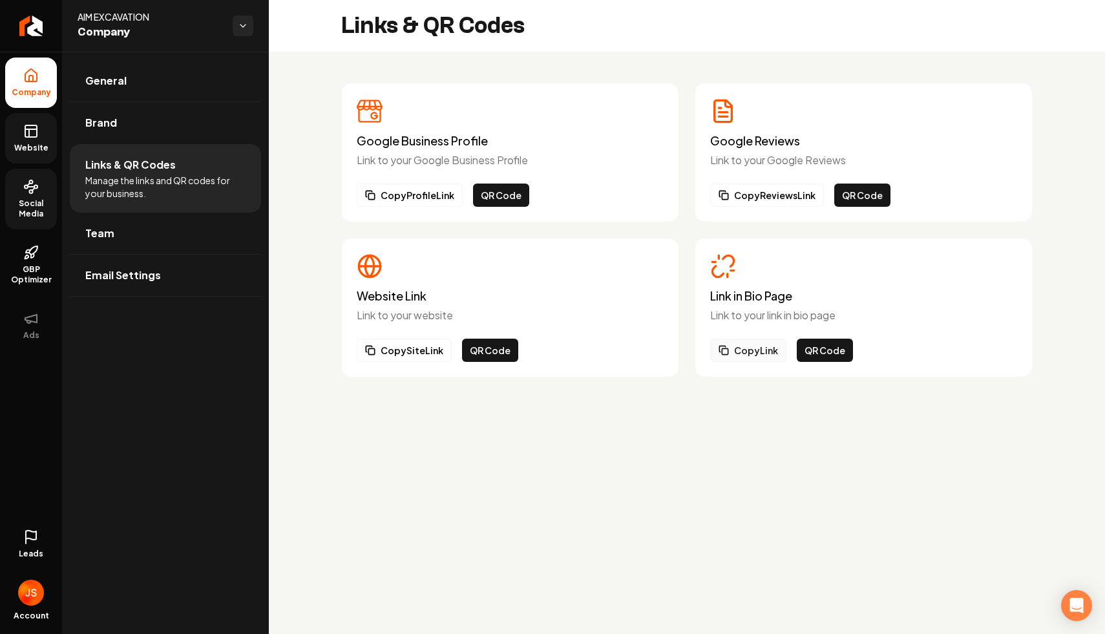
click at [730, 352] on button "Copy Link" at bounding box center [748, 350] width 76 height 23
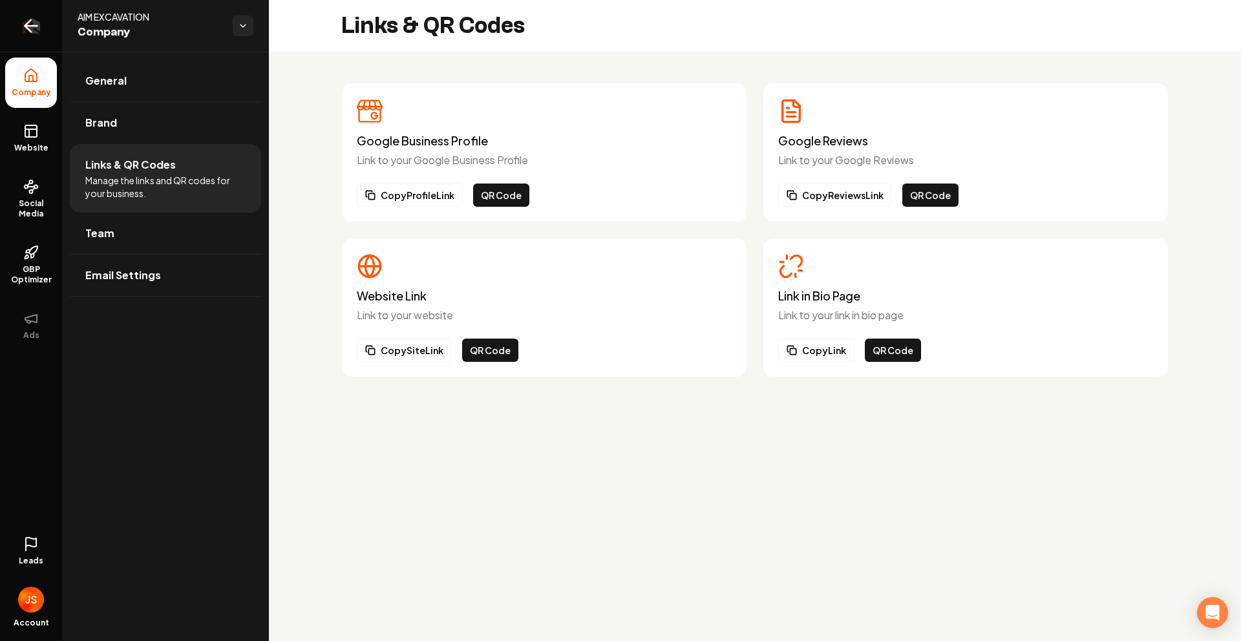
click at [28, 15] on link "Return to dashboard" at bounding box center [31, 26] width 62 height 52
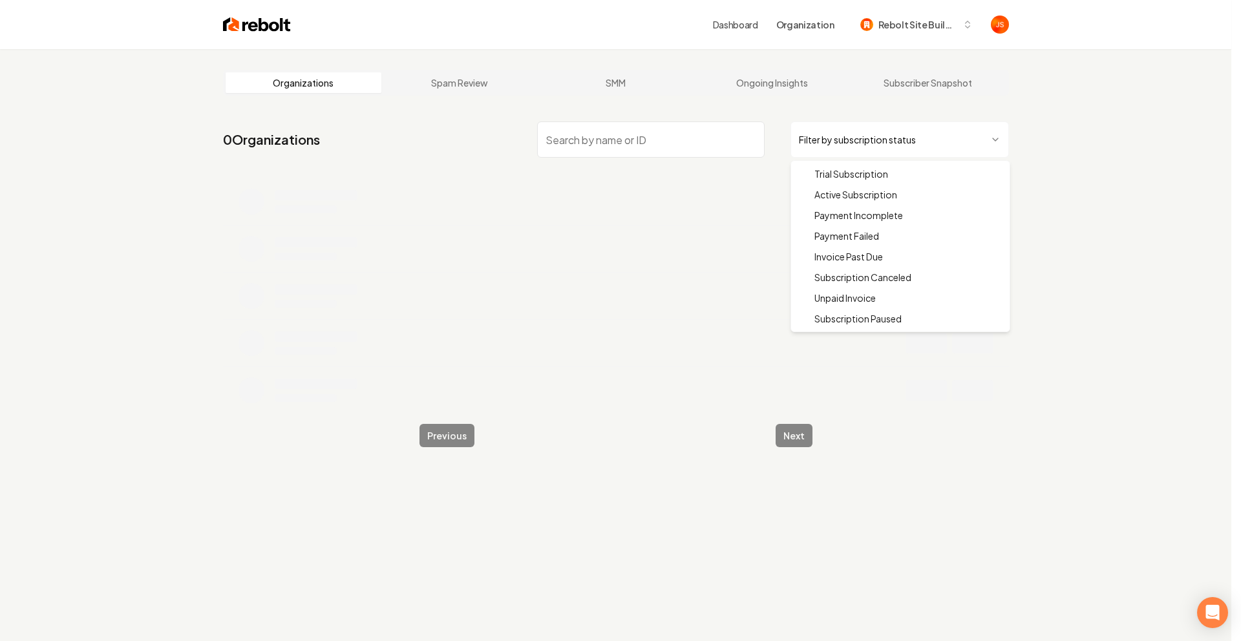
click at [844, 151] on html "Dashboard Organization Rebolt Site Builder Organizations Spam Review SMM Ongoin…" at bounding box center [620, 320] width 1241 height 641
click at [834, 142] on html "Dashboard Organization Rebolt Site Builder Organizations Spam Review SMM Ongoin…" at bounding box center [620, 320] width 1241 height 641
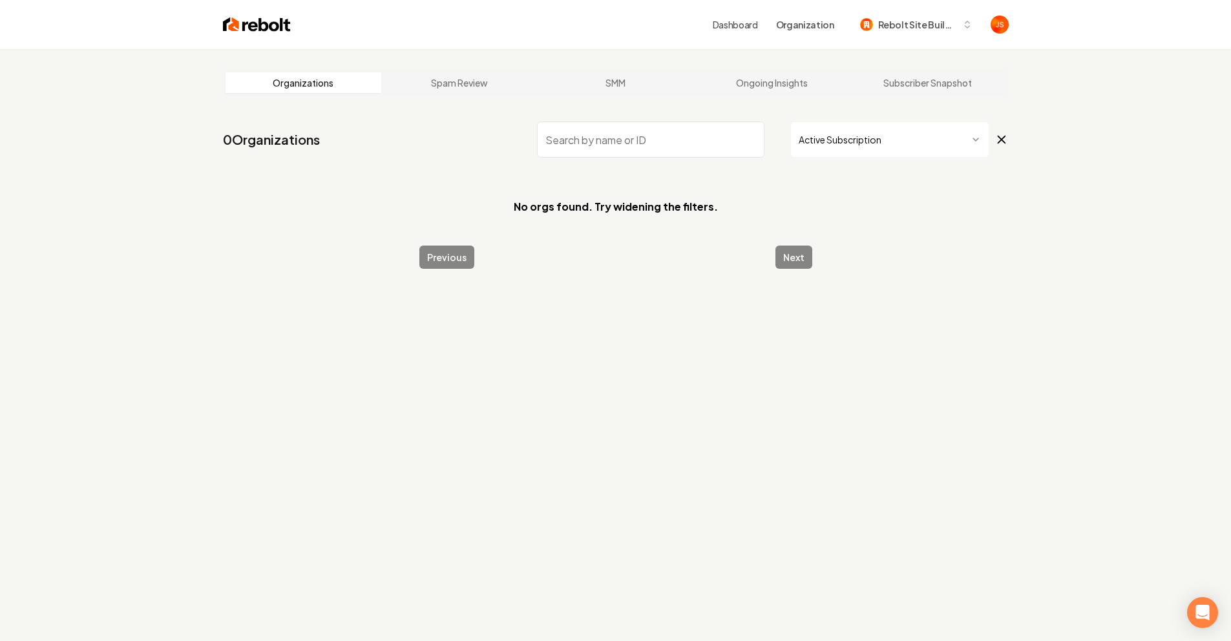
click at [655, 142] on input "search" at bounding box center [650, 139] width 227 height 36
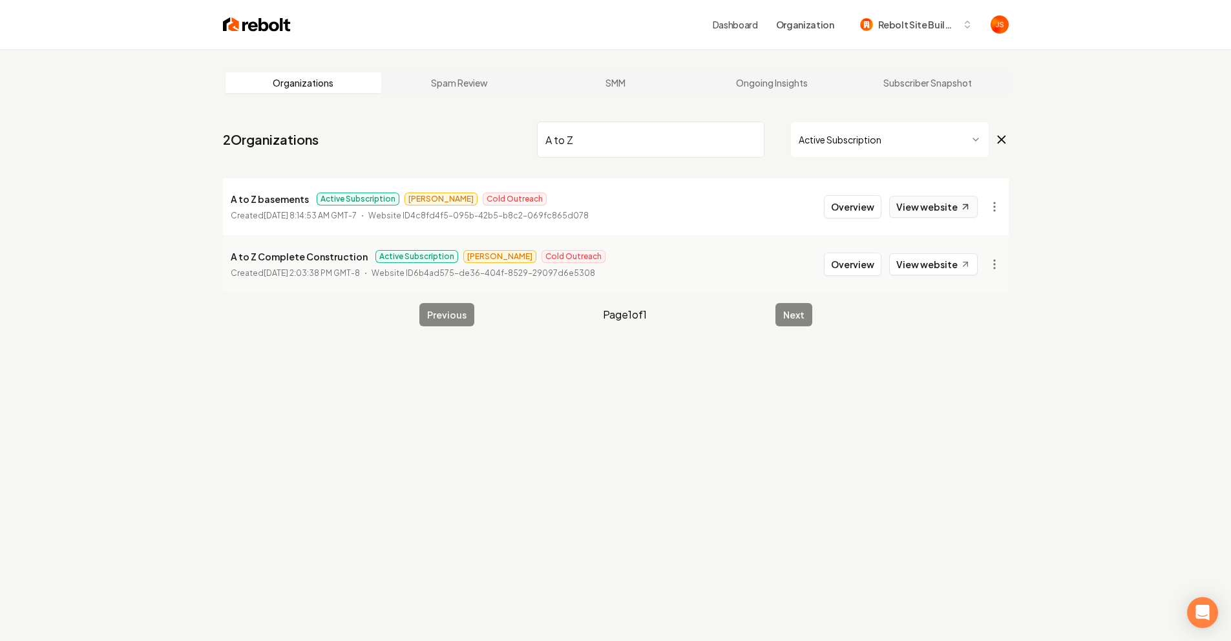
type input "A to Z"
click at [944, 199] on link "View website" at bounding box center [933, 207] width 89 height 22
